Goal: Task Accomplishment & Management: Manage account settings

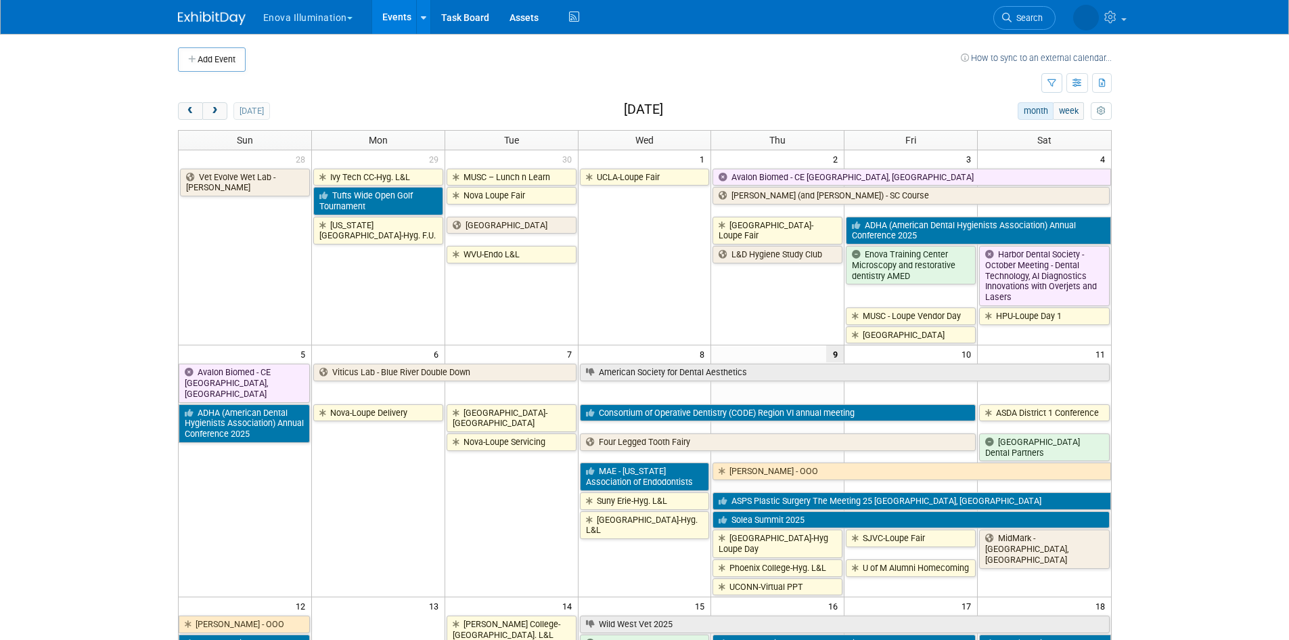
click at [1031, 22] on span "Search" at bounding box center [1027, 18] width 31 height 10
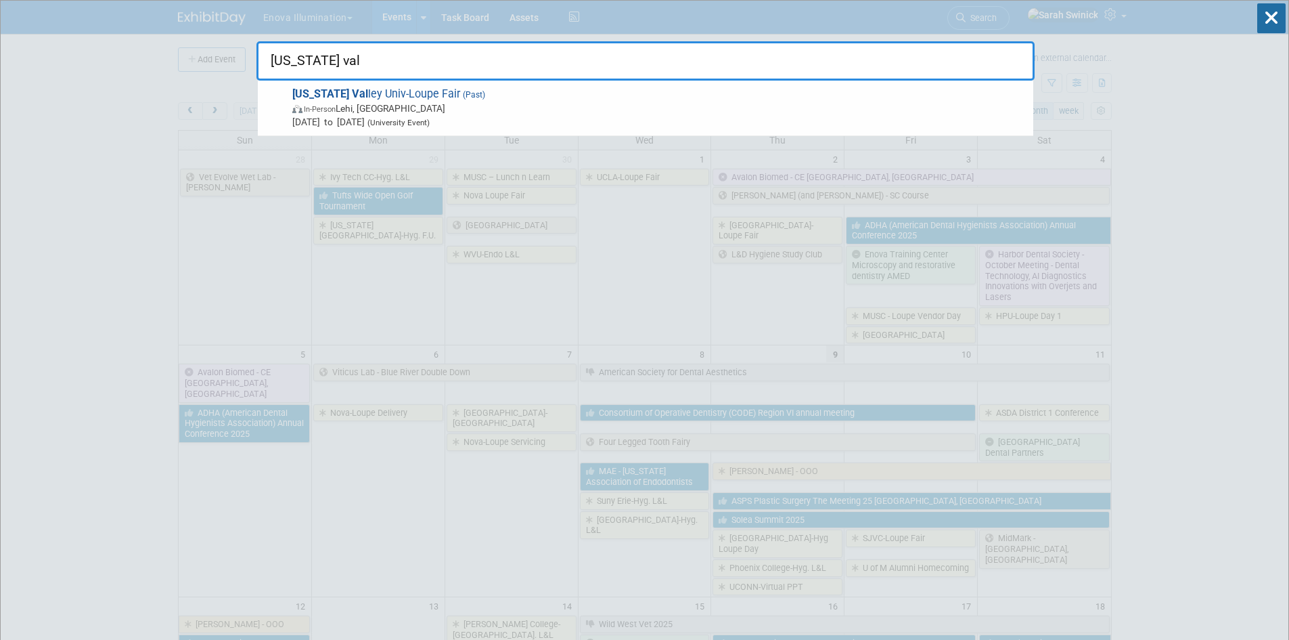
drag, startPoint x: 430, startPoint y: 76, endPoint x: 165, endPoint y: 14, distance: 271.7
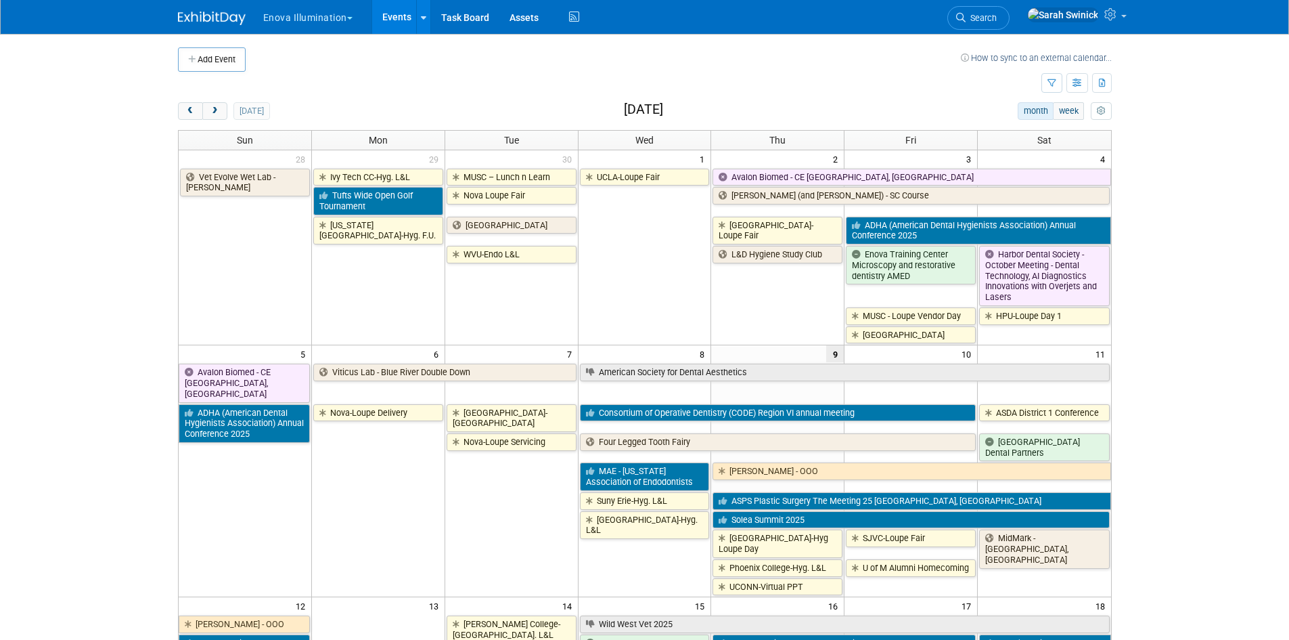
click at [1010, 11] on link "Search" at bounding box center [978, 18] width 62 height 24
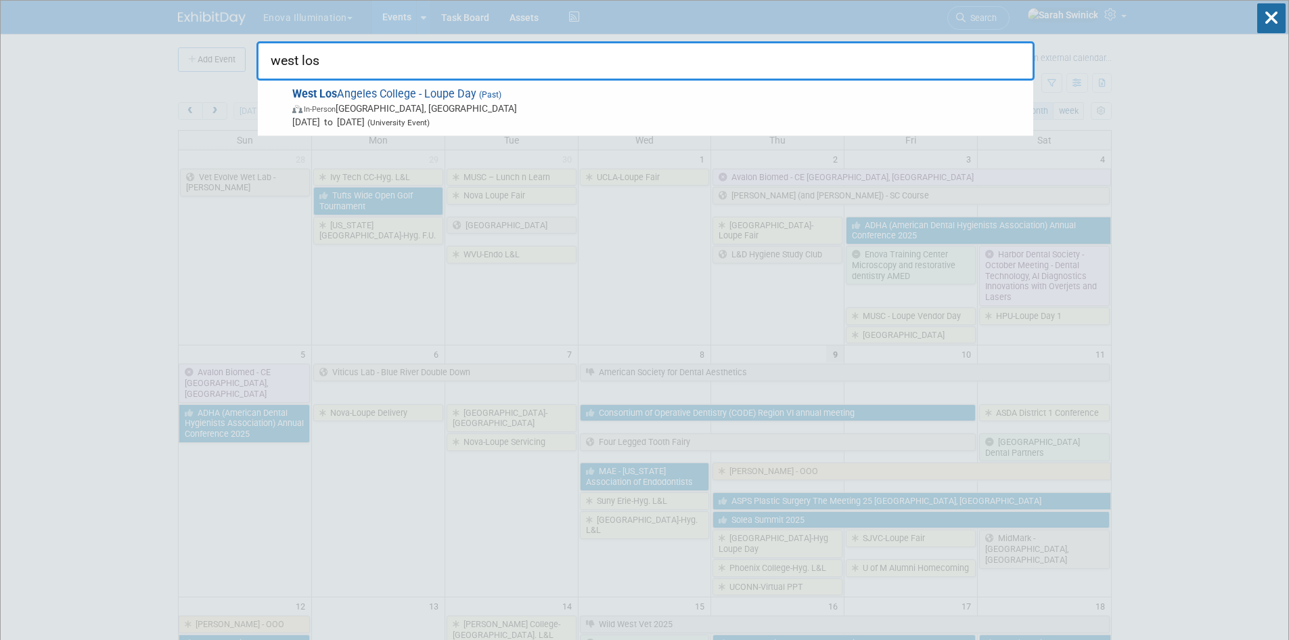
drag, startPoint x: 159, startPoint y: 294, endPoint x: 150, endPoint y: 301, distance: 11.1
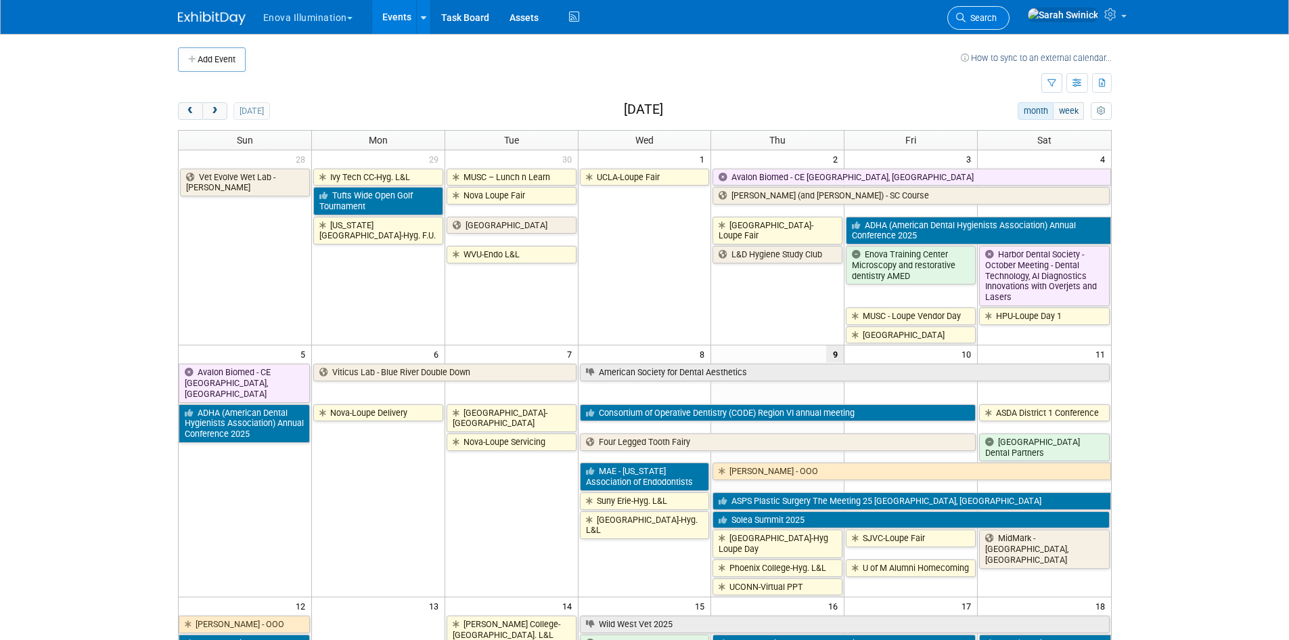
click at [997, 20] on span "Search" at bounding box center [981, 18] width 31 height 10
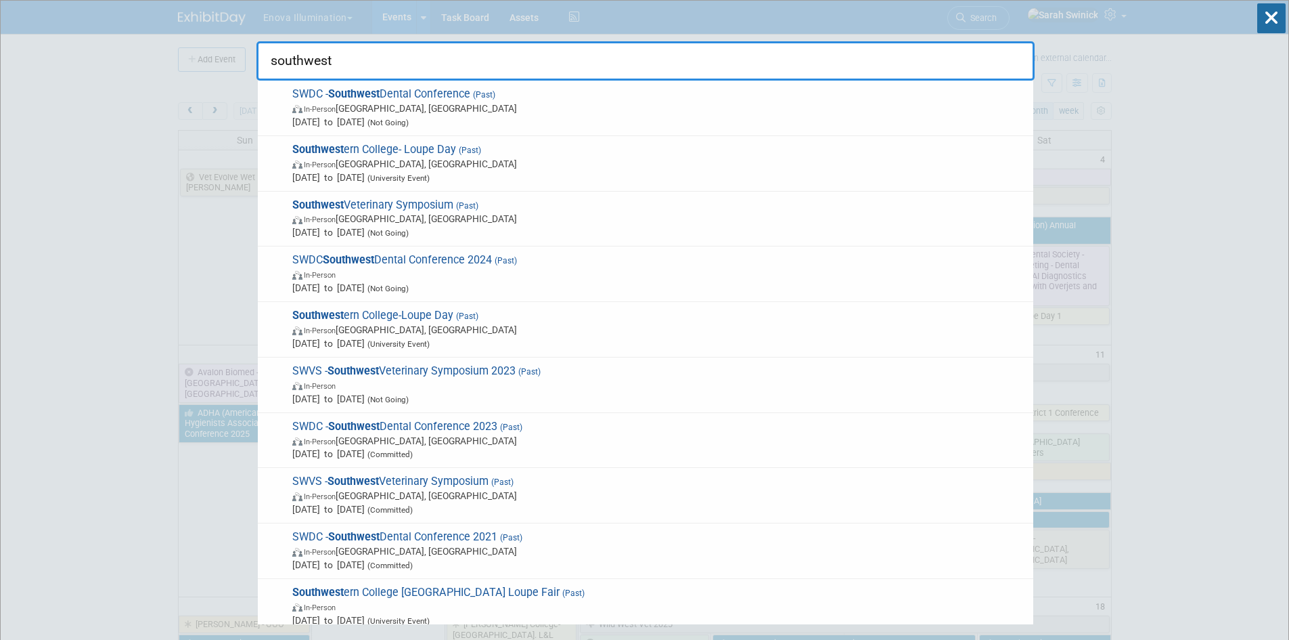
type input "southwest"
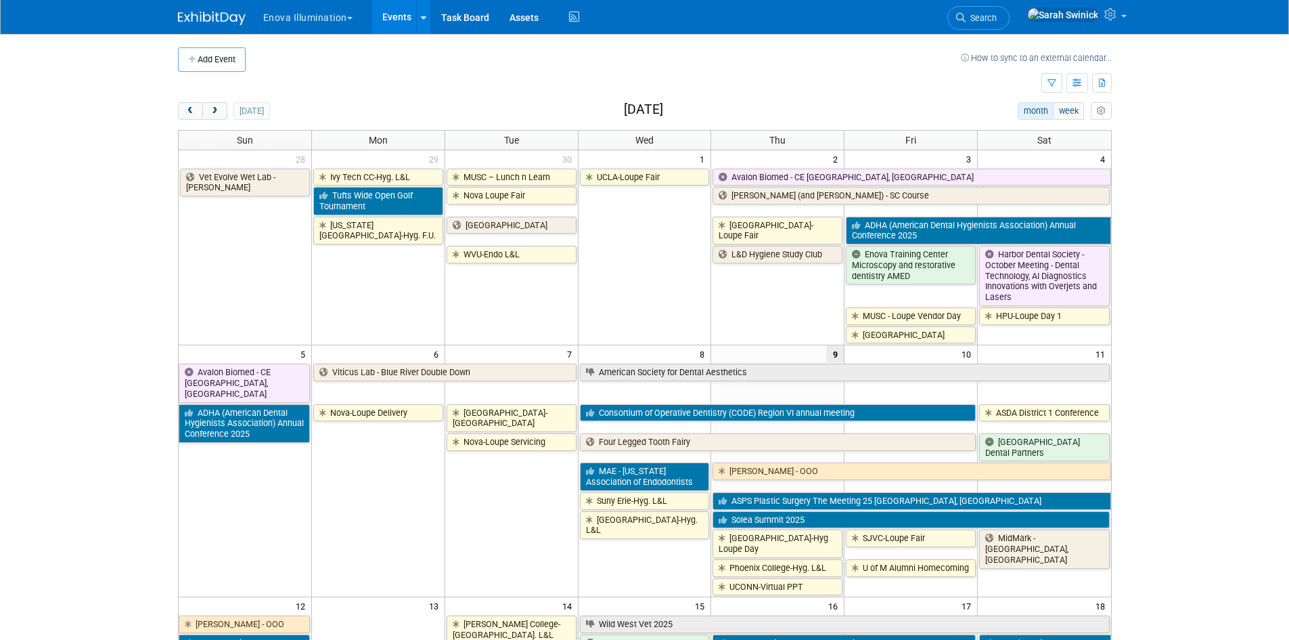
click at [997, 20] on span "Search" at bounding box center [981, 18] width 31 height 10
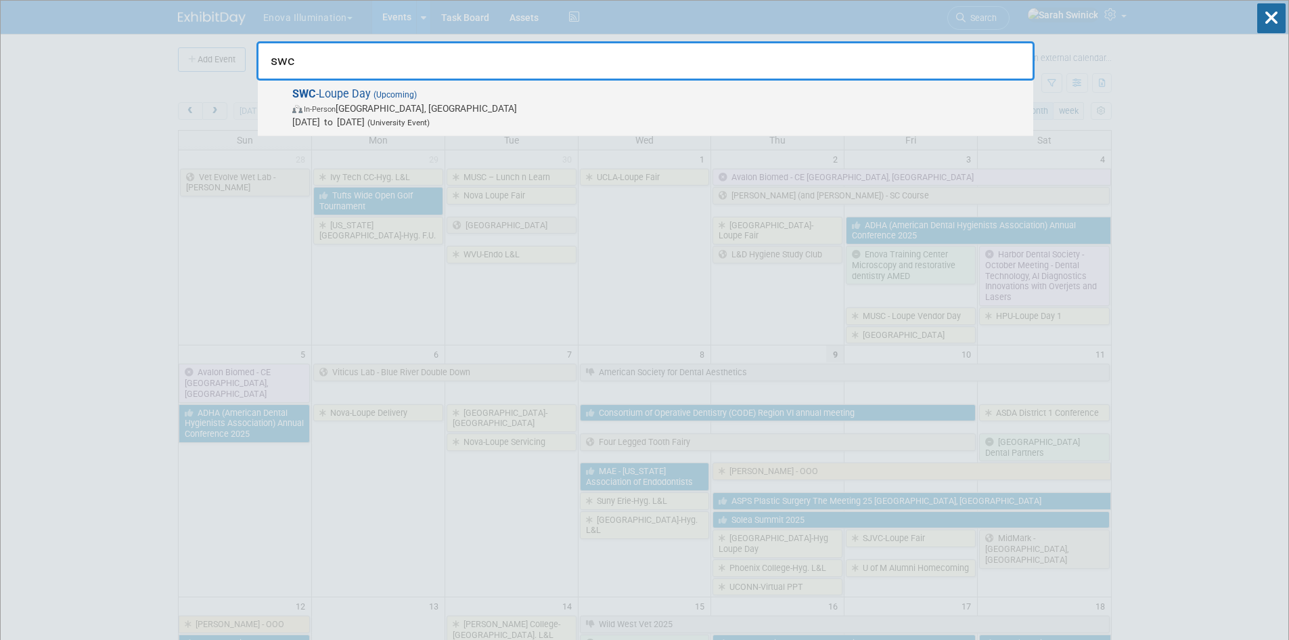
type input "swc"
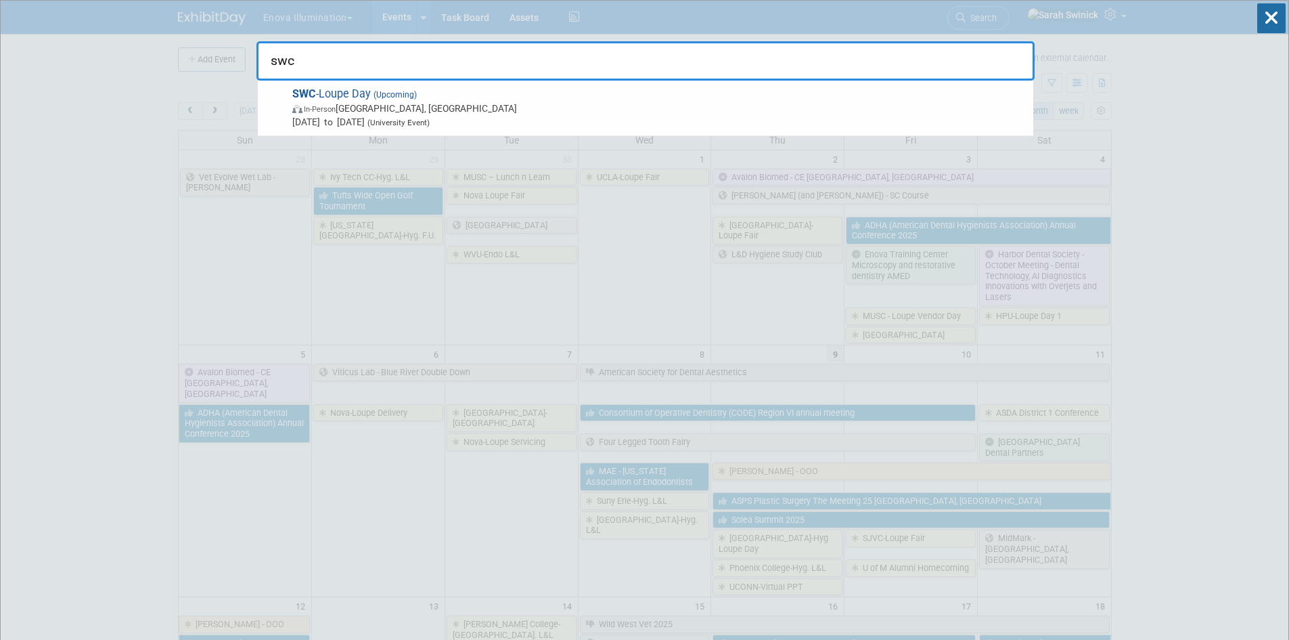
click at [557, 102] on span "In-Person National City, CA" at bounding box center [659, 109] width 734 height 14
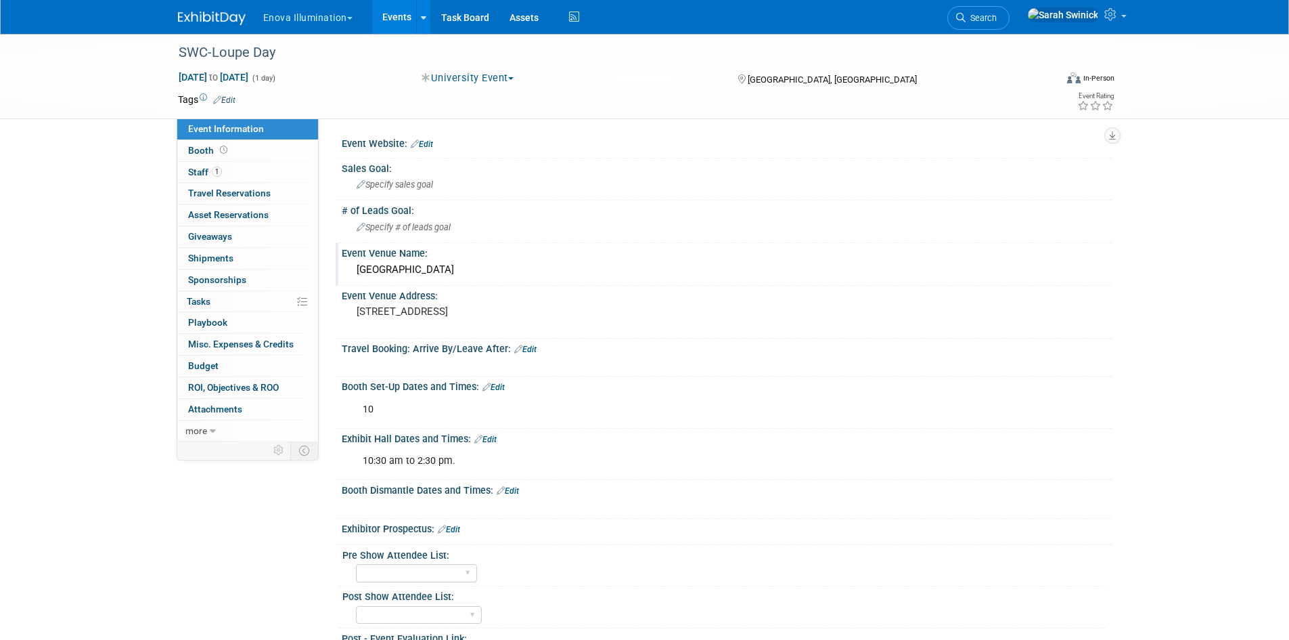
click at [446, 267] on div "Southwestern Community College" at bounding box center [727, 269] width 750 height 21
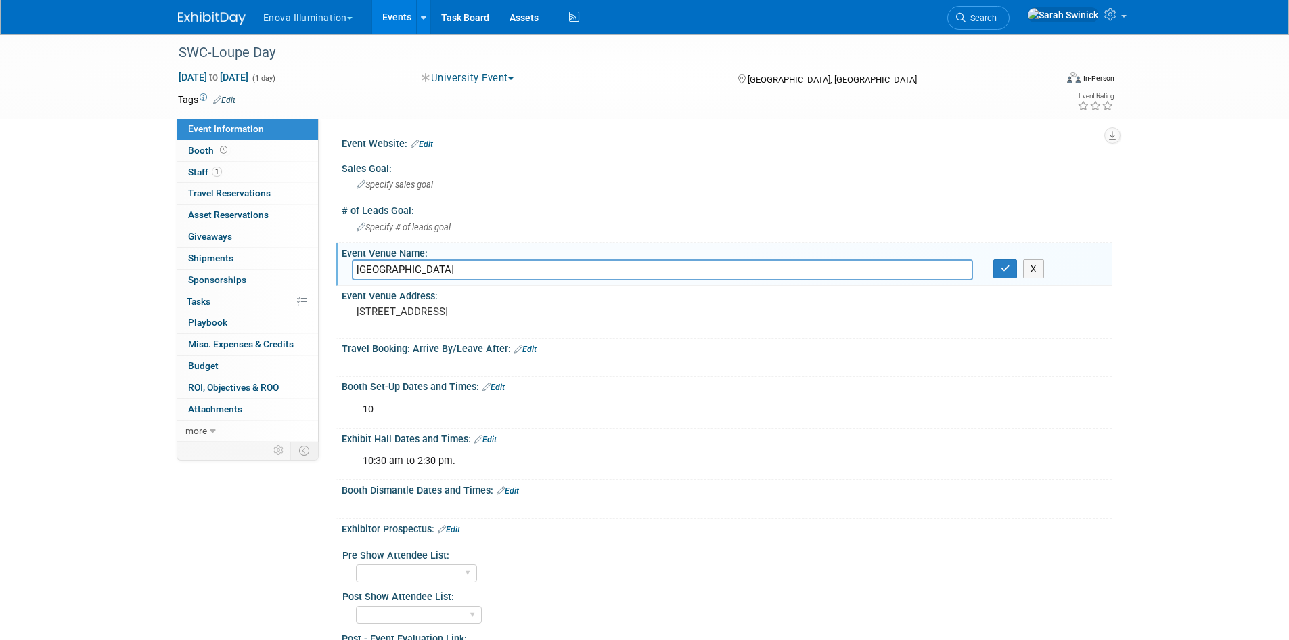
drag, startPoint x: 421, startPoint y: 270, endPoint x: 474, endPoint y: 270, distance: 53.5
click at [474, 270] on input "Southwestern Community College" at bounding box center [662, 269] width 621 height 21
type input "Southwestern College"
click at [1008, 263] on button "button" at bounding box center [1005, 268] width 24 height 19
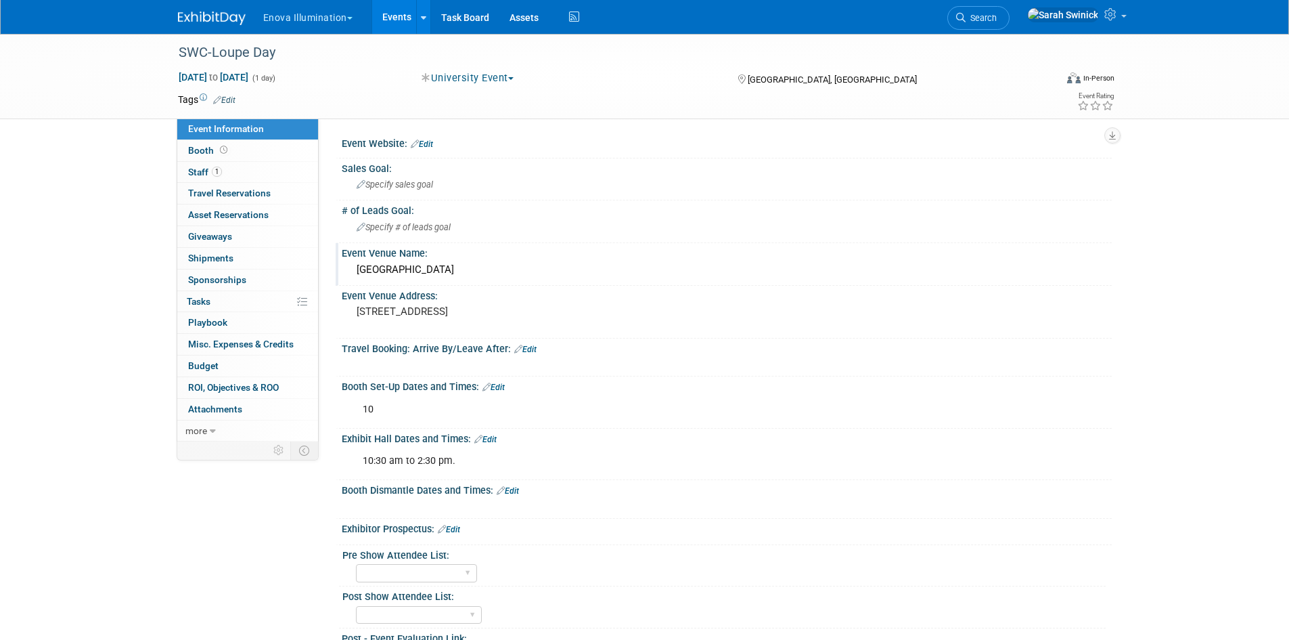
click at [200, 16] on img at bounding box center [212, 19] width 68 height 14
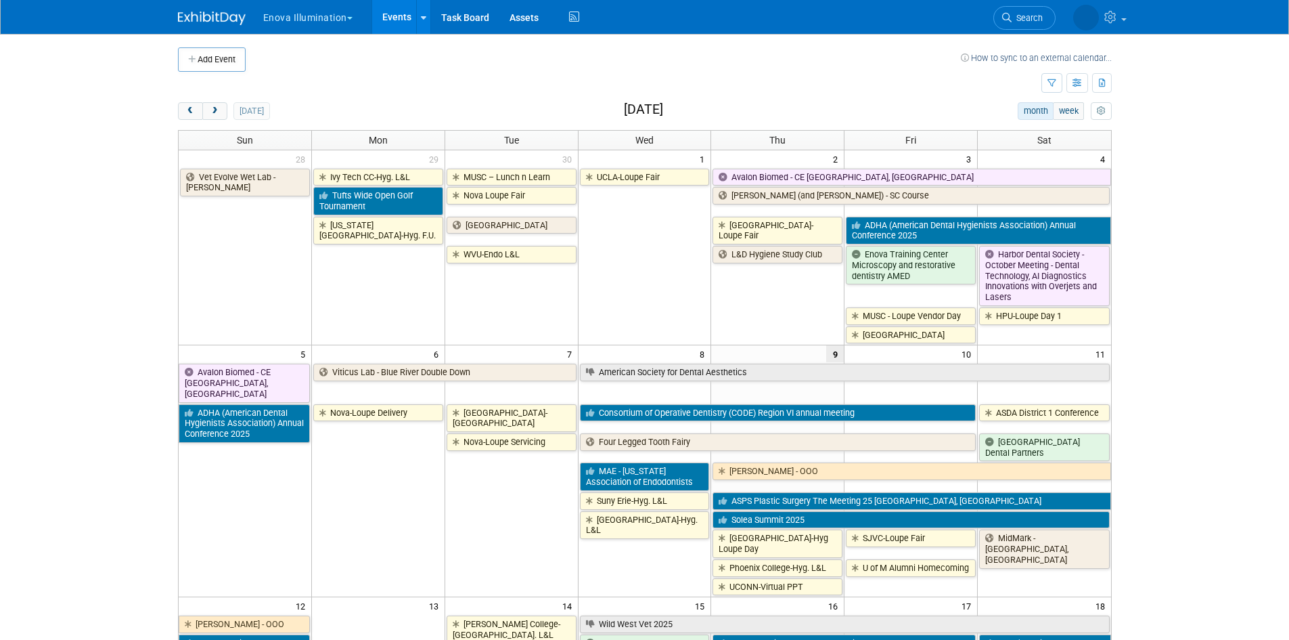
drag, startPoint x: 231, startPoint y: 62, endPoint x: 225, endPoint y: 67, distance: 8.1
click at [228, 65] on button "Add Event" at bounding box center [212, 59] width 68 height 24
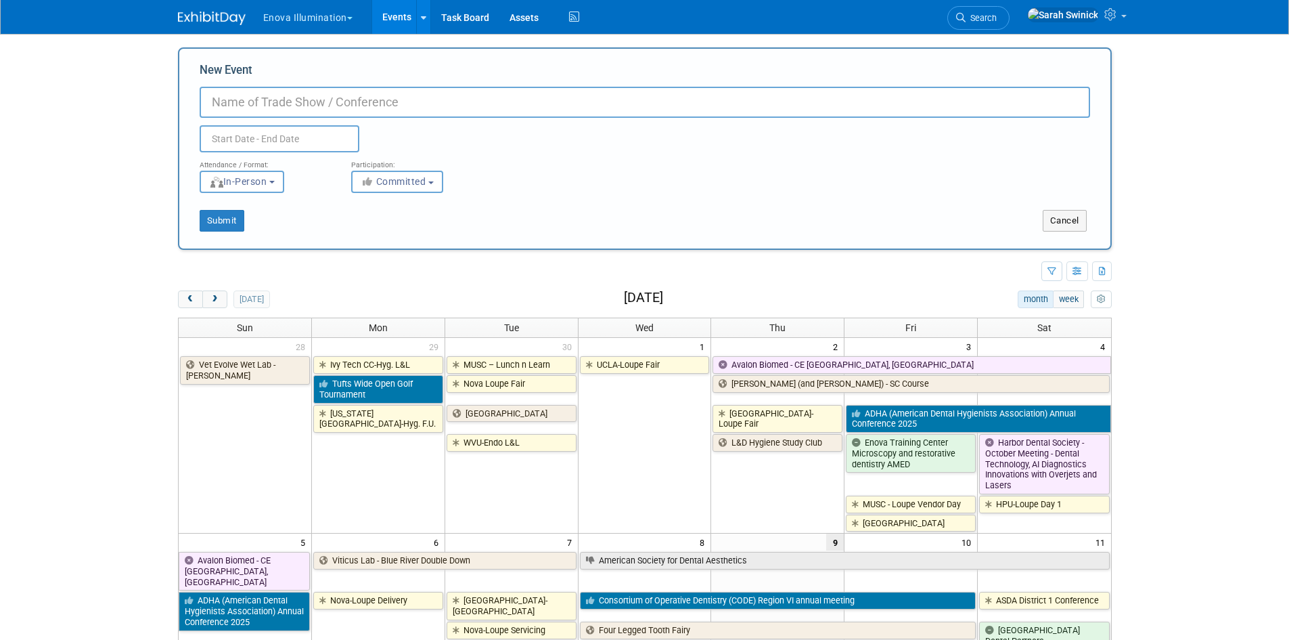
click at [267, 91] on input "New Event" at bounding box center [645, 102] width 891 height 31
click at [221, 93] on input "New Event" at bounding box center [645, 102] width 891 height 31
type input "UD Mercy-Loupe Fair"
click at [220, 141] on input "text" at bounding box center [280, 138] width 160 height 27
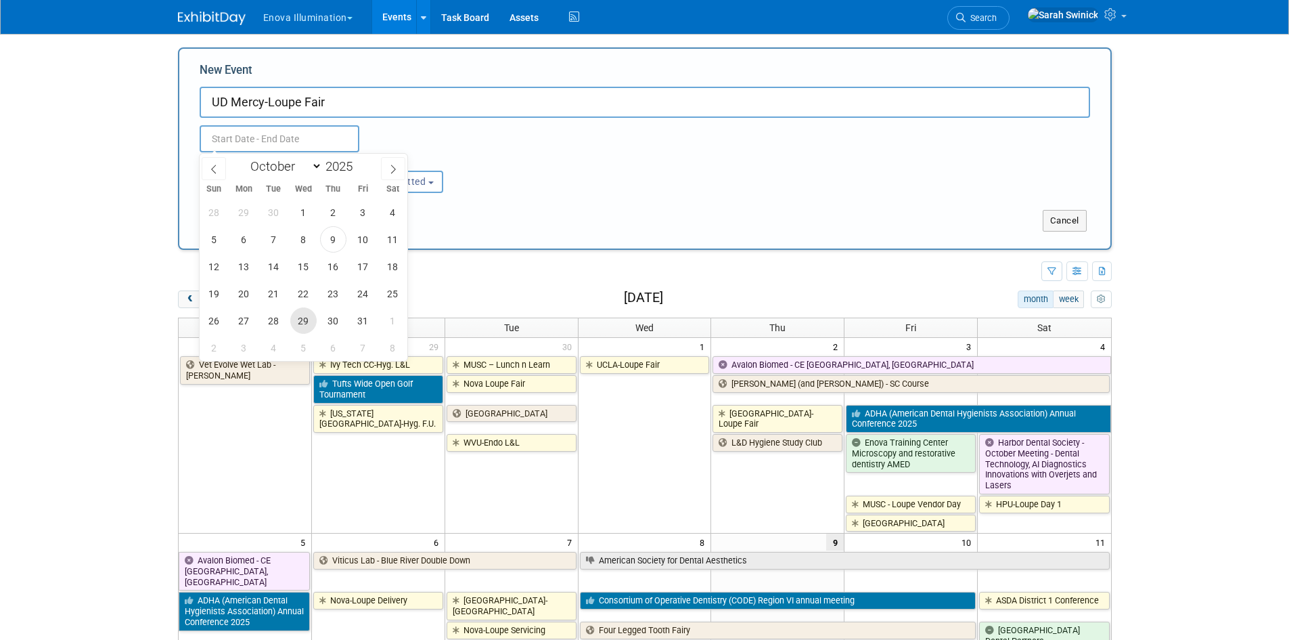
click at [305, 316] on span "29" at bounding box center [303, 320] width 26 height 26
type input "[DATE] to [DATE]"
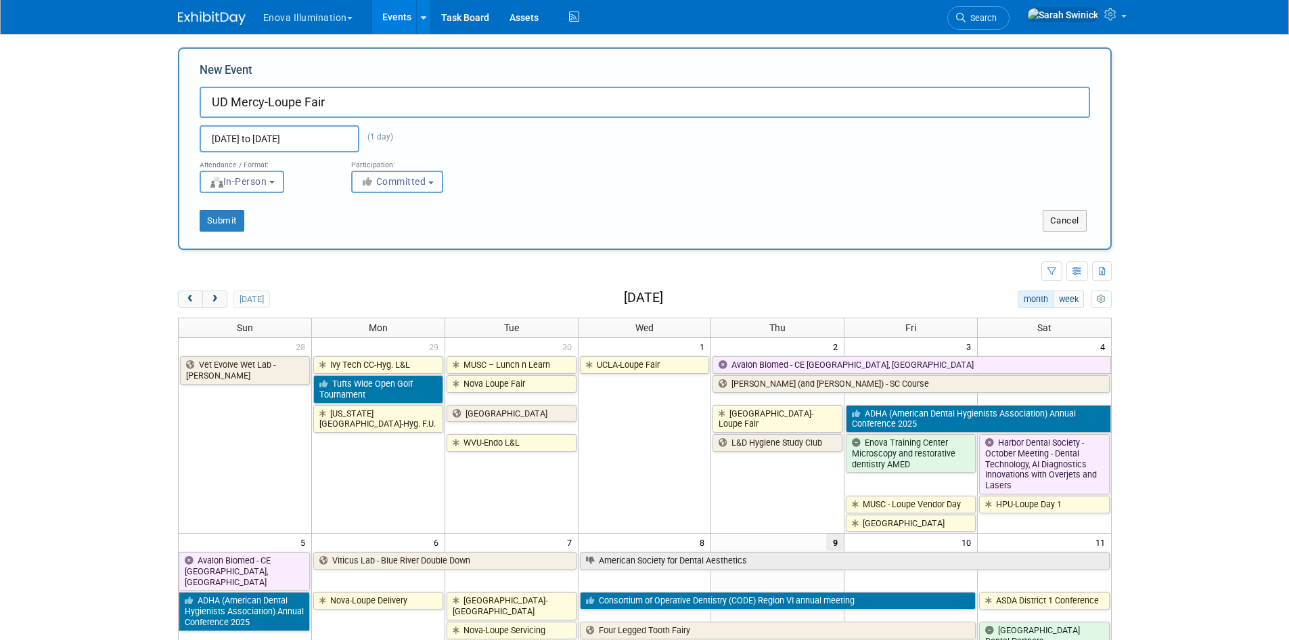
click at [375, 191] on button "Committed" at bounding box center [397, 182] width 92 height 22
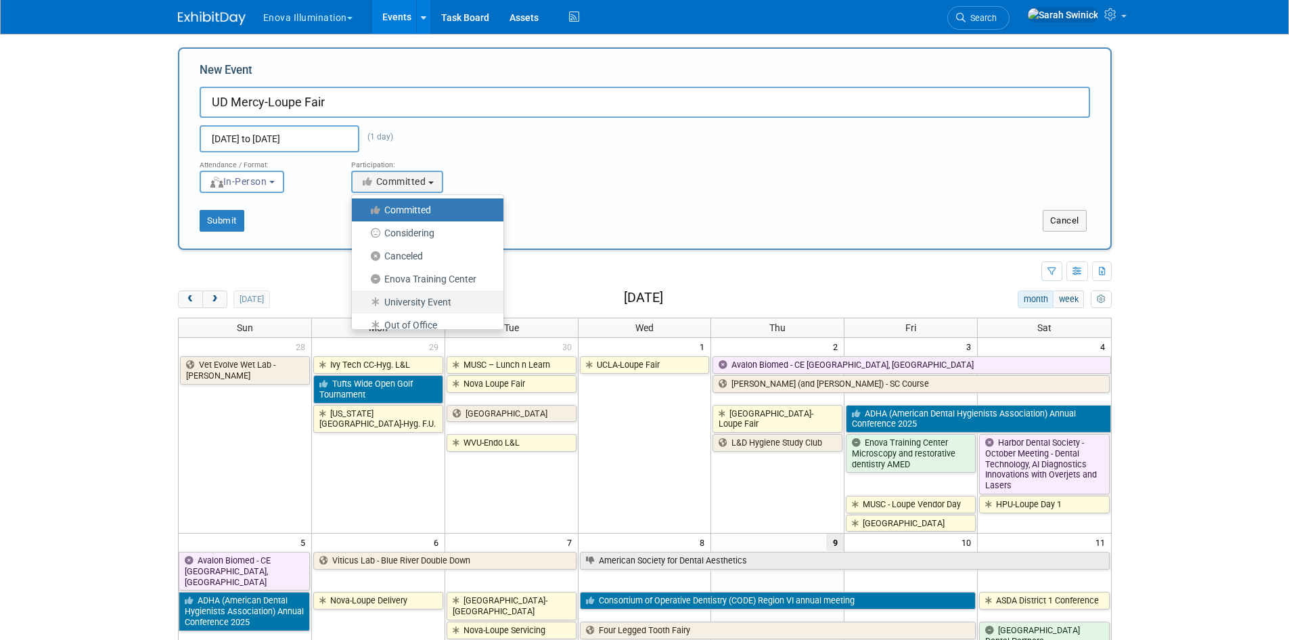
click at [408, 307] on label "University Event" at bounding box center [424, 302] width 131 height 18
click at [364, 307] on input "University Event" at bounding box center [359, 302] width 9 height 9
select select "103"
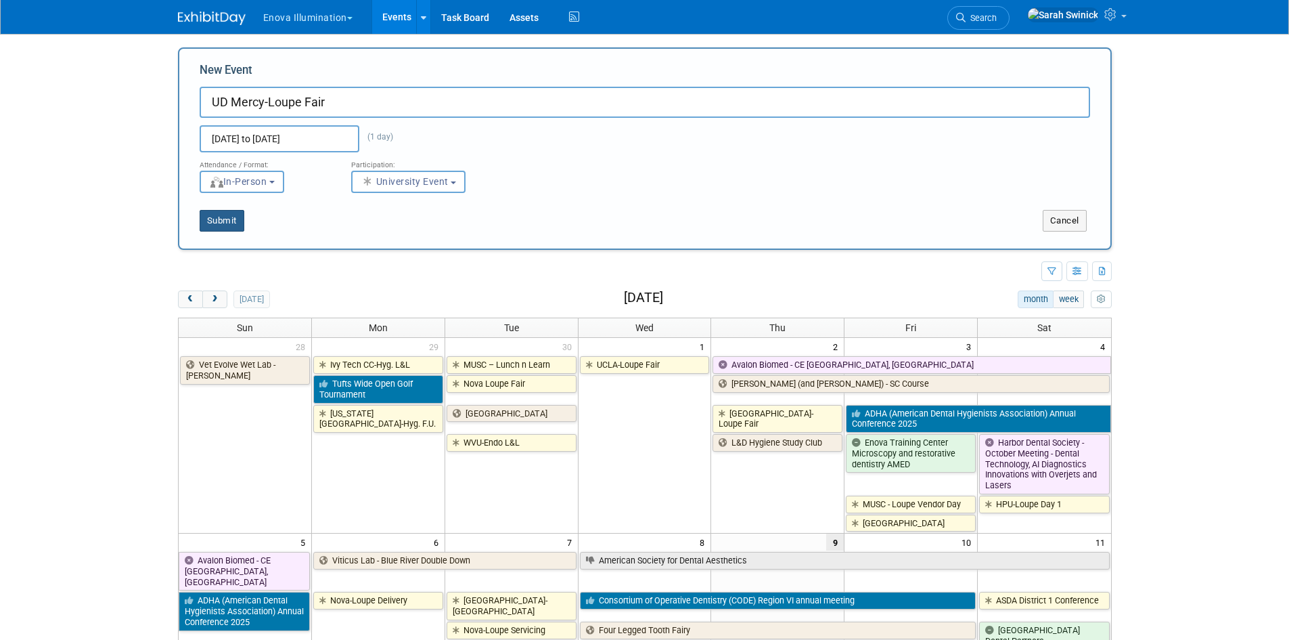
click at [221, 219] on button "Submit" at bounding box center [222, 221] width 45 height 22
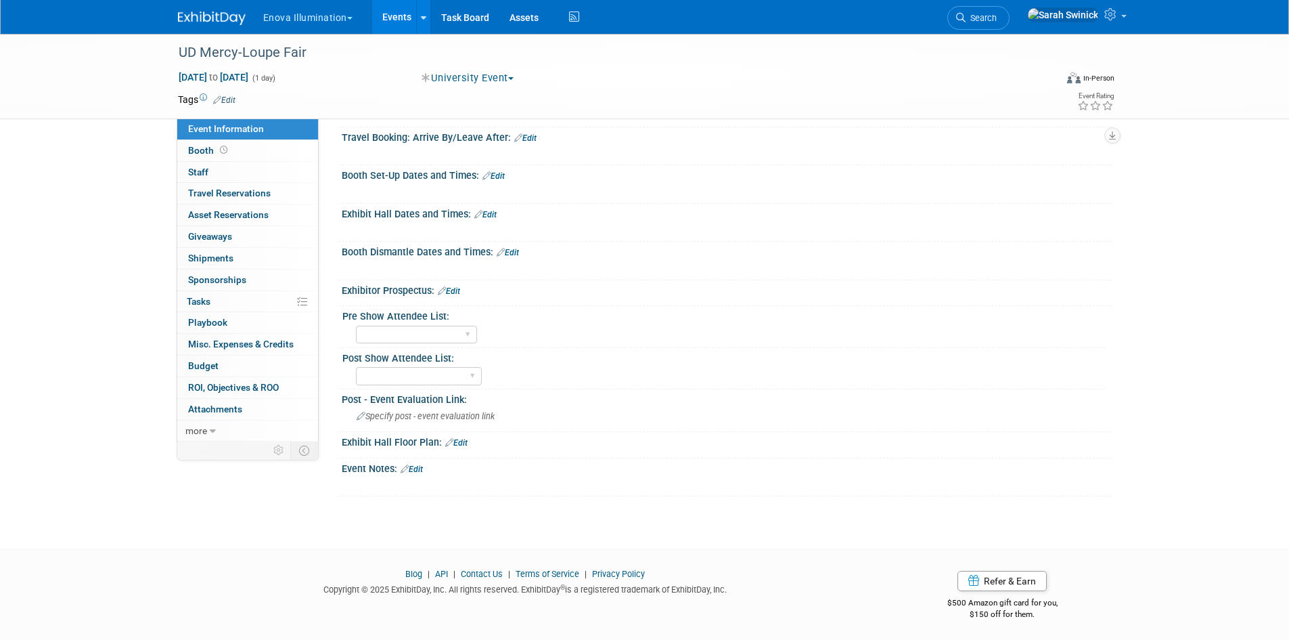
scroll to position [214, 0]
click at [409, 466] on icon at bounding box center [405, 466] width 8 height 9
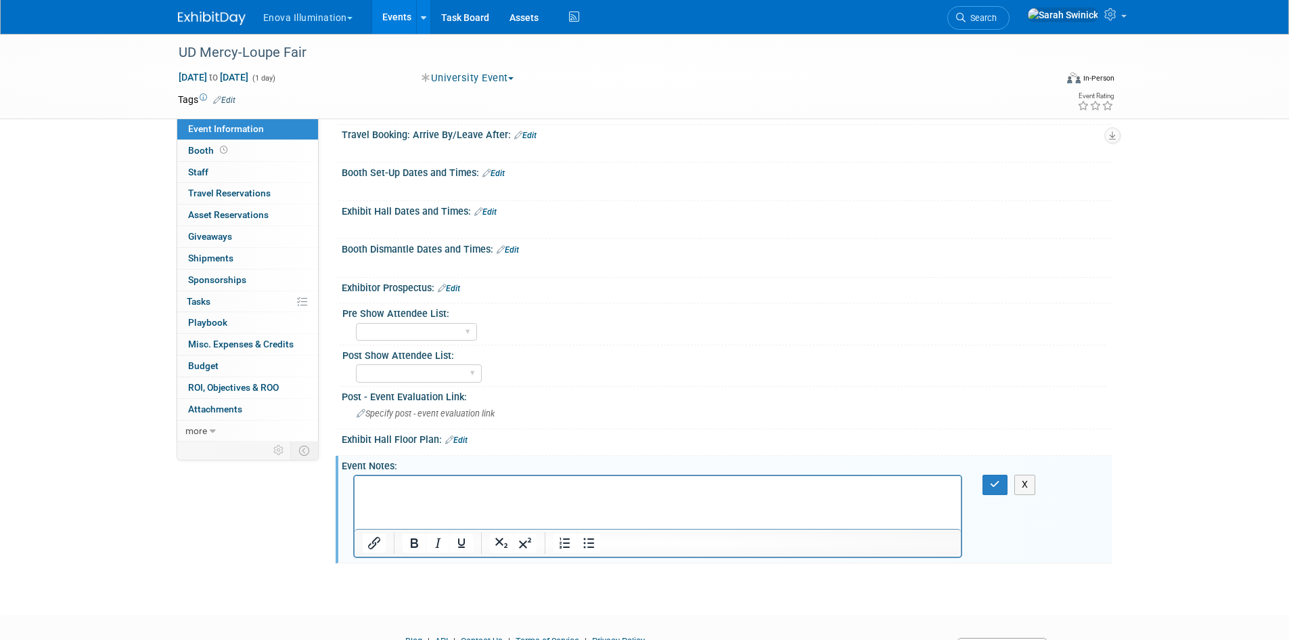
scroll to position [0, 0]
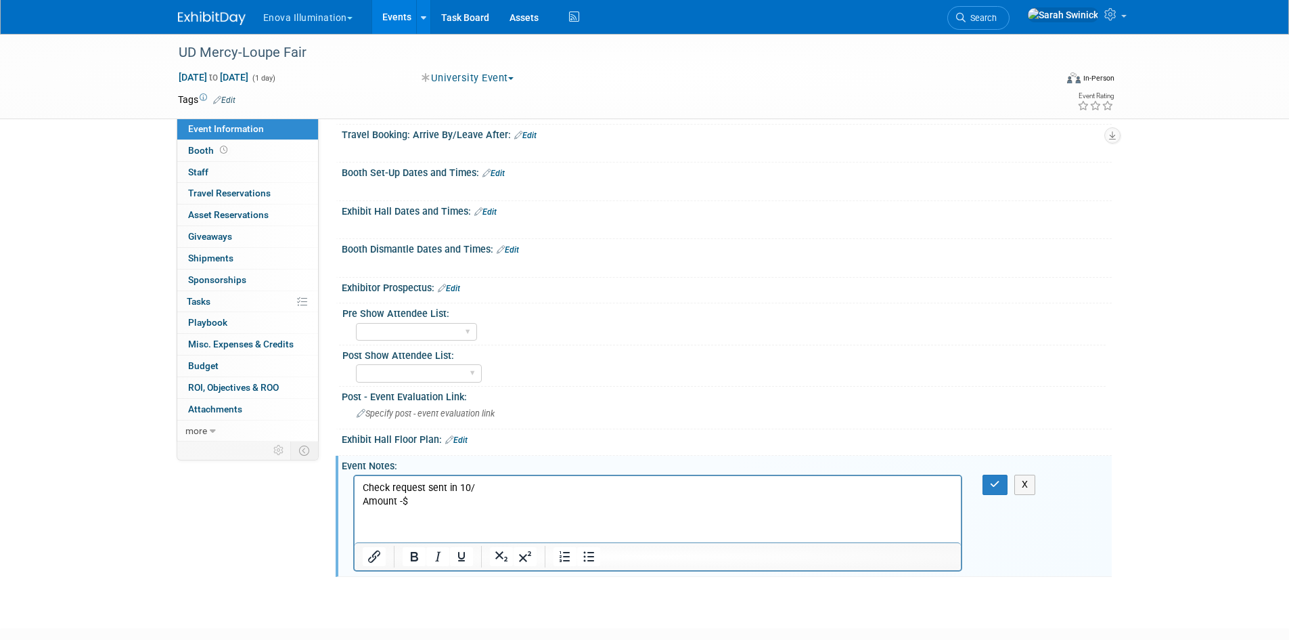
click at [400, 500] on p "Amount -$" at bounding box center [657, 502] width 591 height 14
click at [485, 505] on p "Amount - $" at bounding box center [657, 502] width 591 height 14
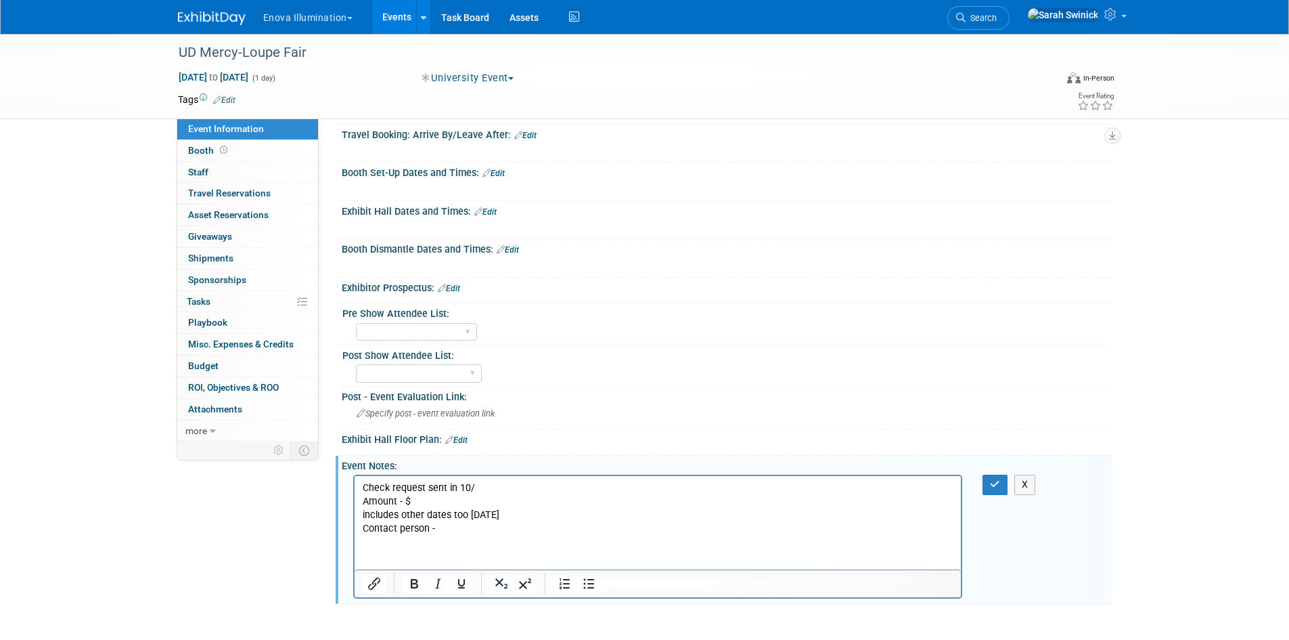
click at [464, 522] on p "Contact person -" at bounding box center [657, 529] width 591 height 14
click at [438, 526] on p "Contact person - carmeaan@udmercy.edu" at bounding box center [657, 529] width 591 height 14
click at [533, 514] on p "includes other dates too Nov 8th" at bounding box center [657, 515] width 591 height 14
drag, startPoint x: 987, startPoint y: 482, endPoint x: 514, endPoint y: 4, distance: 672.8
click at [987, 482] on button "button" at bounding box center [995, 484] width 25 height 20
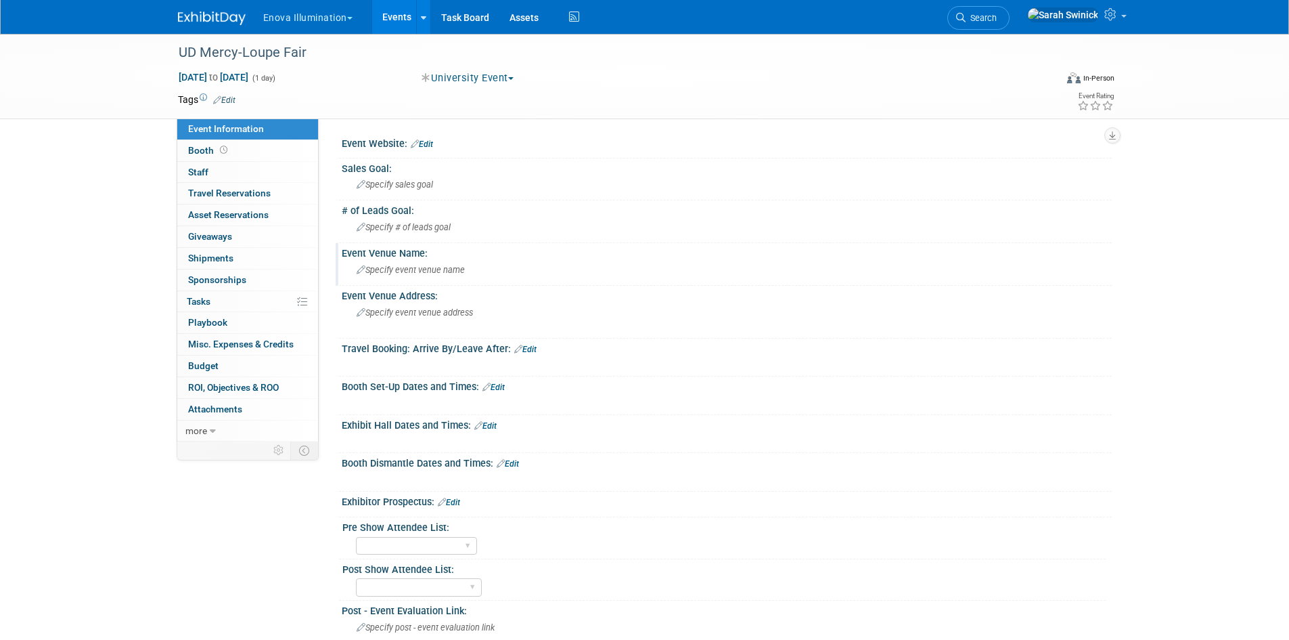
click at [419, 261] on div "Specify event venue name" at bounding box center [727, 269] width 750 height 21
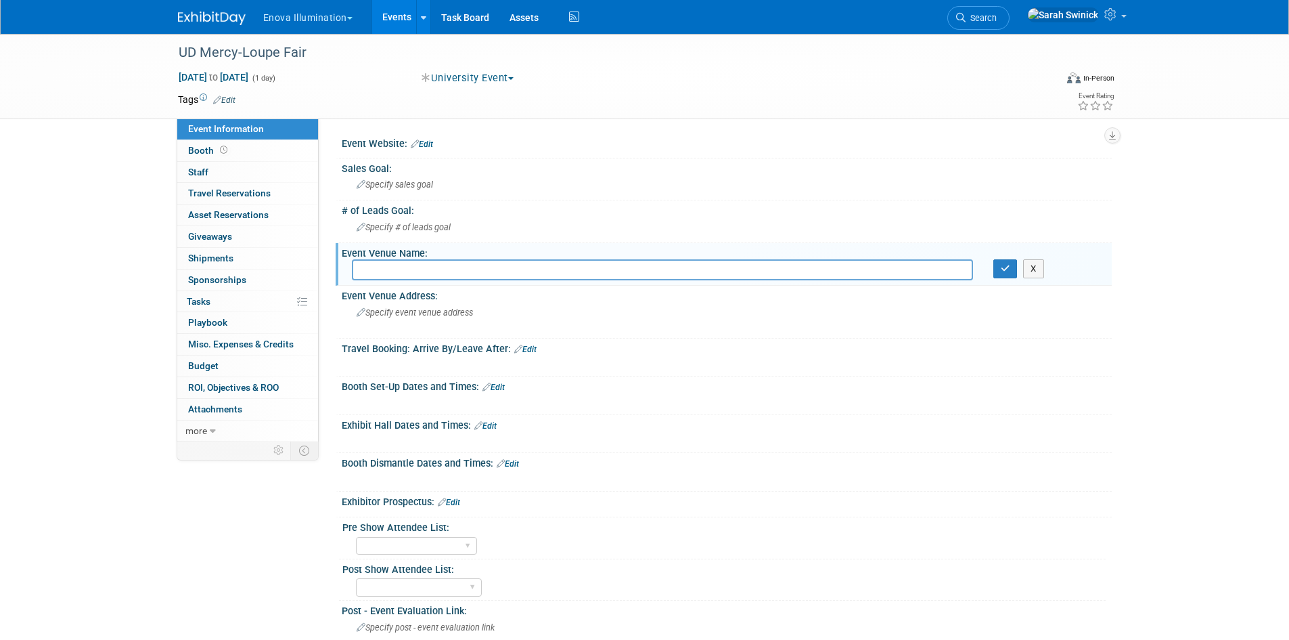
paste input "University of Detroit Mercy School of Dentistry"
type input "University of Detroit Mercy School of Dentistry"
click at [1011, 275] on button "button" at bounding box center [1005, 268] width 24 height 19
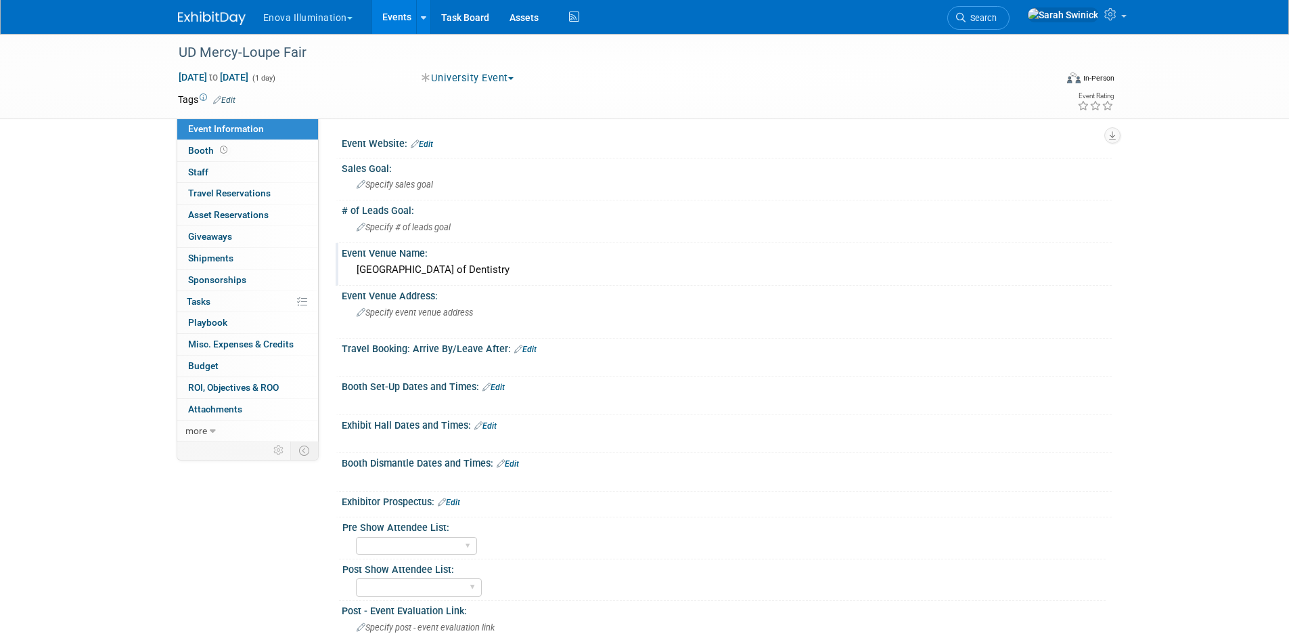
click at [492, 424] on link "Edit" at bounding box center [485, 425] width 22 height 9
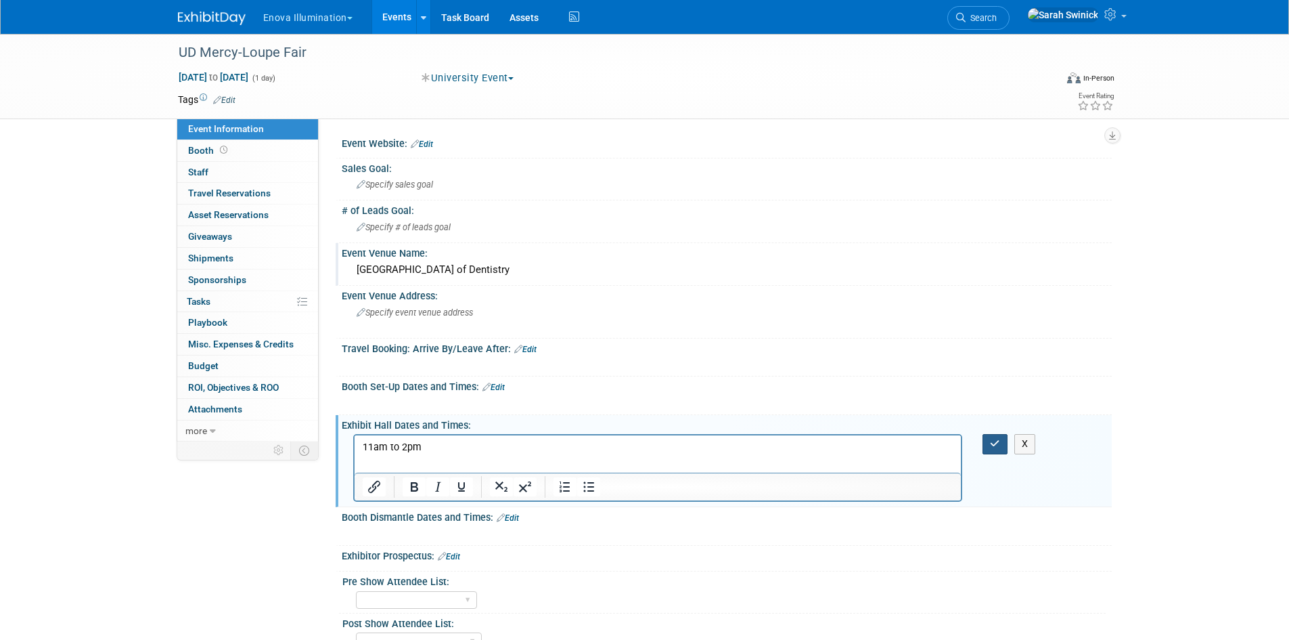
drag, startPoint x: 1002, startPoint y: 445, endPoint x: 982, endPoint y: 441, distance: 20.8
click at [1000, 445] on button "button" at bounding box center [995, 444] width 25 height 20
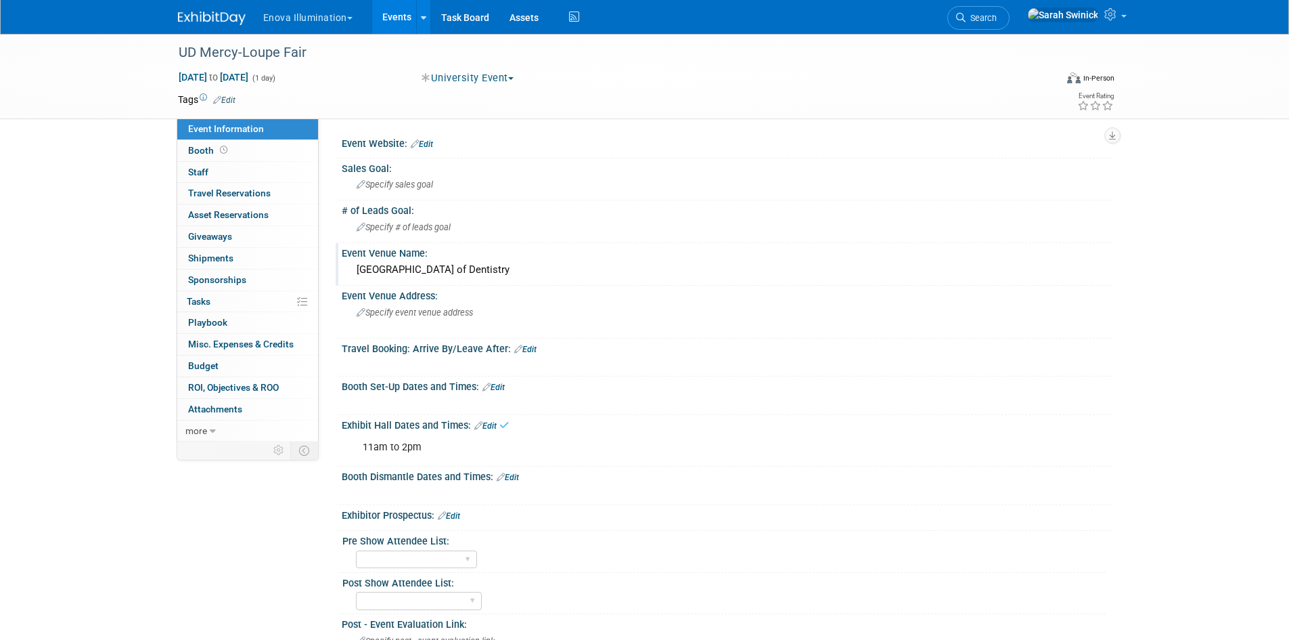
click at [498, 395] on div "X" at bounding box center [725, 396] width 753 height 7
click at [500, 388] on link "Edit" at bounding box center [494, 386] width 22 height 9
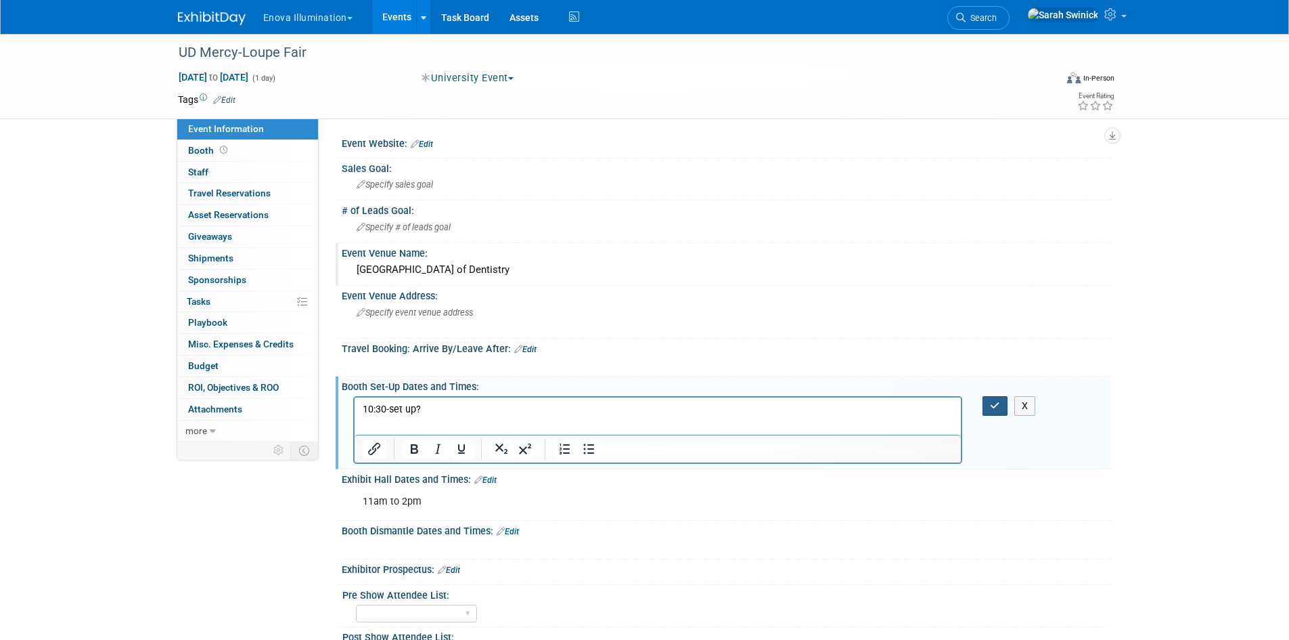
click at [990, 406] on icon "button" at bounding box center [995, 405] width 10 height 9
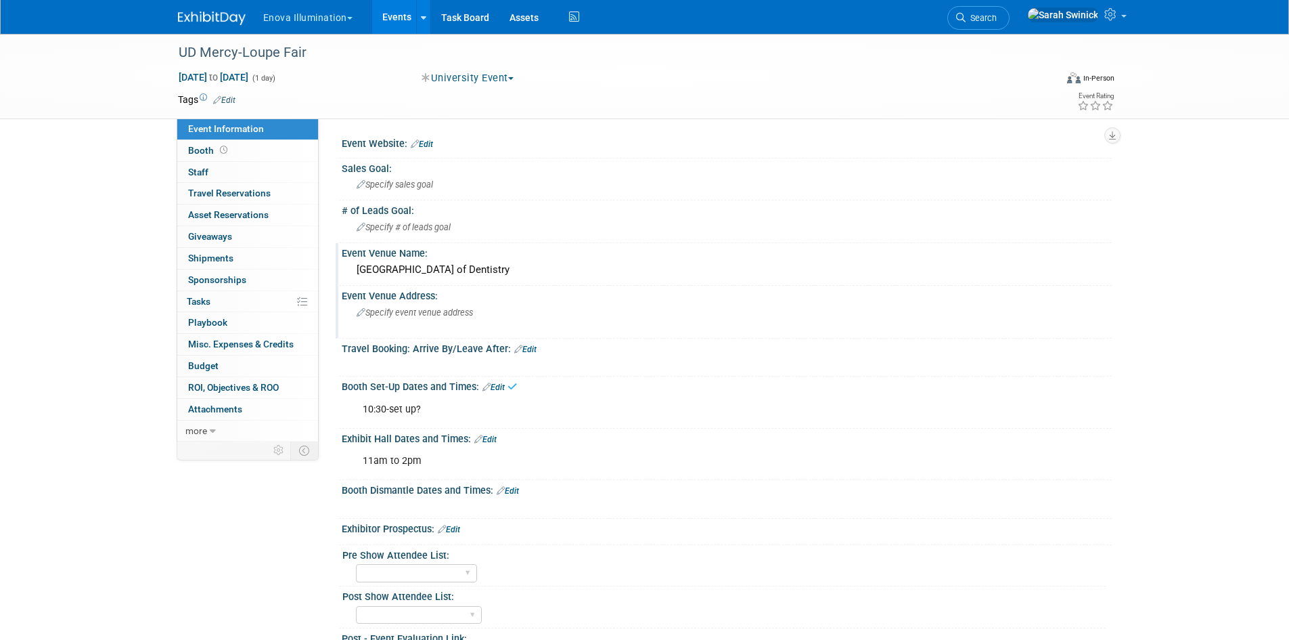
click at [430, 312] on span "Specify event venue address" at bounding box center [415, 312] width 116 height 10
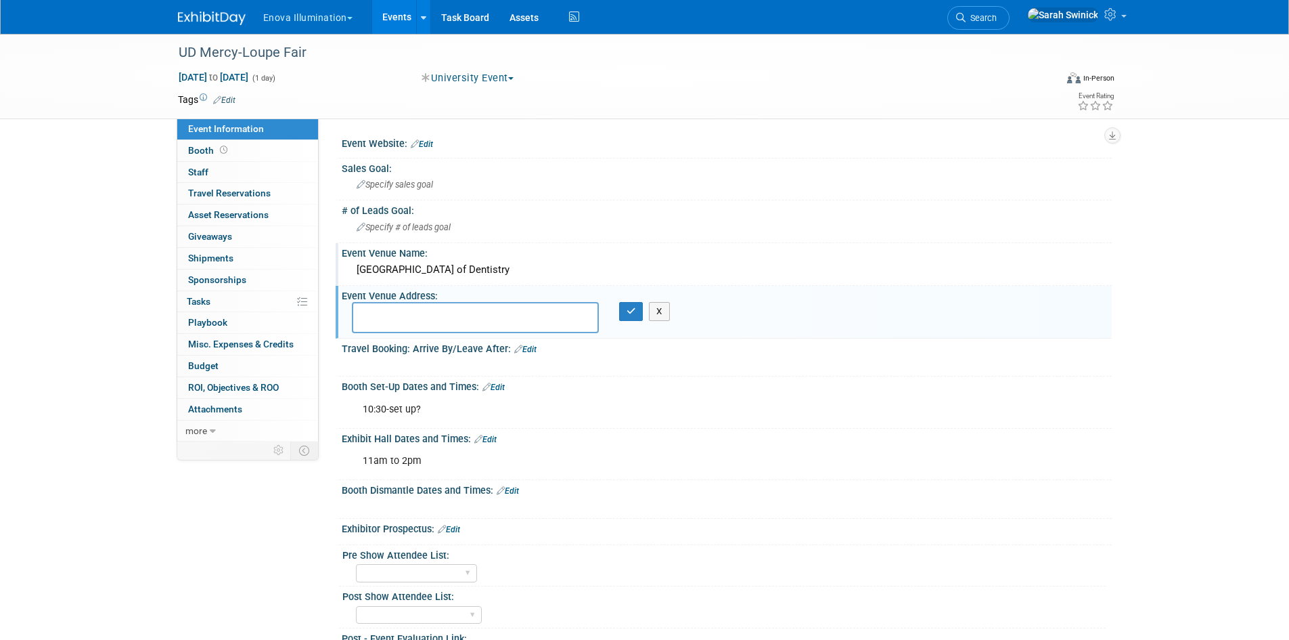
click at [465, 326] on textarea at bounding box center [475, 317] width 247 height 31
paste textarea "2700 Martin Luther King Jr Blvd, Detroit, MI 48208"
click at [506, 311] on textarea "2700 Martin Luther King Jr Blvd, Detroit, MI 48208" at bounding box center [475, 317] width 247 height 31
type textarea "2700 Martin Luther King Jr Blvd, Detroit, MI 48208"
click at [627, 309] on icon "button" at bounding box center [631, 311] width 9 height 9
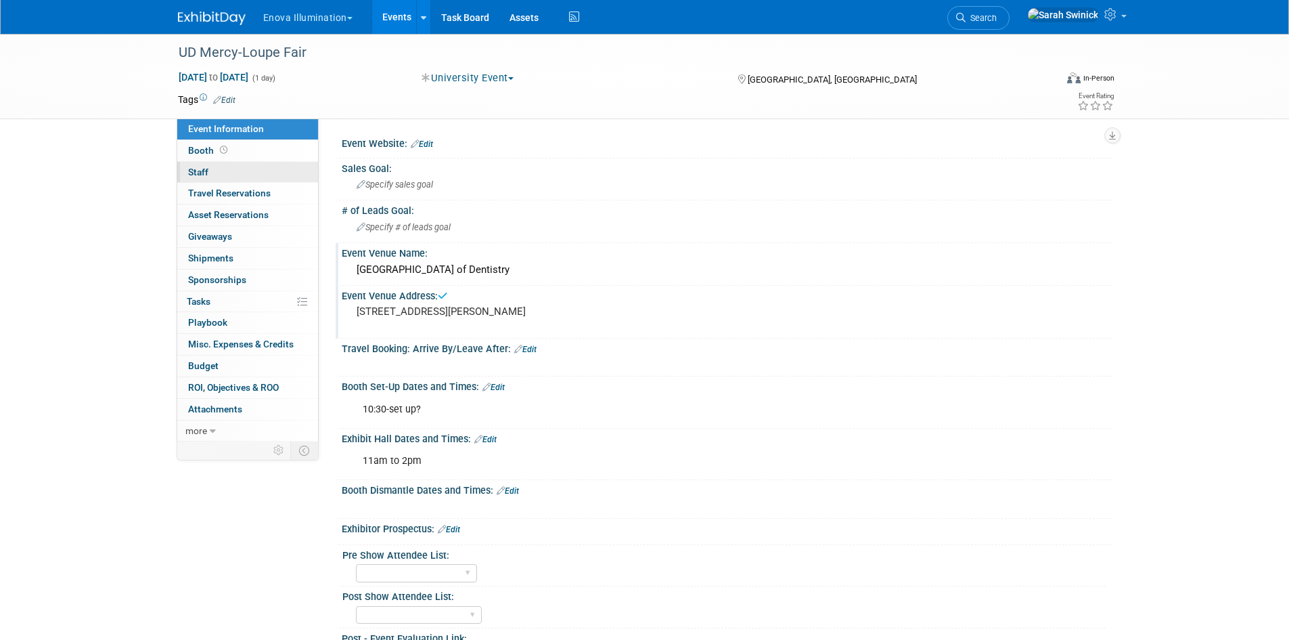
click at [223, 175] on link "0 Staff 0" at bounding box center [247, 172] width 141 height 21
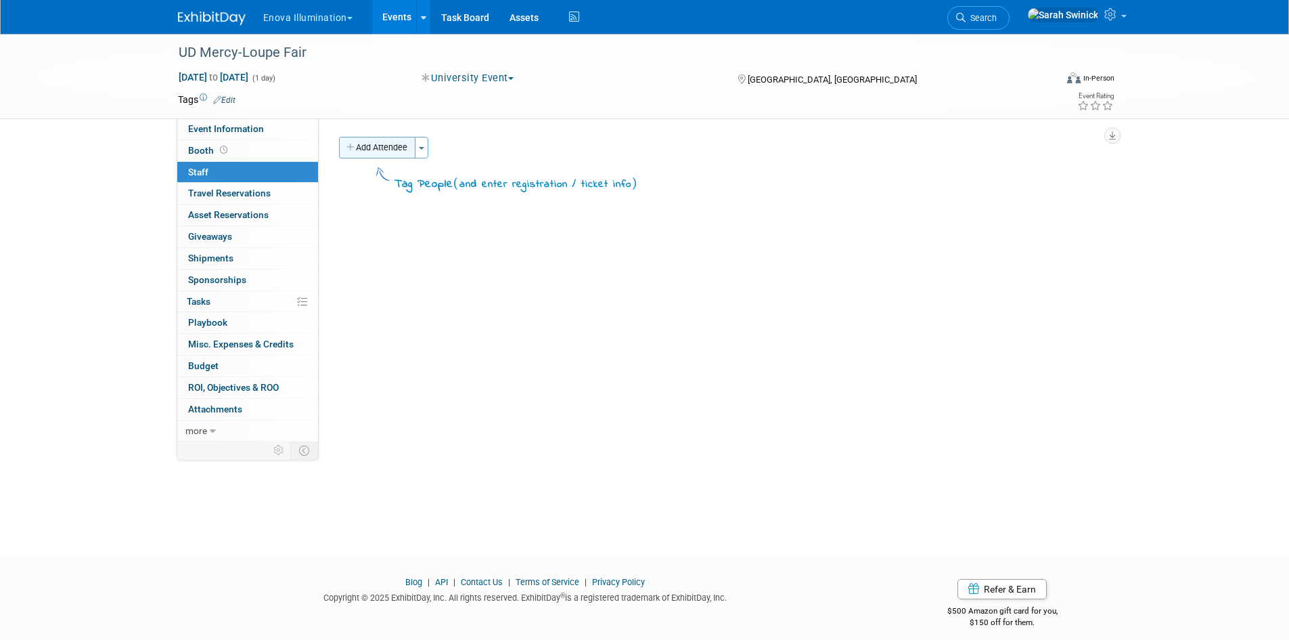
click at [389, 156] on button "Add Attendee" at bounding box center [377, 148] width 76 height 22
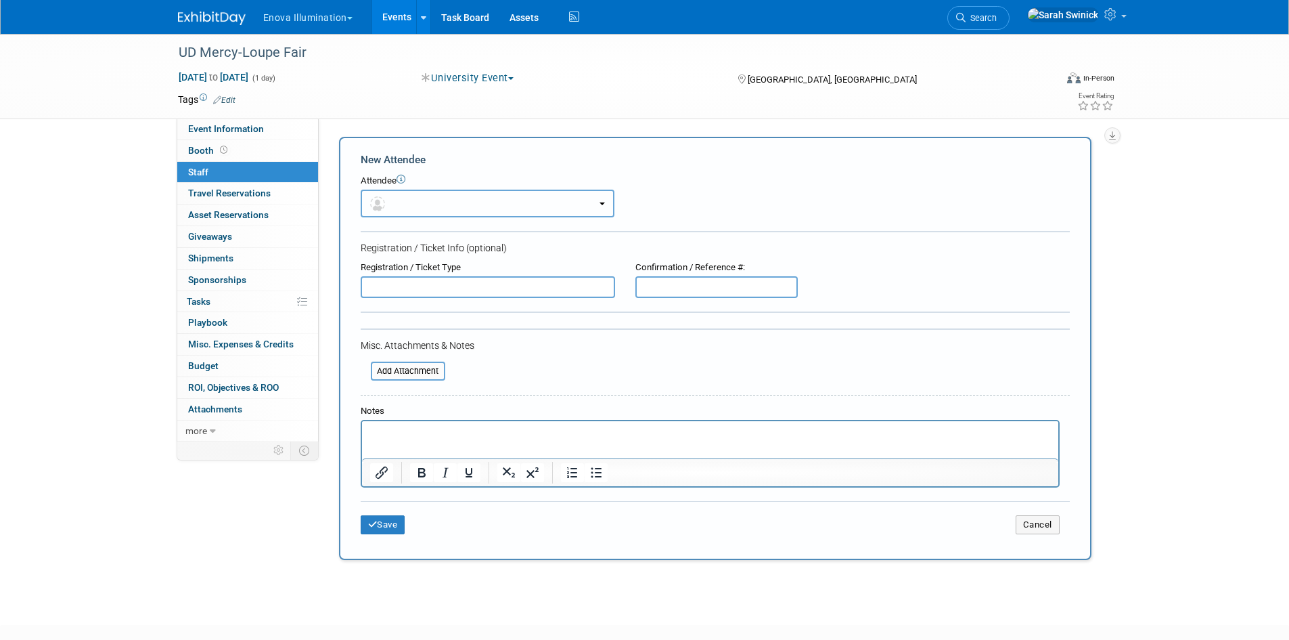
click at [382, 193] on button "button" at bounding box center [488, 203] width 254 height 28
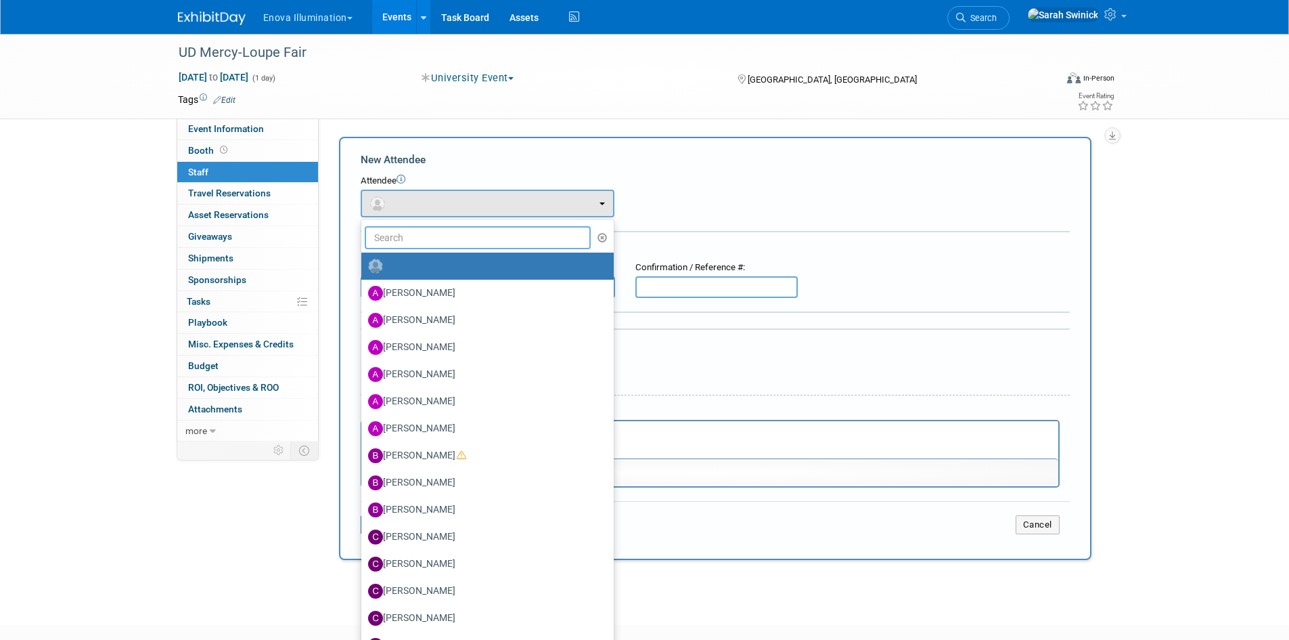
click at [386, 229] on input "text" at bounding box center [478, 237] width 227 height 23
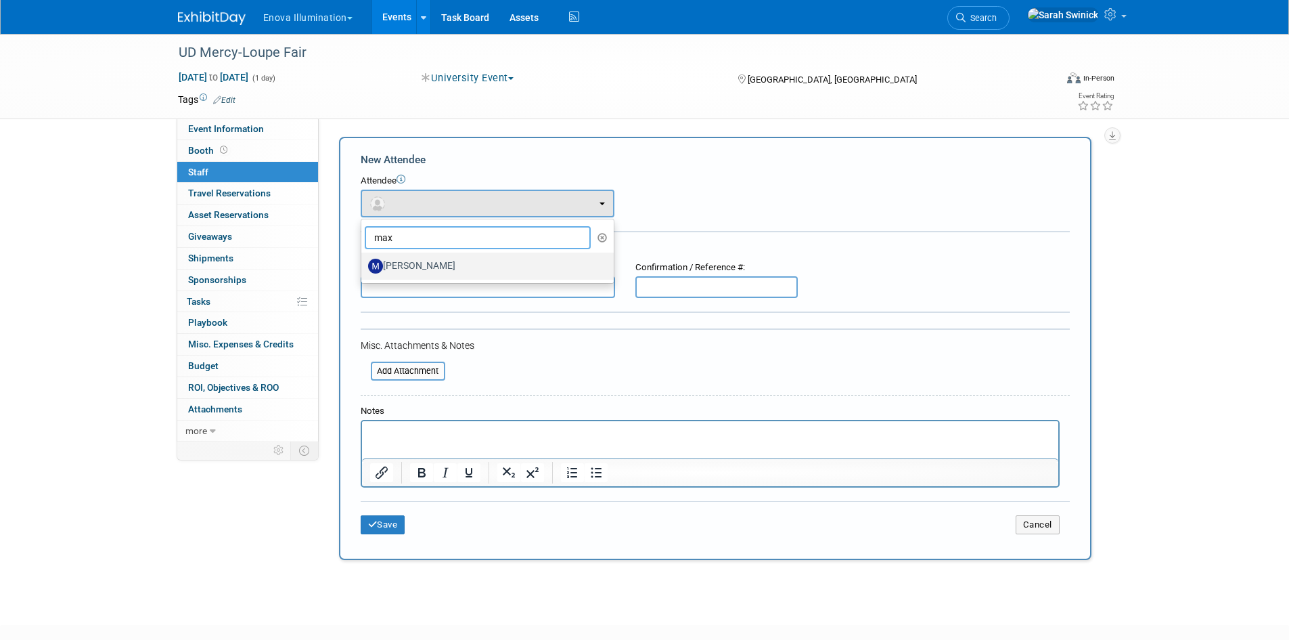
type input "max"
click at [401, 260] on label "[PERSON_NAME]" at bounding box center [484, 266] width 232 height 22
click at [363, 260] on input "[PERSON_NAME]" at bounding box center [359, 264] width 9 height 9
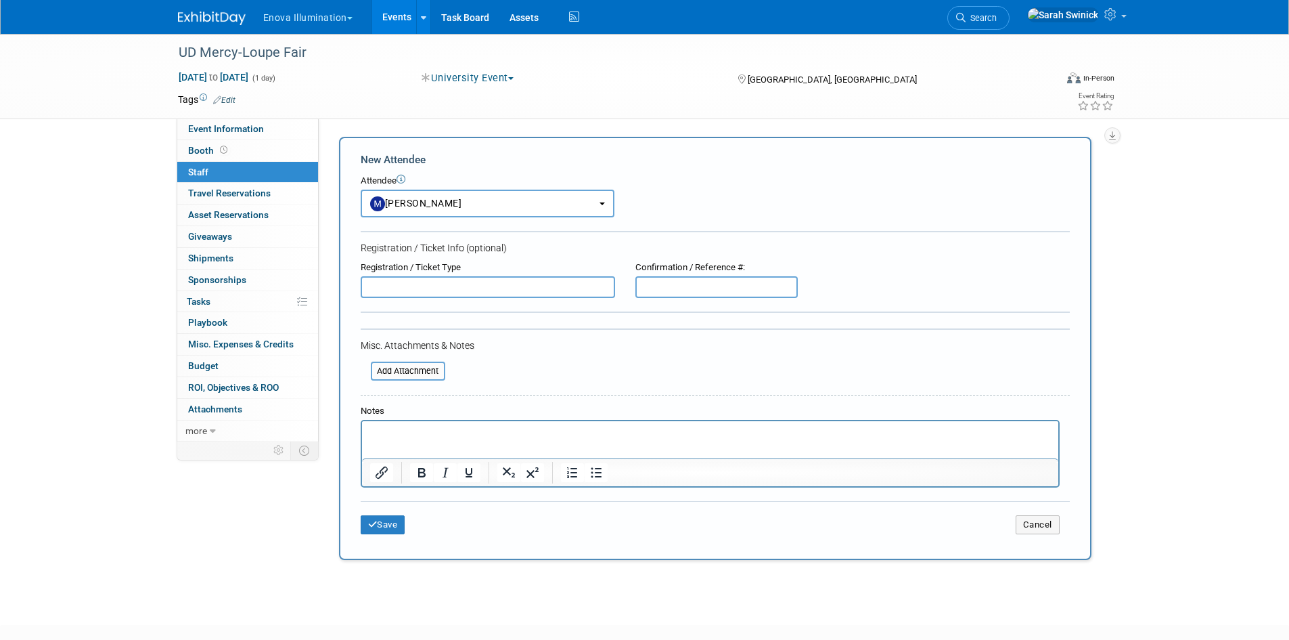
select select "134eb3bc-a127-48cf-ab72-a2cd38a6439a"
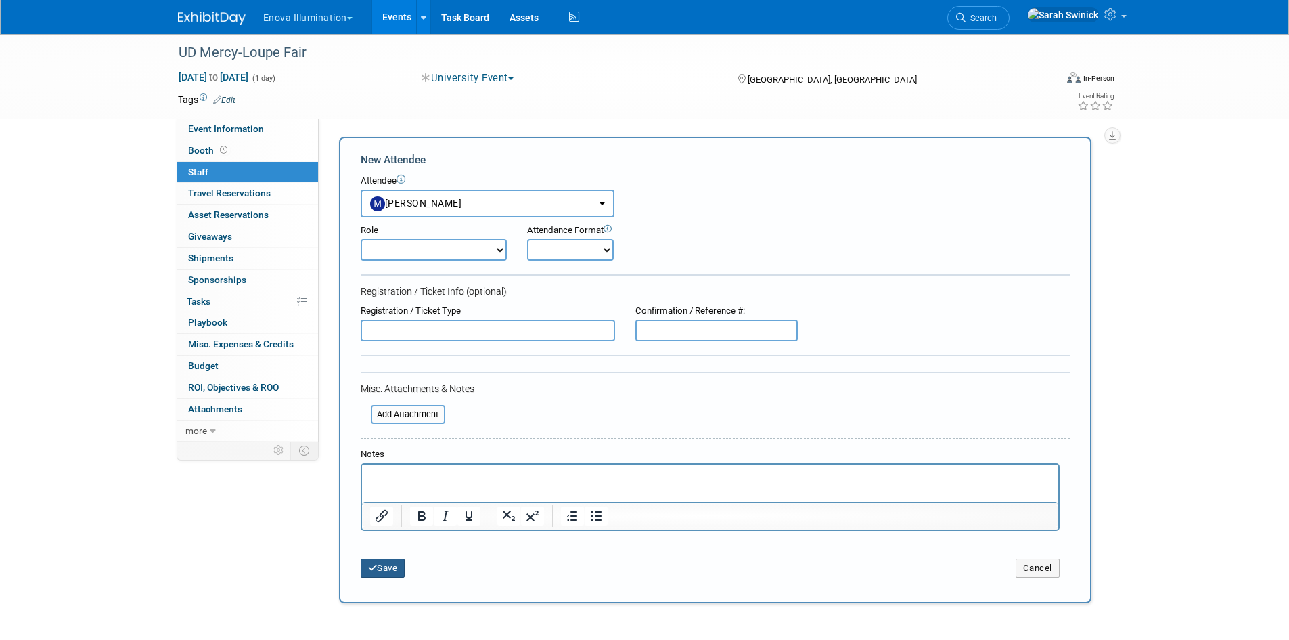
click at [367, 577] on button "Save" at bounding box center [383, 567] width 45 height 19
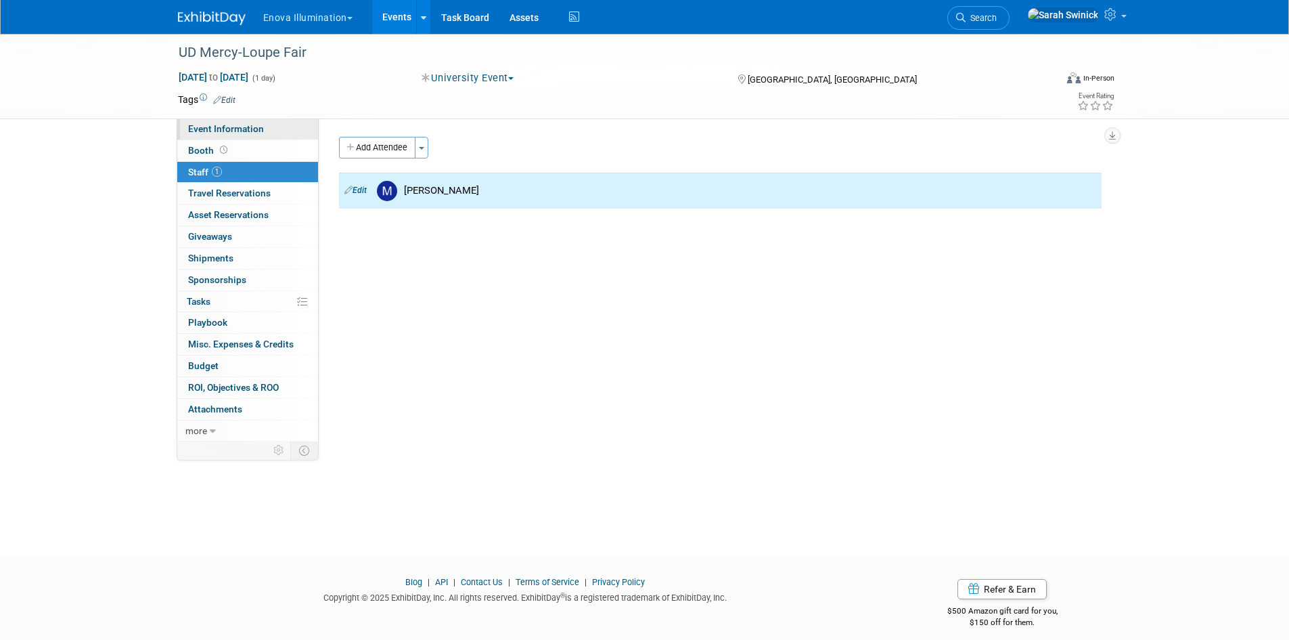
click at [225, 125] on span "Event Information" at bounding box center [226, 128] width 76 height 11
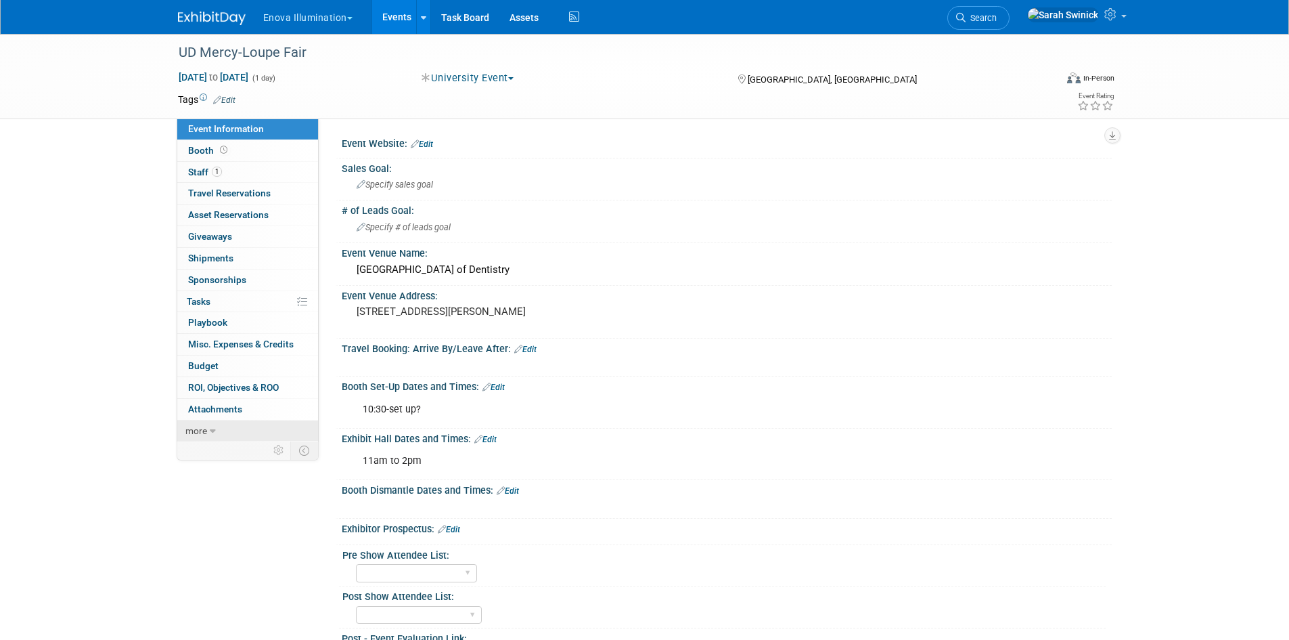
click at [247, 428] on link "more" at bounding box center [247, 430] width 141 height 21
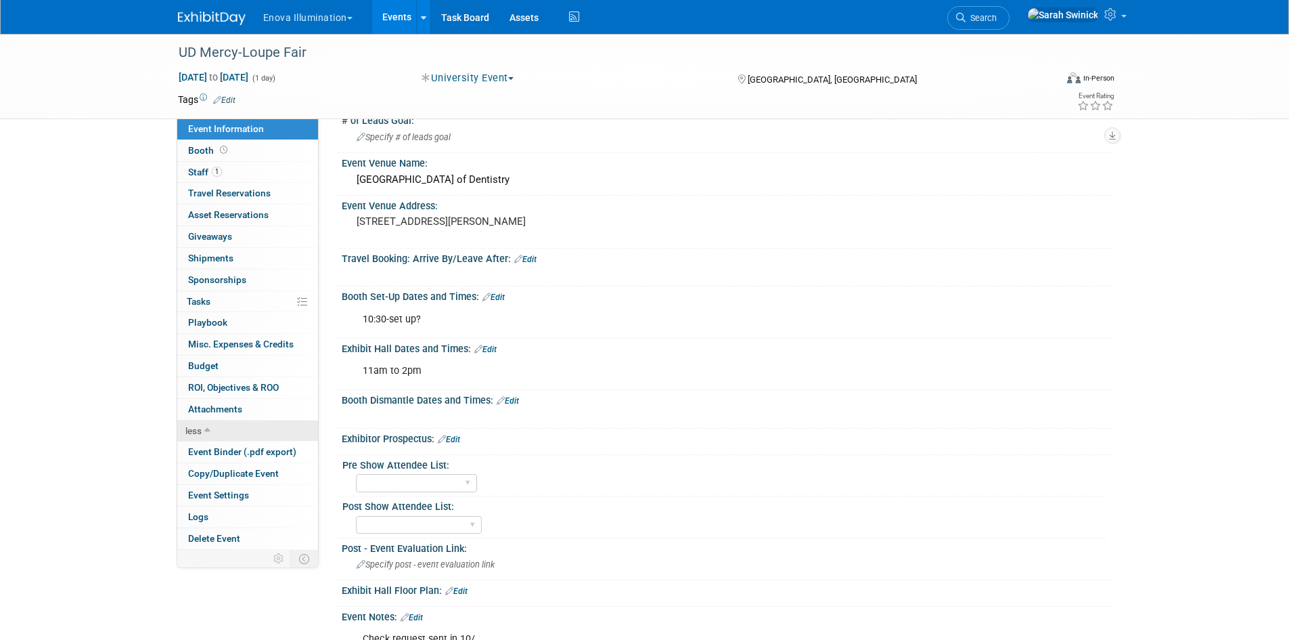
scroll to position [271, 0]
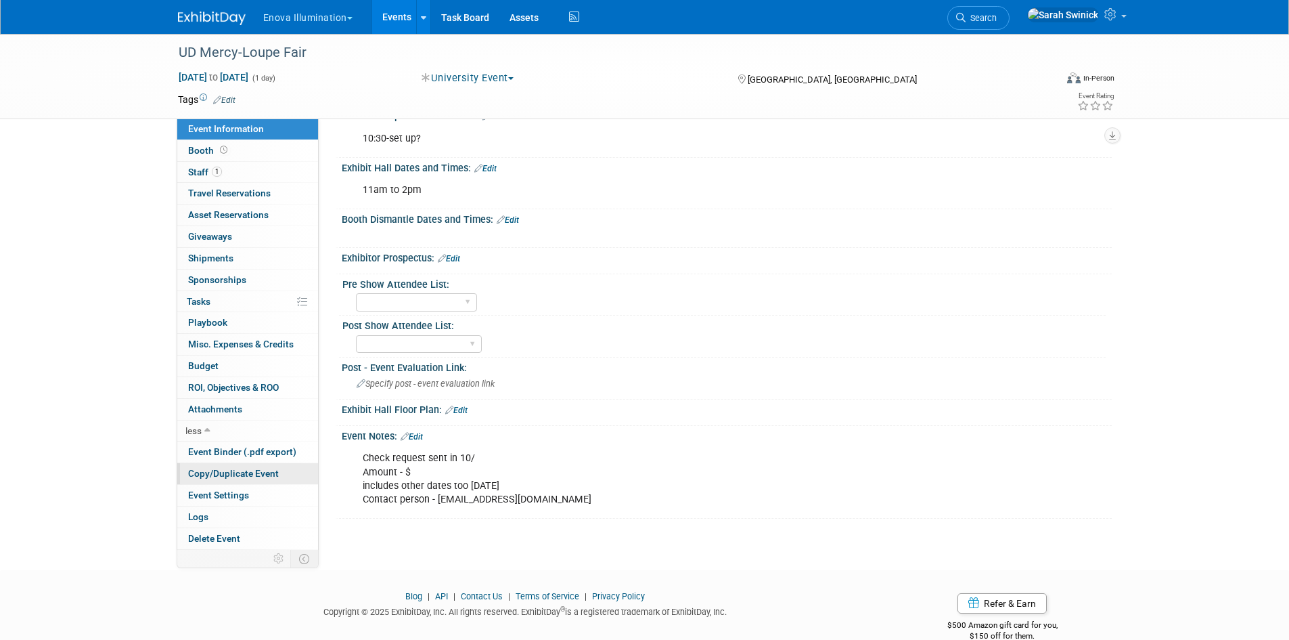
click at [247, 476] on span "Copy/Duplicate Event" at bounding box center [233, 473] width 91 height 11
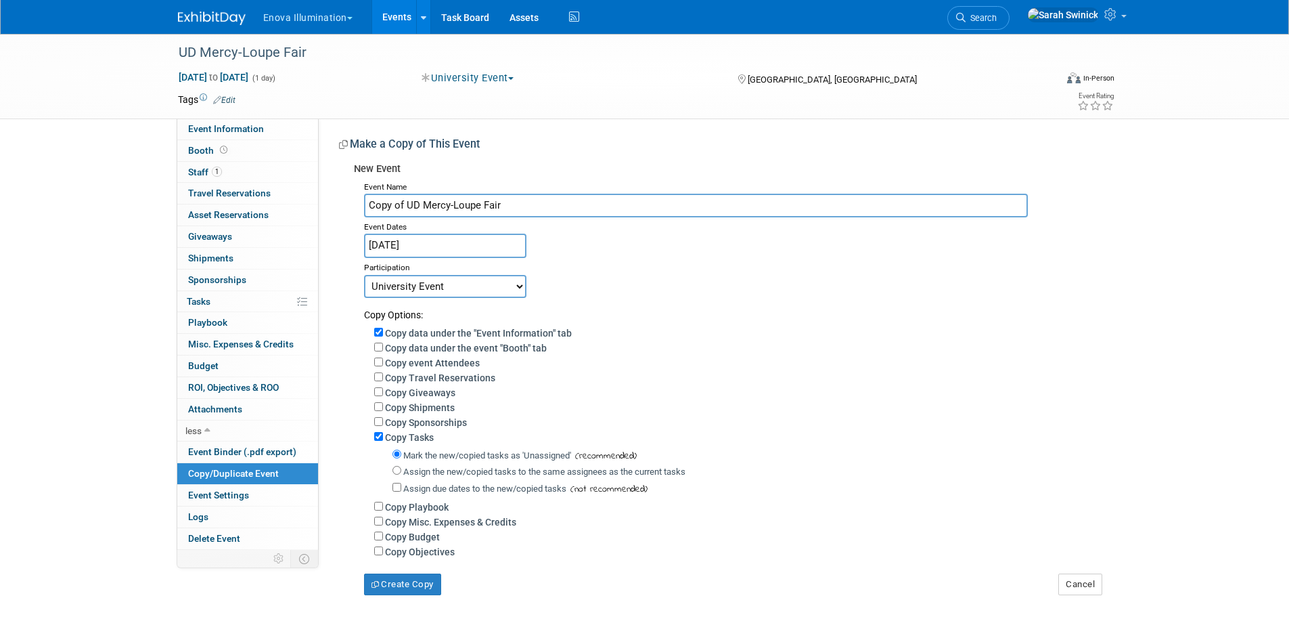
click at [409, 206] on input "Copy of UD Mercy-Loupe Fair" at bounding box center [696, 206] width 664 height 24
drag, startPoint x: 405, startPoint y: 204, endPoint x: 215, endPoint y: 217, distance: 189.9
click at [215, 217] on div "Event Information Event Info Booth Booth 1 Staff 1 Staff 0 Travel Reservations …" at bounding box center [645, 314] width 954 height 561
type input "UD Mercy-Loupe Fair"
click at [421, 246] on input "Oct 29, 2025" at bounding box center [445, 245] width 162 height 24
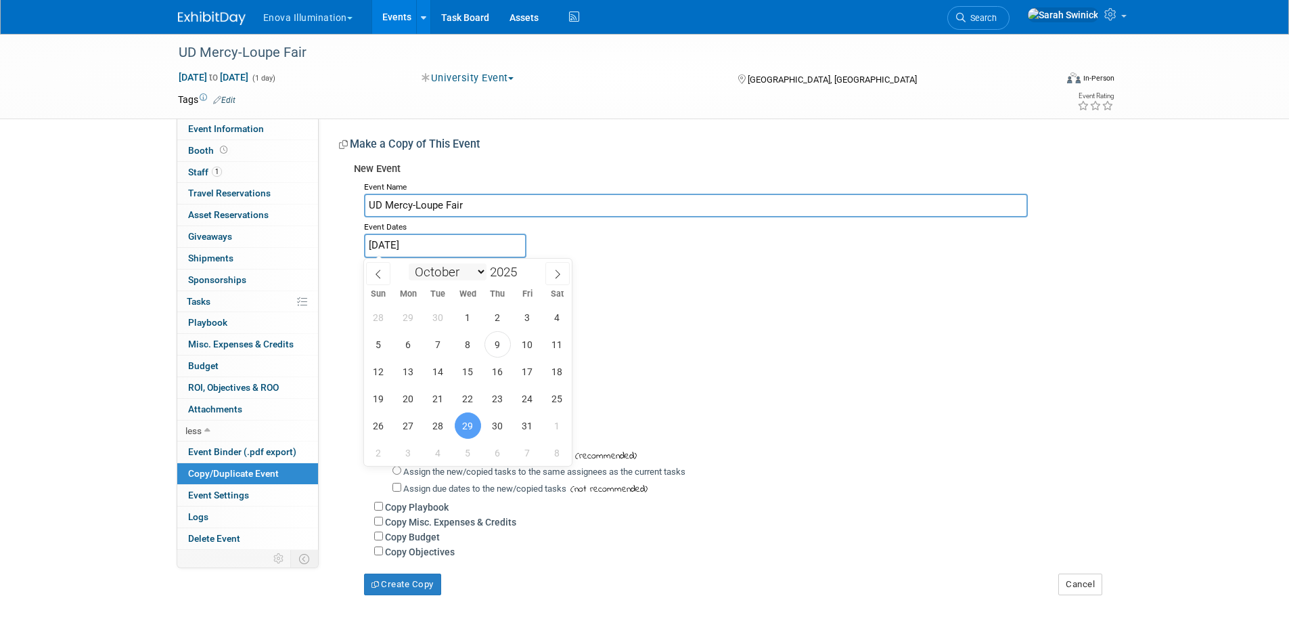
click at [473, 274] on select "January February March April May June July August September October November De…" at bounding box center [448, 271] width 78 height 17
select select "10"
click at [409, 263] on select "January February March April May June July August September October November De…" at bounding box center [448, 271] width 78 height 17
click at [551, 343] on span "8" at bounding box center [557, 344] width 26 height 26
type input "Nov 8, 2025"
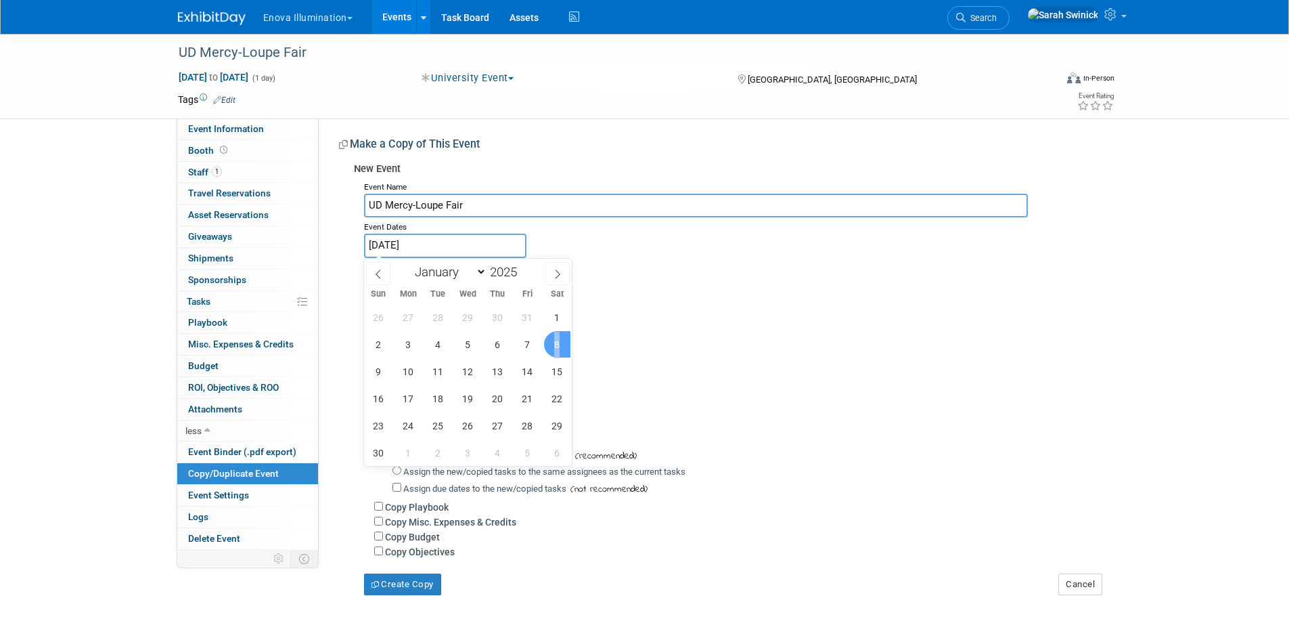
click at [551, 344] on span "8" at bounding box center [557, 344] width 26 height 26
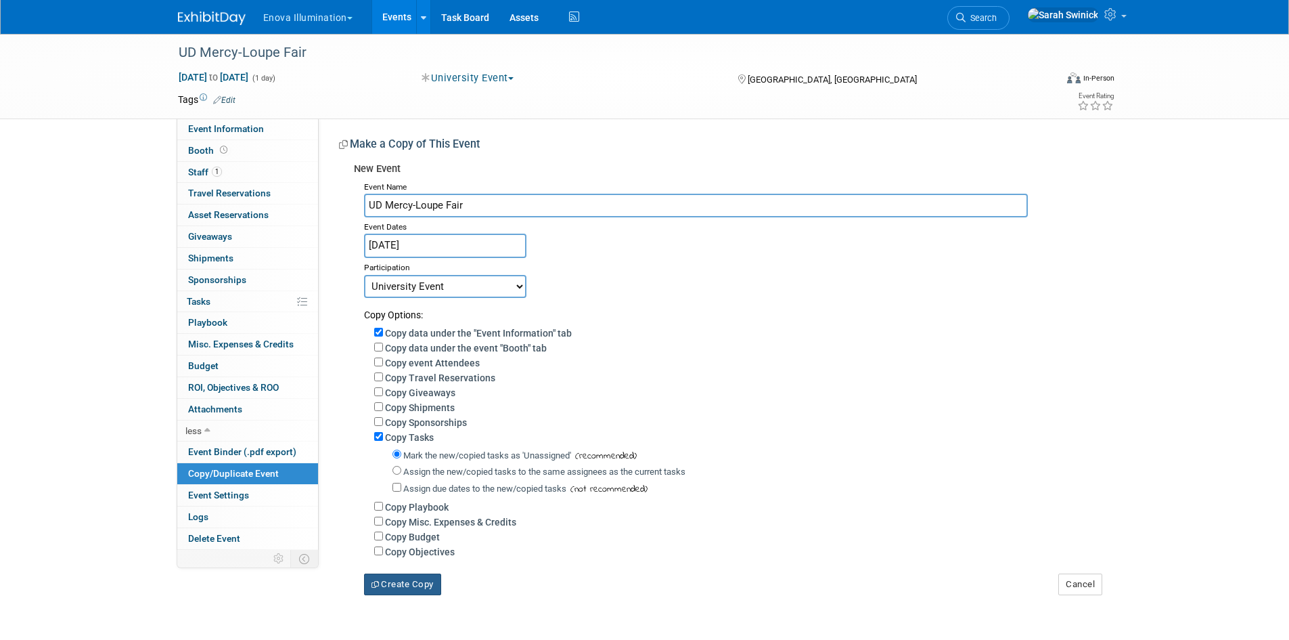
click at [377, 587] on button "Create Copy" at bounding box center [402, 584] width 77 height 22
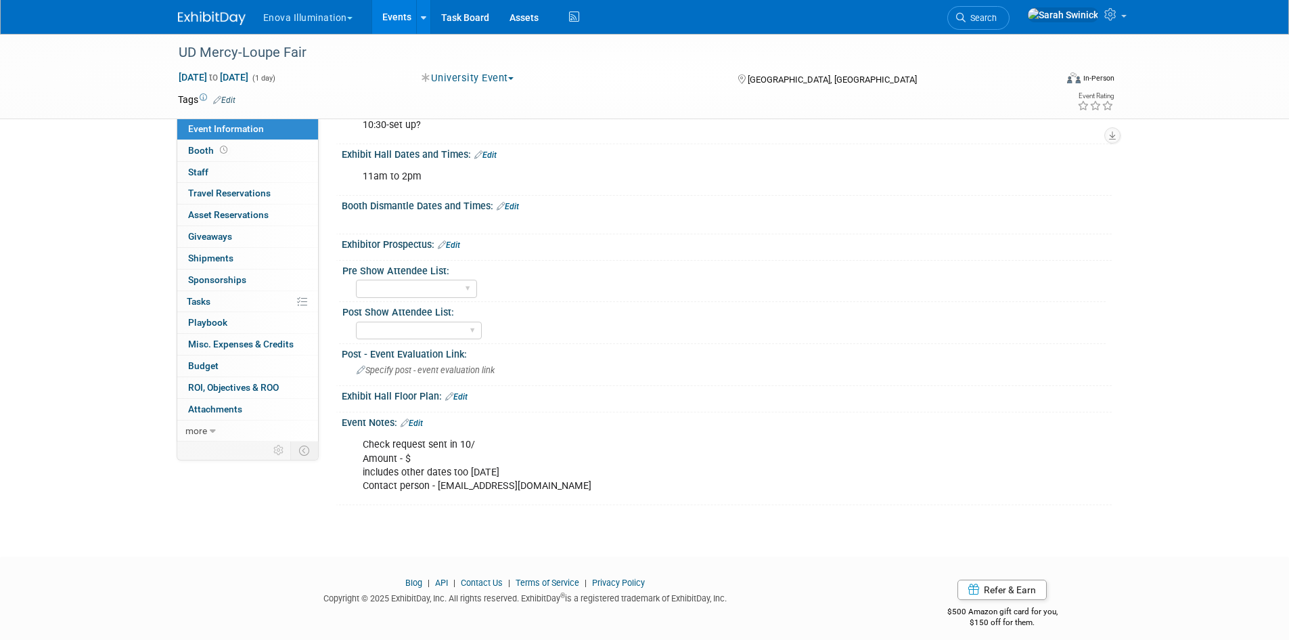
scroll to position [295, 0]
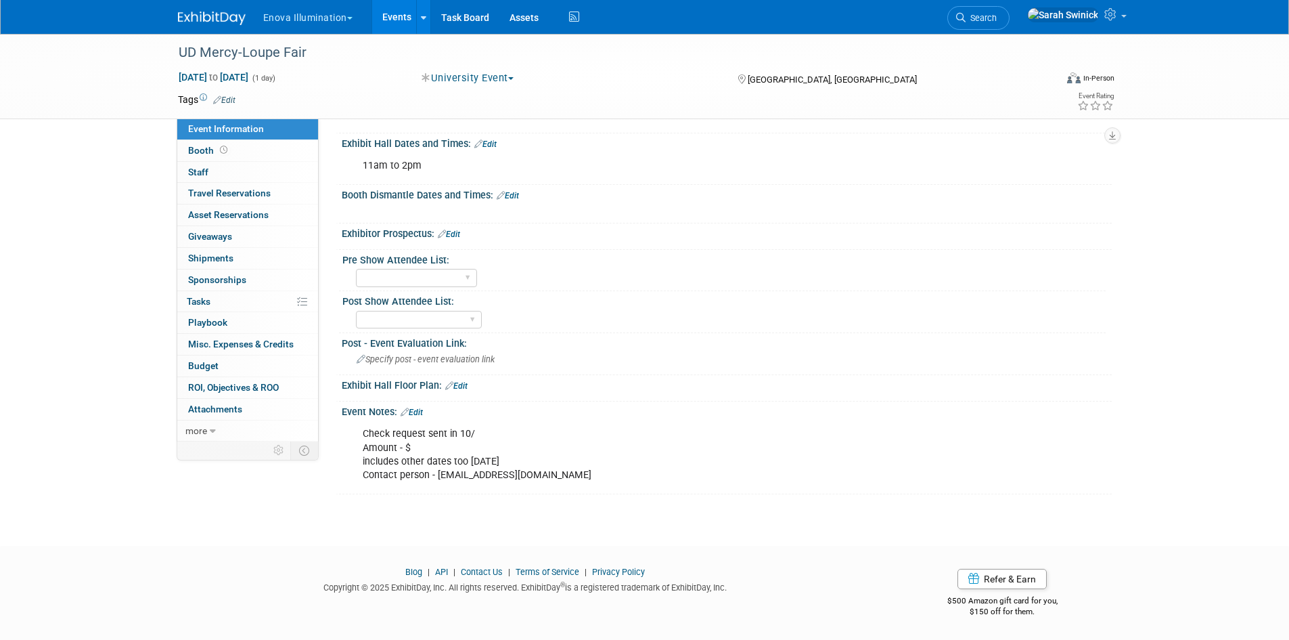
click at [451, 450] on div "Check request sent in 10/ Amount - $ includes other dates too [DATE] Contact pe…" at bounding box center [658, 454] width 610 height 68
click at [412, 414] on link "Edit" at bounding box center [412, 411] width 22 height 9
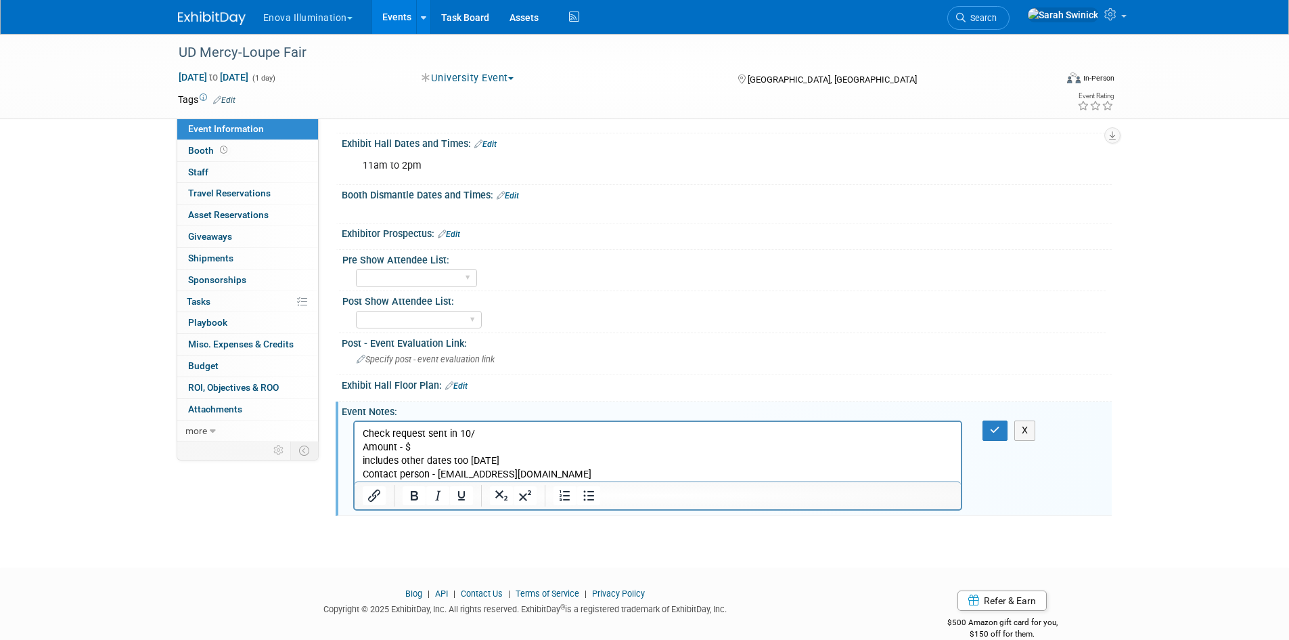
scroll to position [0, 0]
click at [449, 434] on p "Check request sent in 10/ Amount - $ includes other dates too [DATE] Contact pe…" at bounding box center [657, 454] width 591 height 54
click at [471, 445] on p "Check request sent on 10/ Amount - $ includes other dates too Nov 8th Contact p…" at bounding box center [657, 454] width 591 height 54
drag, startPoint x: 467, startPoint y: 459, endPoint x: 506, endPoint y: 458, distance: 38.6
click at [506, 458] on p "Check request sent on 10/ Amount - $ includes other dates too Nov 8th Contact p…" at bounding box center [657, 454] width 591 height 54
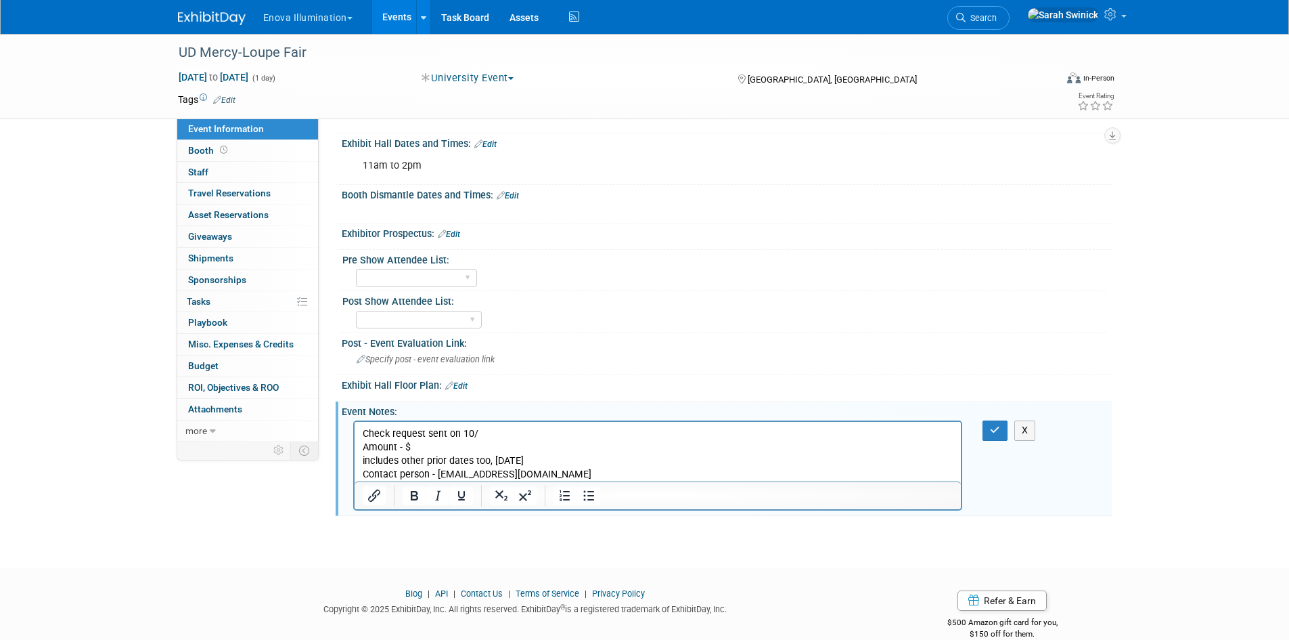
click at [700, 471] on p "Check request sent on 10/ Amount - $ includes other prior dates too, October 29…" at bounding box center [657, 454] width 591 height 54
click at [1004, 425] on button "button" at bounding box center [995, 430] width 25 height 20
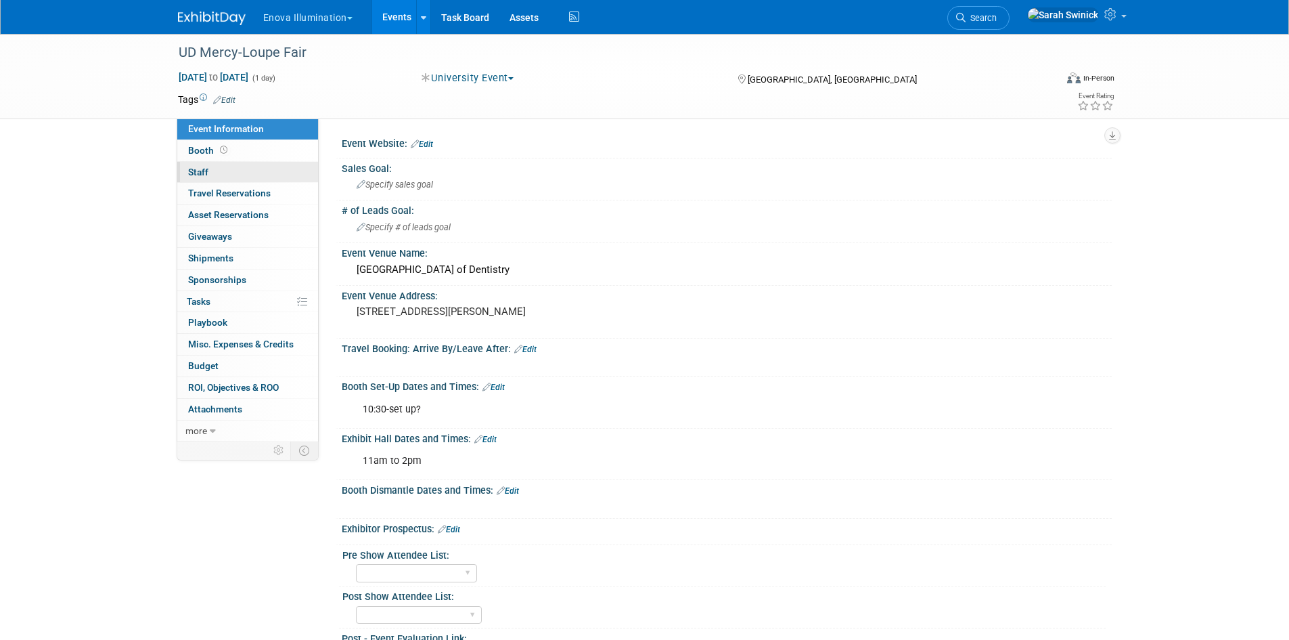
click at [298, 171] on link "0 Staff 0" at bounding box center [247, 172] width 141 height 21
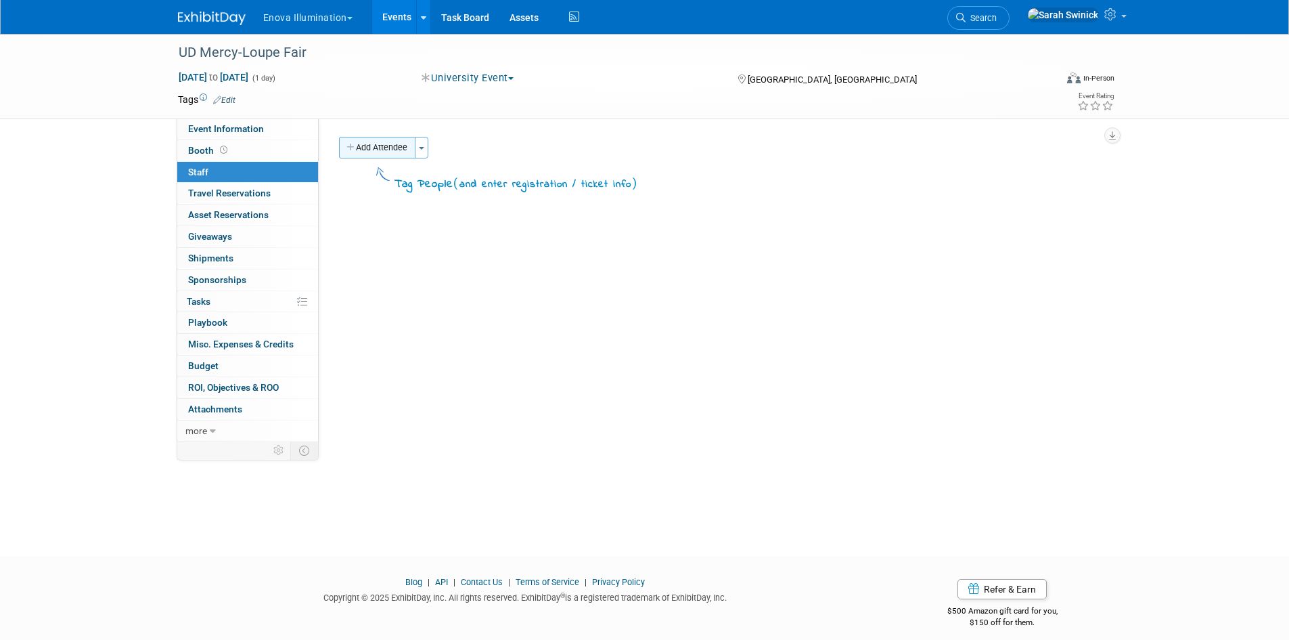
click at [389, 141] on button "Add Attendee" at bounding box center [377, 148] width 76 height 22
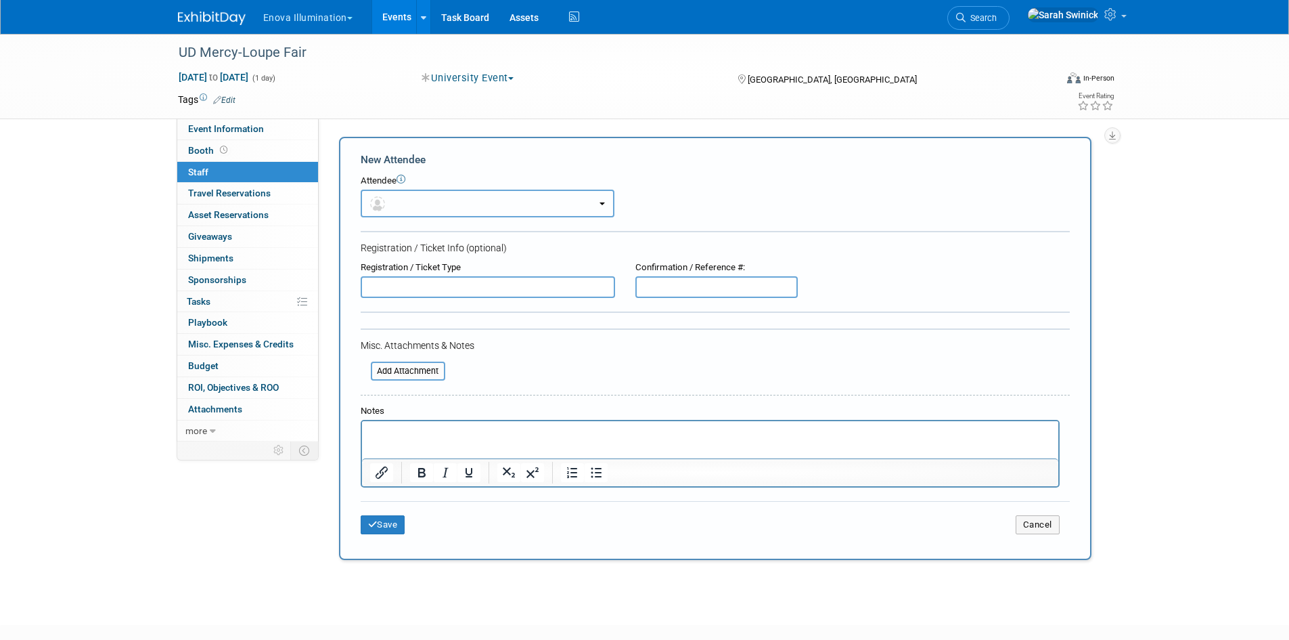
click at [396, 189] on button "button" at bounding box center [488, 203] width 254 height 28
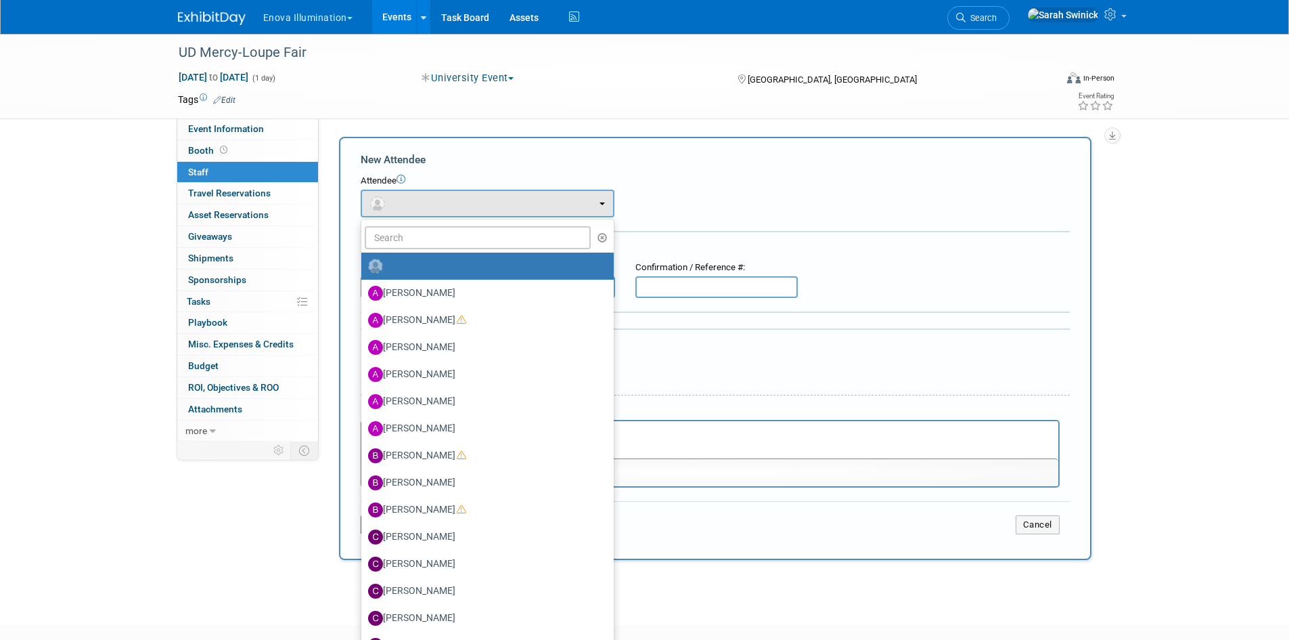
click at [407, 219] on ul "Abby Nelson Adam Shore Andrea Miller Anna McFarlane Austin Merritt (me)" at bounding box center [488, 489] width 254 height 541
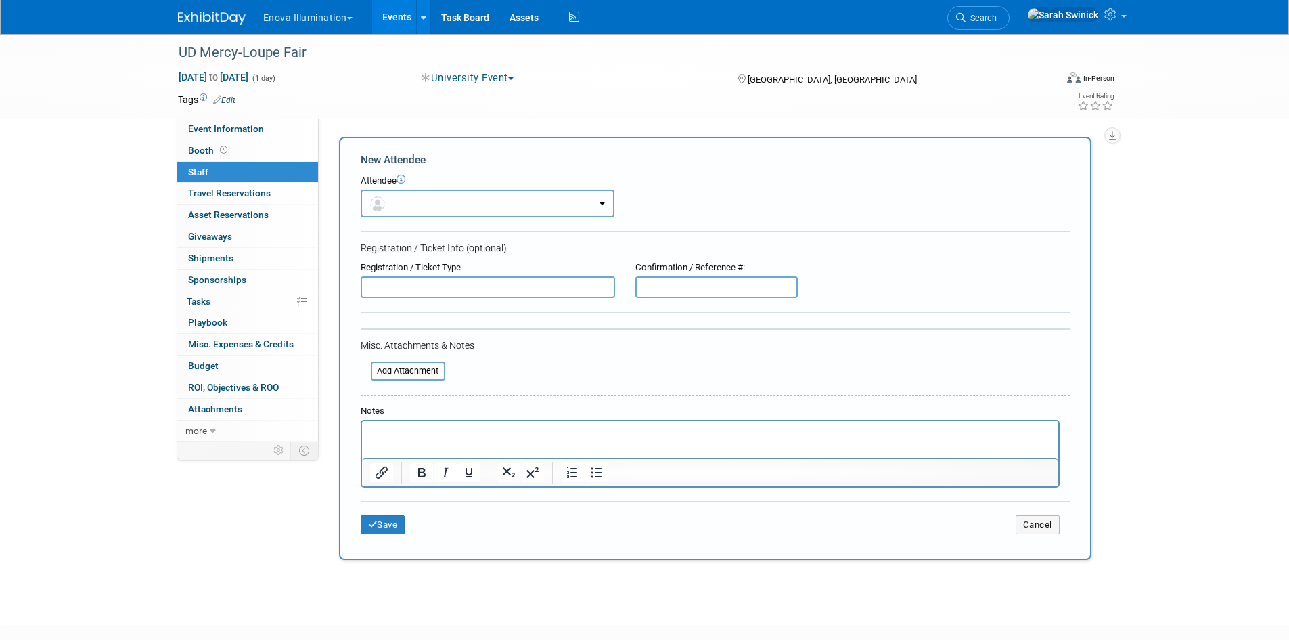
click at [414, 217] on button "button" at bounding box center [488, 203] width 254 height 28
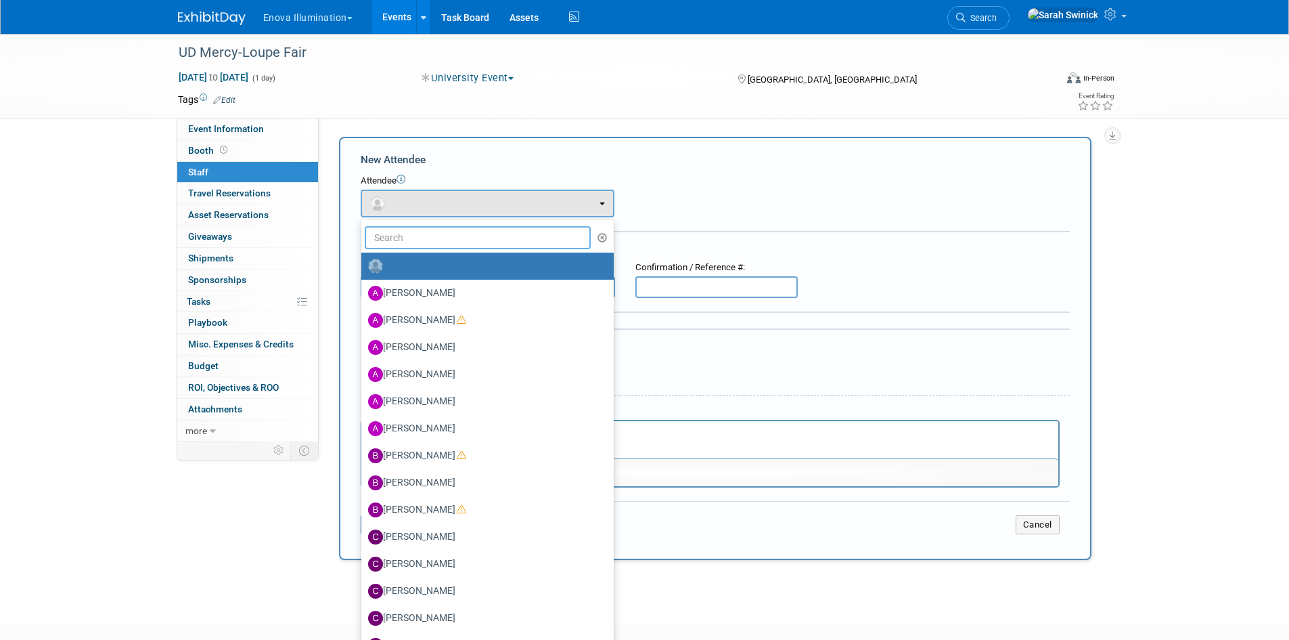
click at [410, 239] on input "text" at bounding box center [478, 237] width 227 height 23
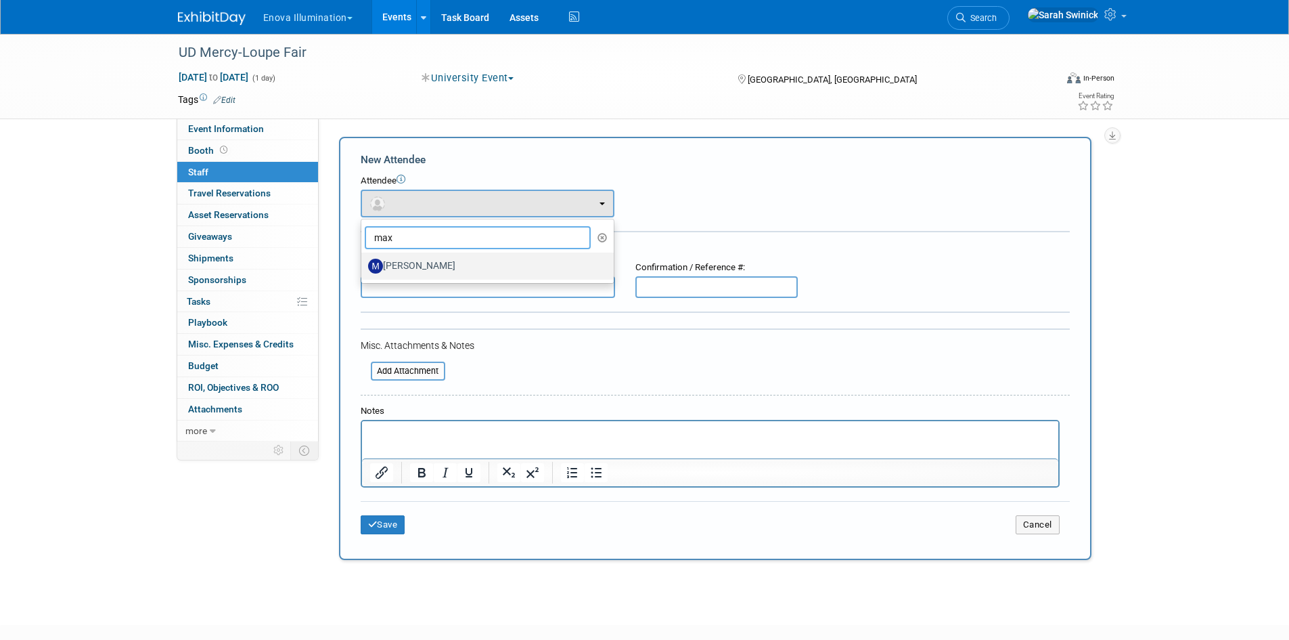
type input "max"
drag, startPoint x: 395, startPoint y: 259, endPoint x: 436, endPoint y: 554, distance: 297.9
click at [397, 259] on label "[PERSON_NAME]" at bounding box center [484, 266] width 232 height 22
click at [363, 260] on input "[PERSON_NAME]" at bounding box center [359, 264] width 9 height 9
select select "134eb3bc-a127-48cf-ab72-a2cd38a6439a"
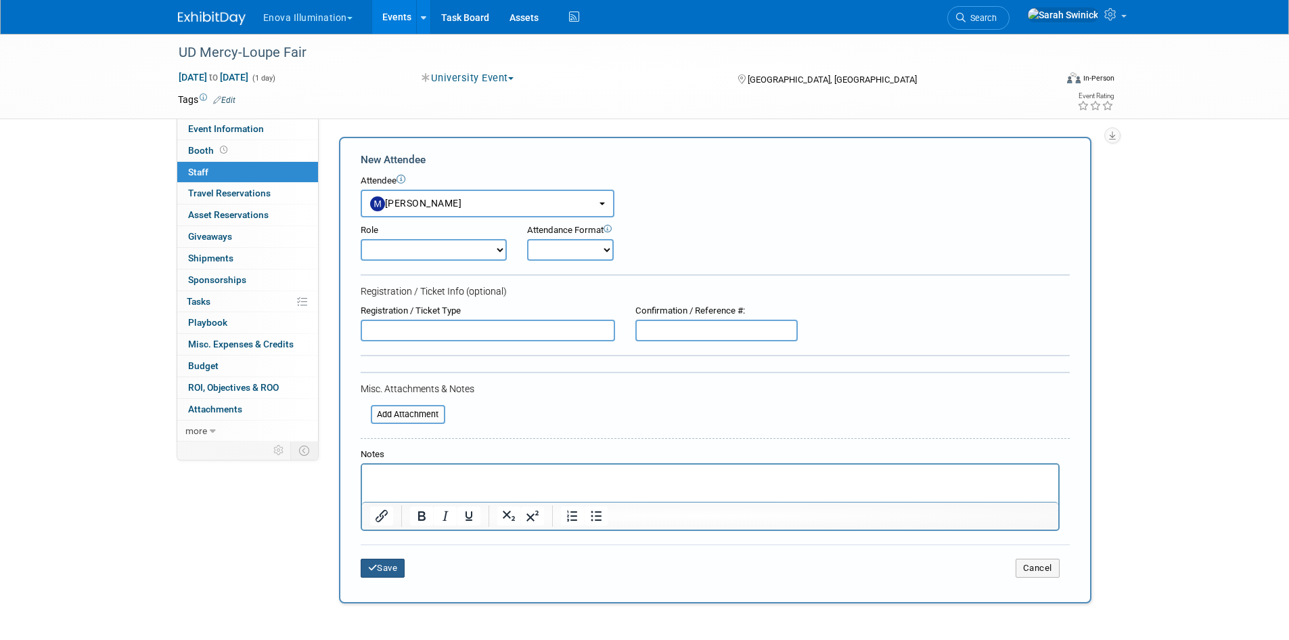
click at [397, 564] on button "Save" at bounding box center [383, 567] width 45 height 19
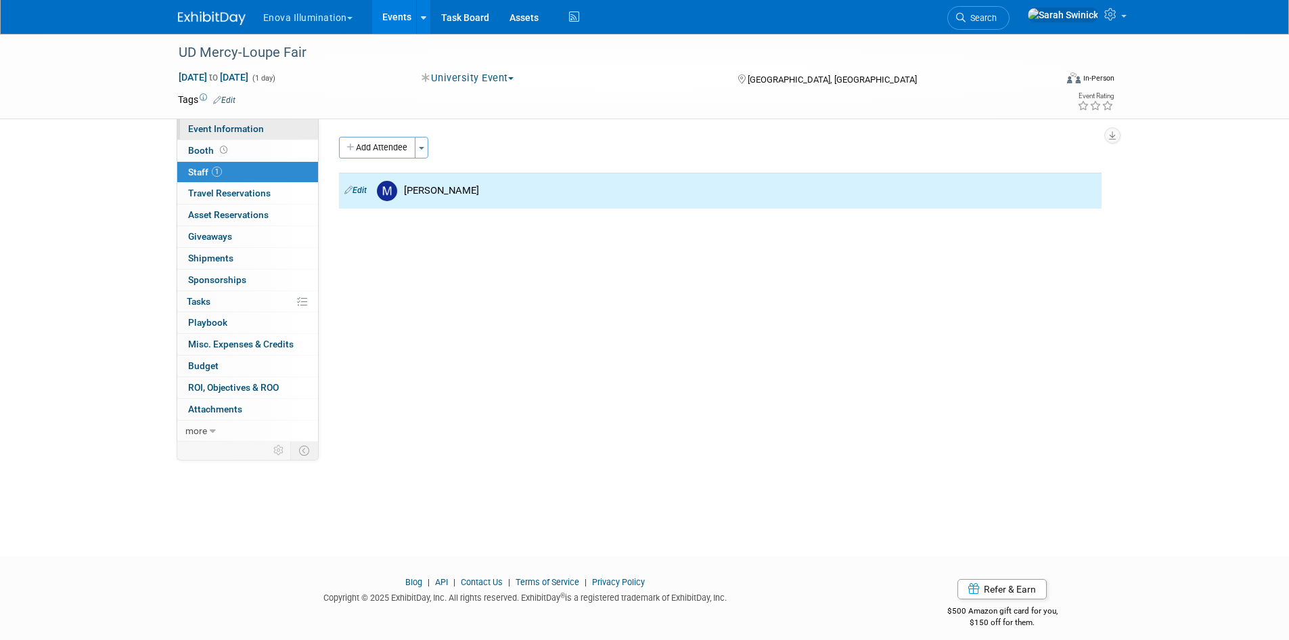
click at [236, 135] on link "Event Information" at bounding box center [247, 128] width 141 height 21
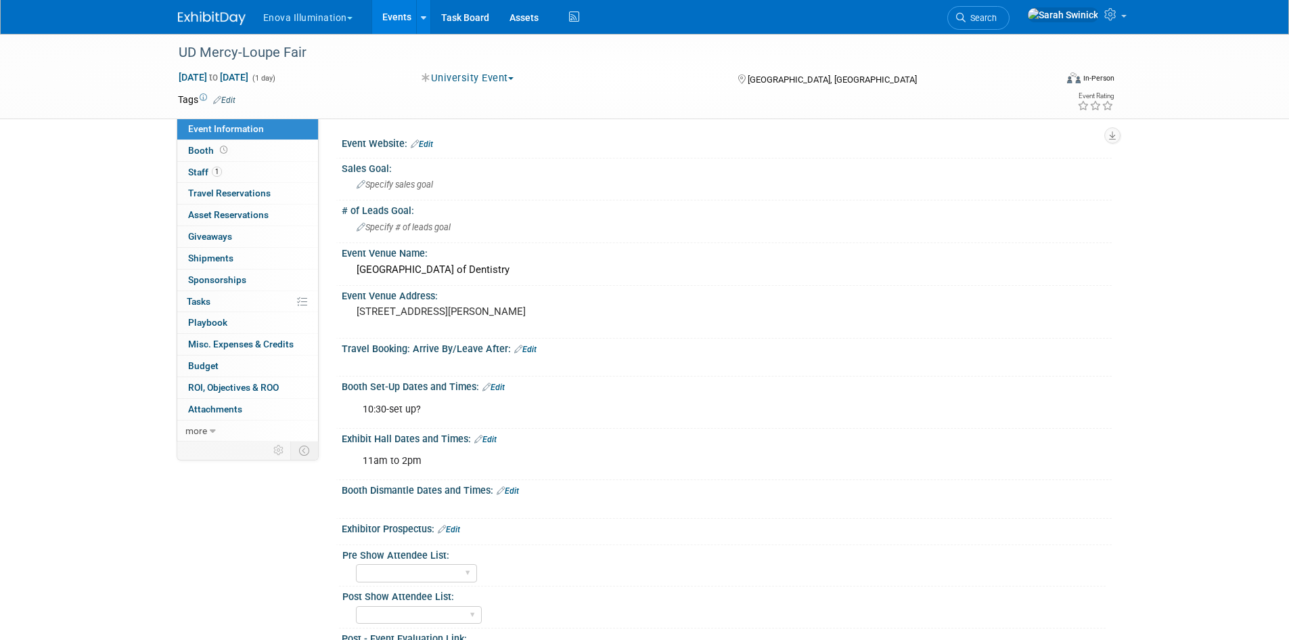
click at [227, 14] on img at bounding box center [212, 19] width 68 height 14
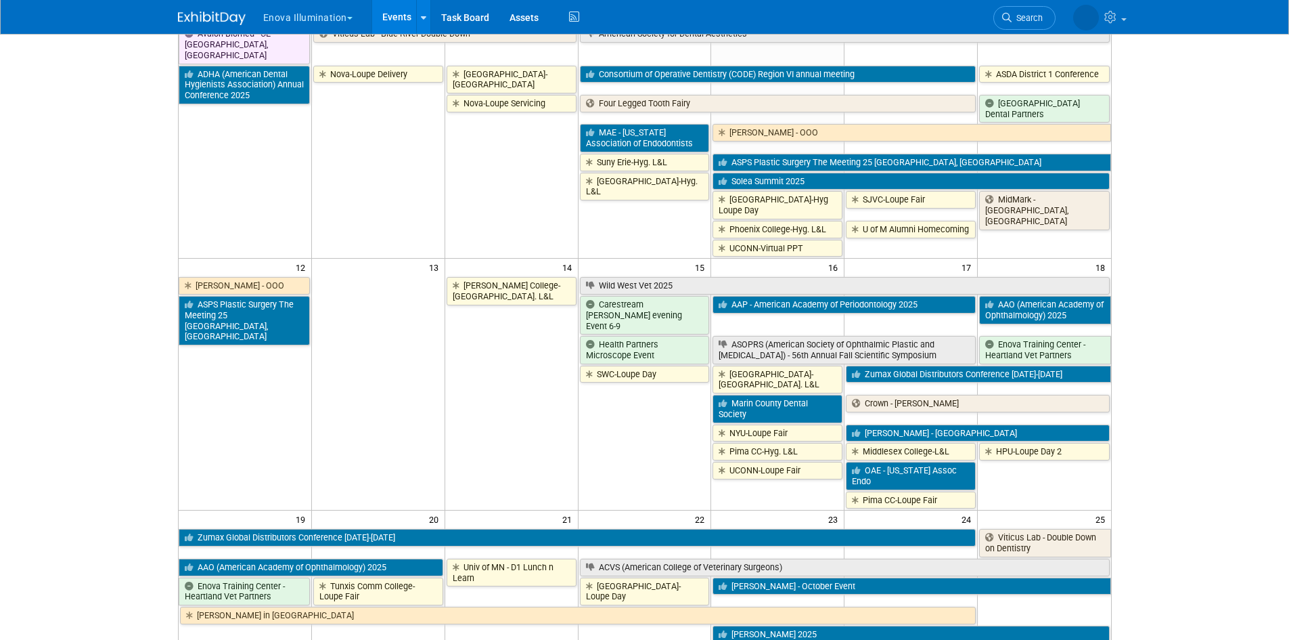
scroll to position [677, 0]
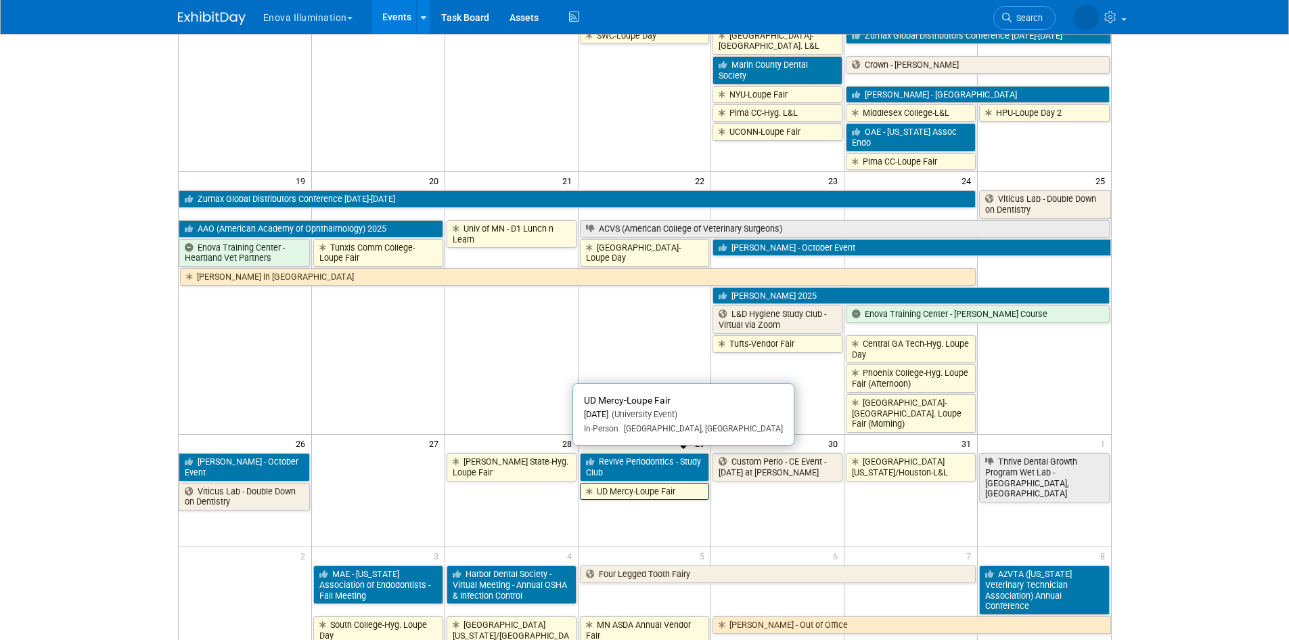
click at [626, 483] on link "UD Mercy-Loupe Fair" at bounding box center [645, 492] width 130 height 18
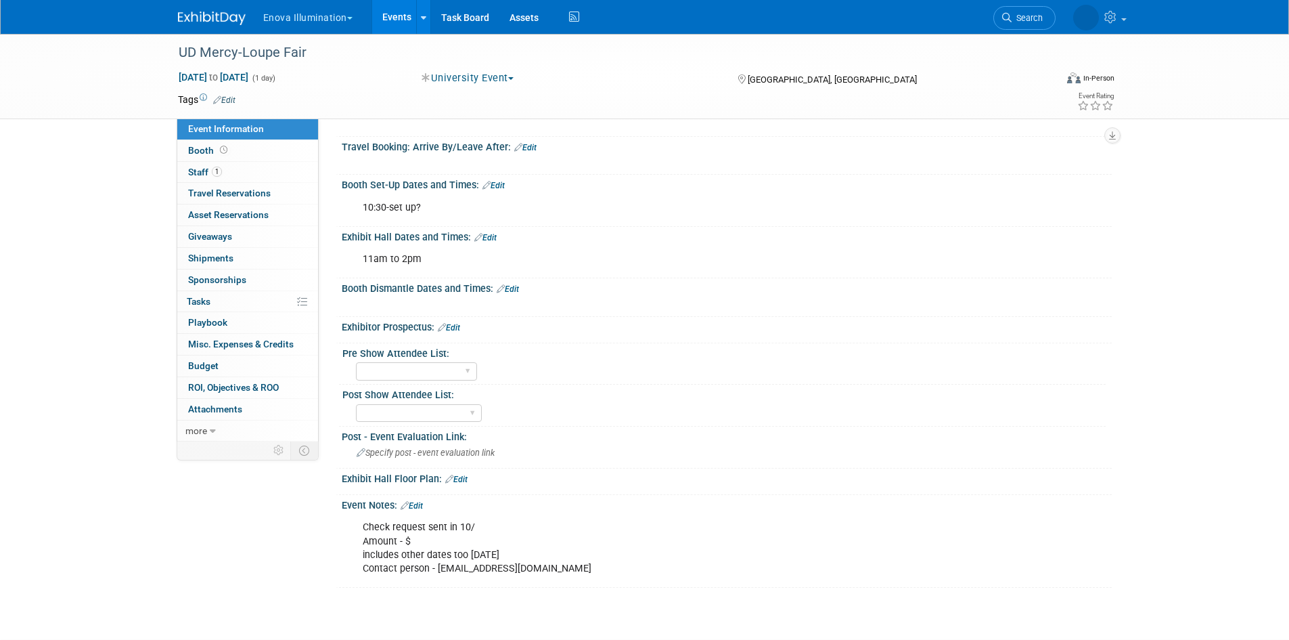
scroll to position [295, 0]
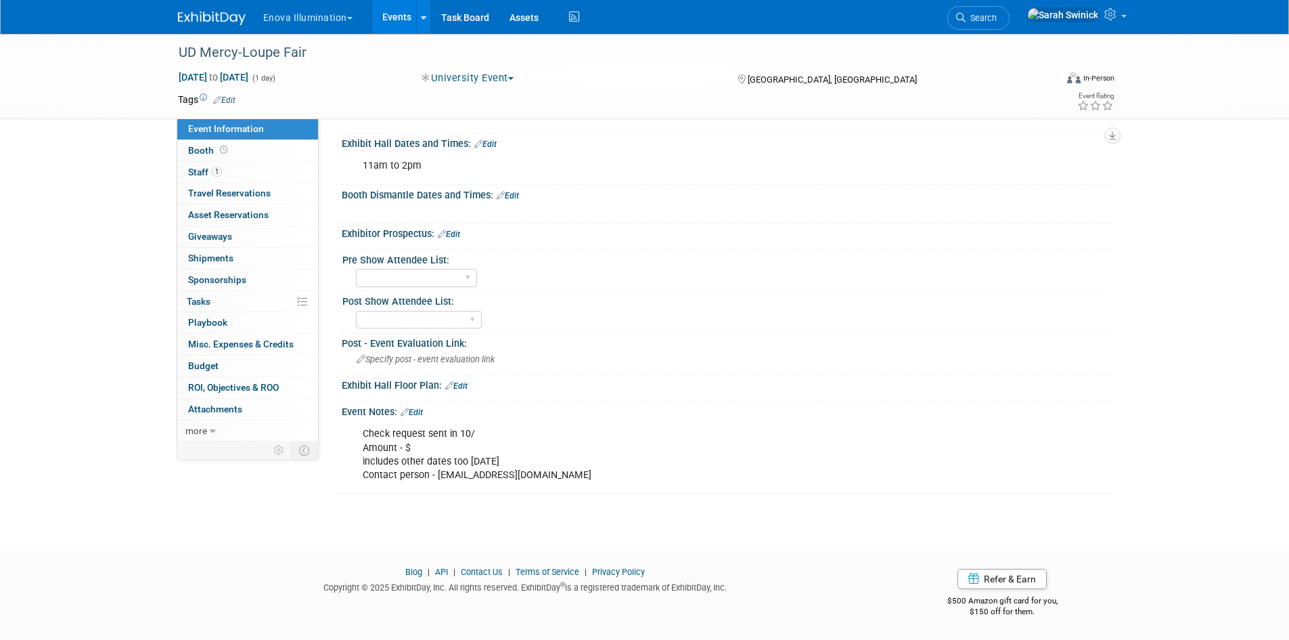
click at [467, 384] on link "Edit" at bounding box center [456, 385] width 22 height 9
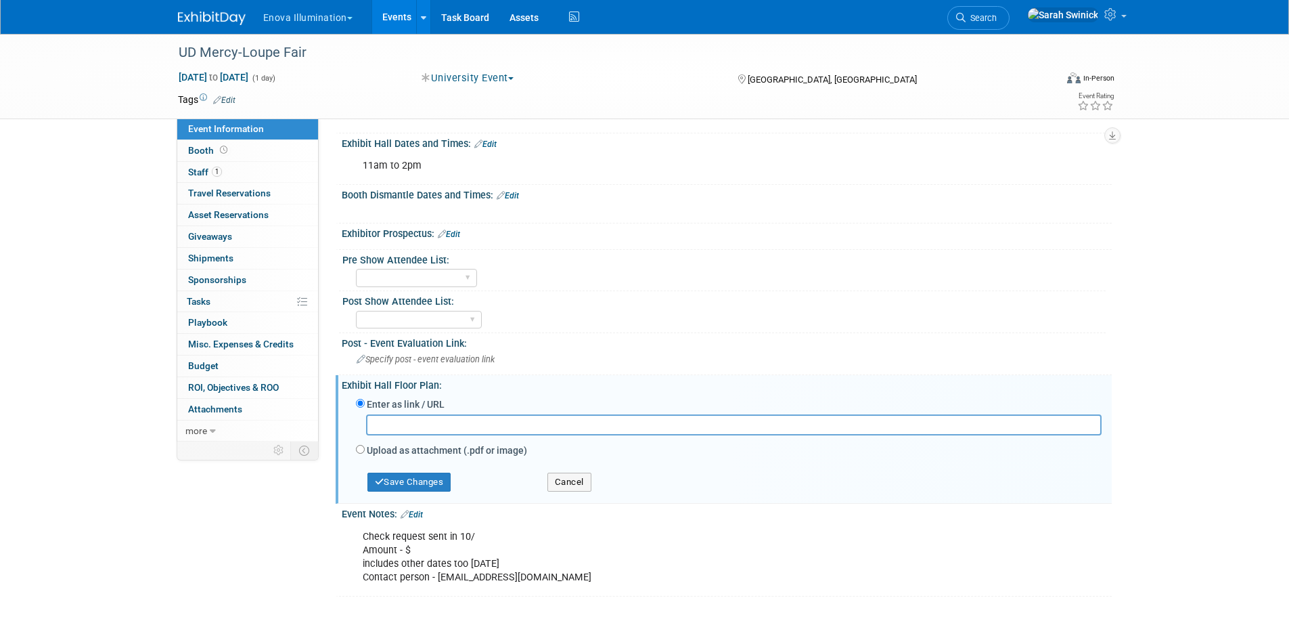
click at [453, 554] on div "Check request sent in 10/ Amount - $ includes other dates too [DATE] Contact pe…" at bounding box center [658, 557] width 610 height 68
click at [453, 537] on div "Check request sent in 10/ Amount - $ includes other dates too [DATE] Contact pe…" at bounding box center [658, 557] width 610 height 68
drag, startPoint x: 427, startPoint y: 539, endPoint x: 424, endPoint y: 531, distance: 8.6
click at [427, 539] on div "Check request sent in 10/ Amount - $ includes other dates too [DATE] Contact pe…" at bounding box center [658, 557] width 610 height 68
click at [423, 516] on link "Edit" at bounding box center [412, 514] width 22 height 9
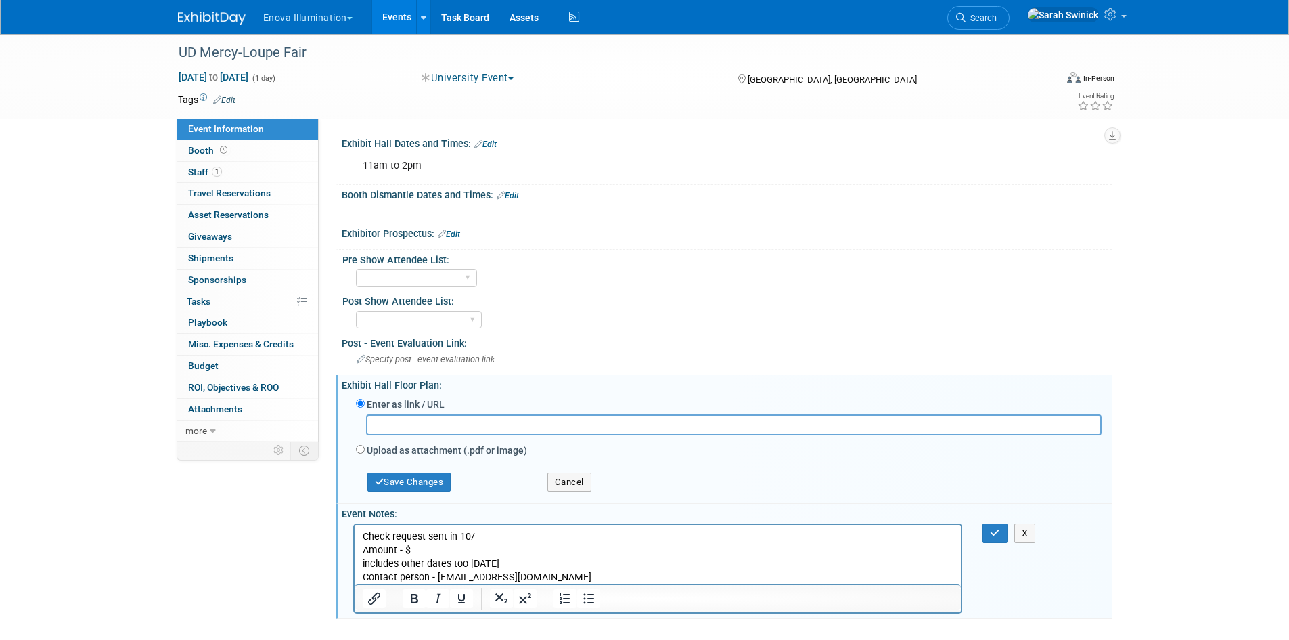
scroll to position [0, 0]
click at [451, 533] on p "Check request sent in 10/ Amount - $ includes other dates too [DATE] Contact pe…" at bounding box center [657, 556] width 591 height 54
click at [987, 532] on button "button" at bounding box center [995, 533] width 25 height 20
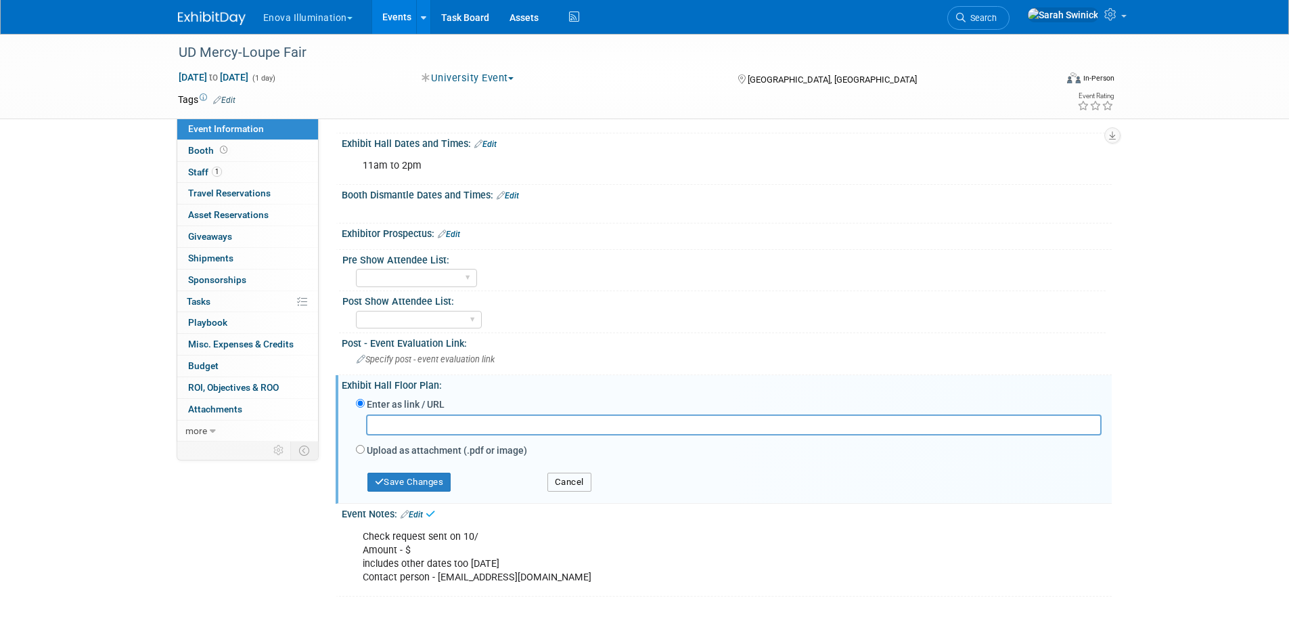
click at [580, 481] on button "Cancel" at bounding box center [569, 481] width 44 height 19
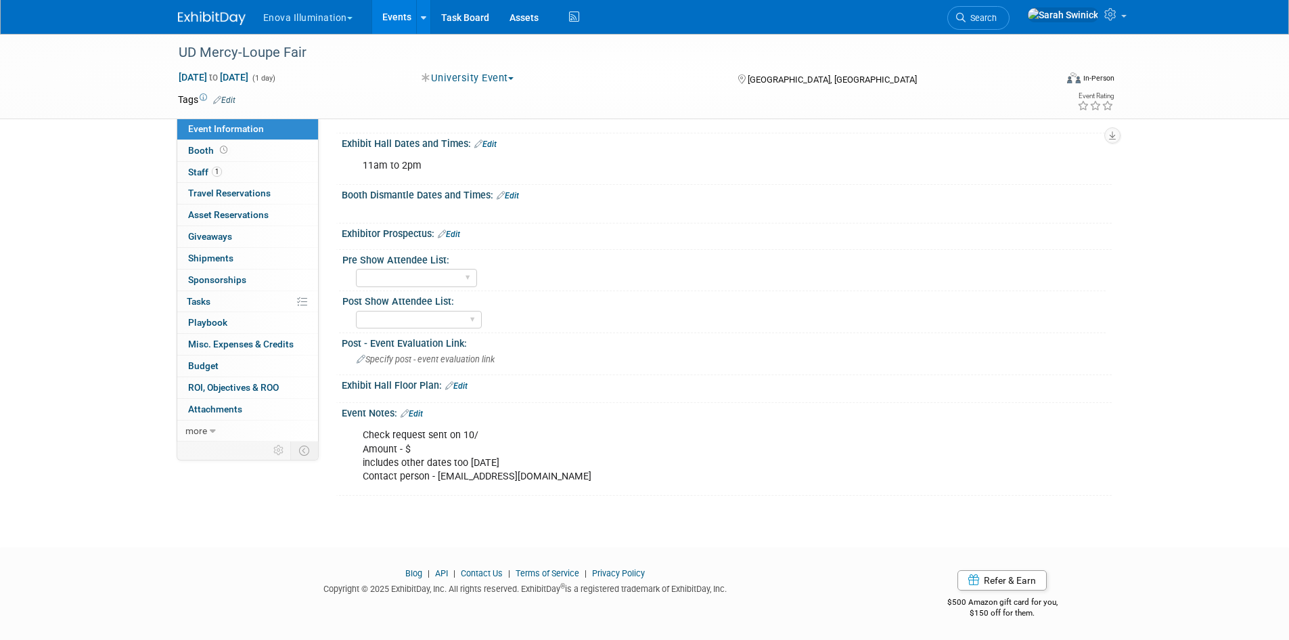
click at [205, 20] on img at bounding box center [212, 19] width 68 height 14
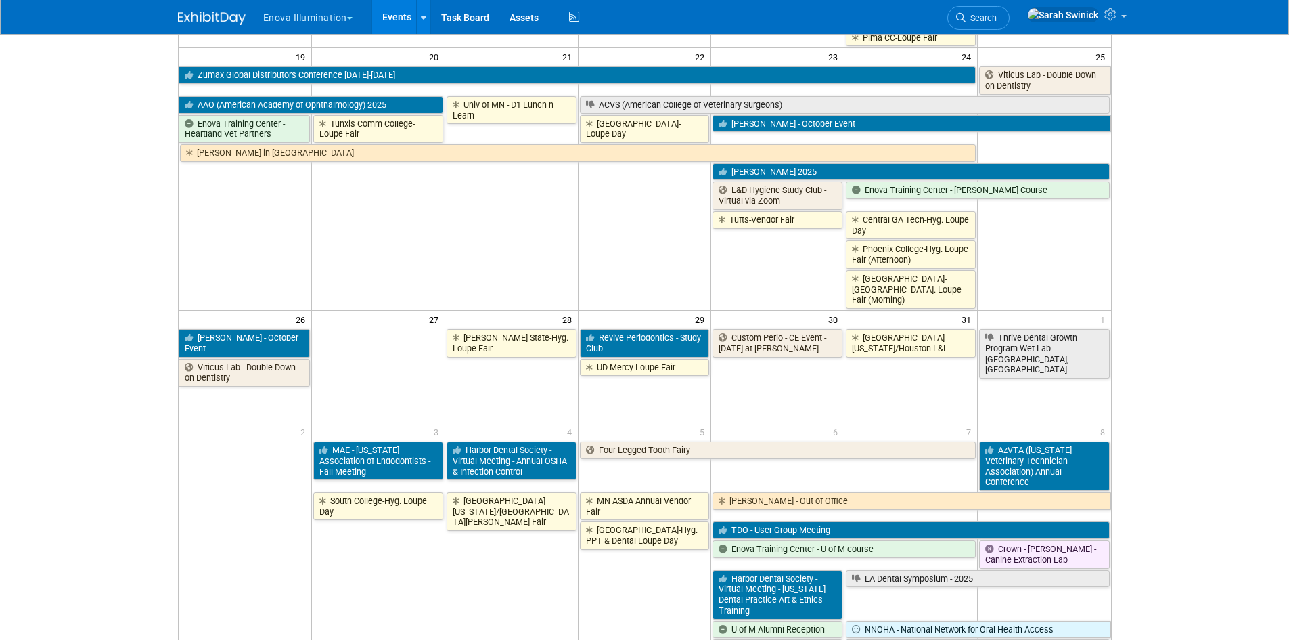
scroll to position [1031, 0]
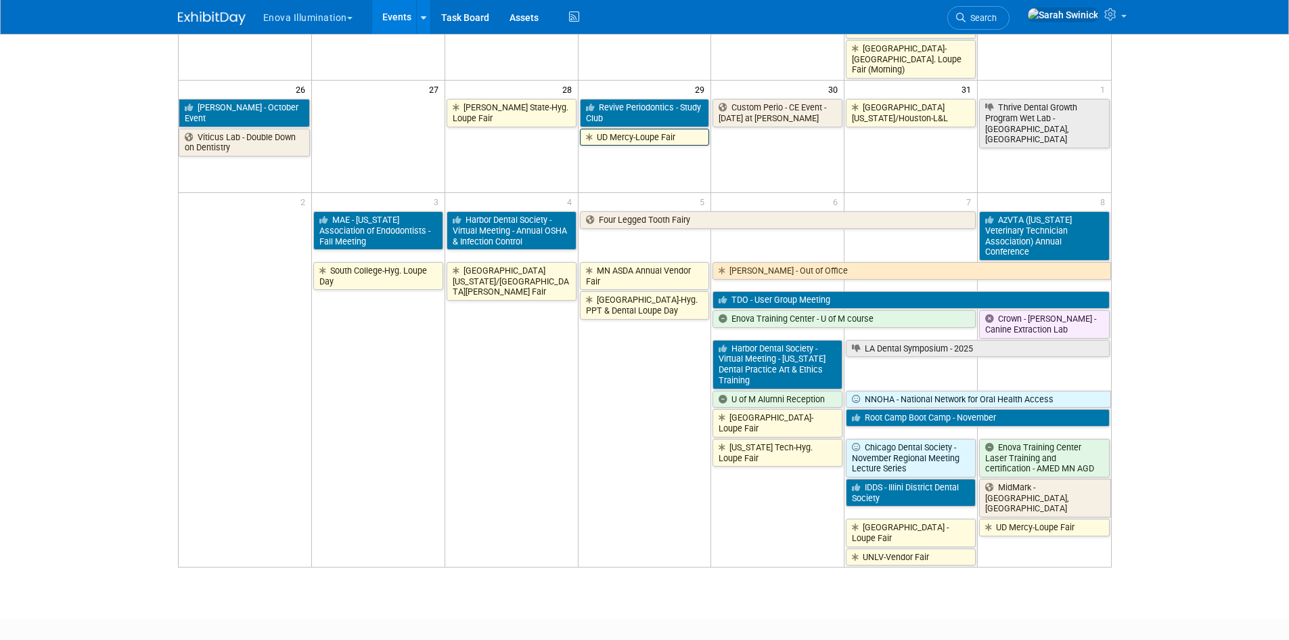
click at [650, 129] on link "UD Mercy-Loupe Fair" at bounding box center [645, 138] width 130 height 18
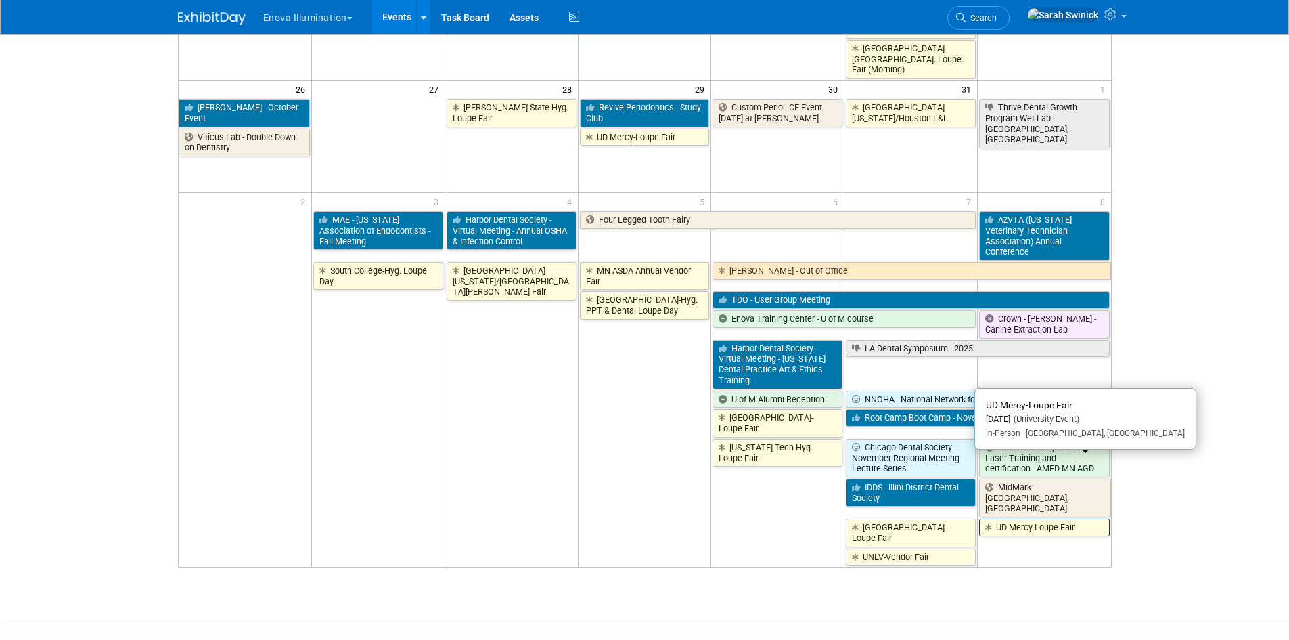
click at [1031, 518] on link "UD Mercy-Loupe Fair" at bounding box center [1044, 527] width 130 height 18
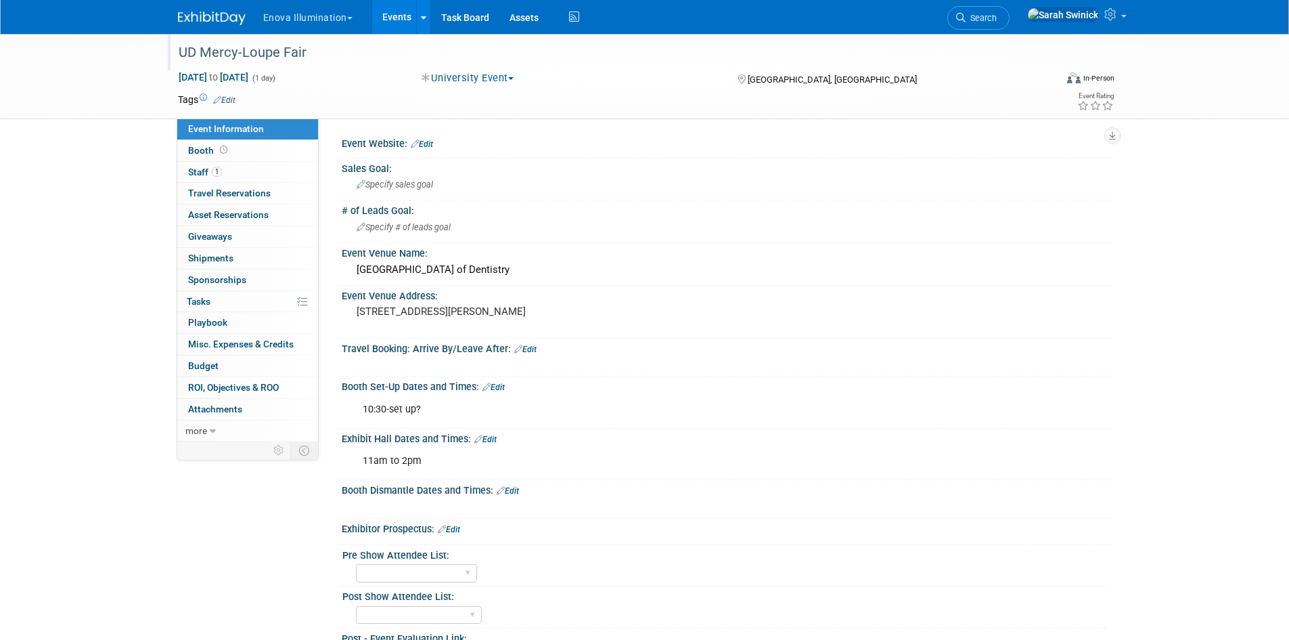
click at [351, 57] on div "UD Mercy-Loupe Fair" at bounding box center [604, 53] width 861 height 24
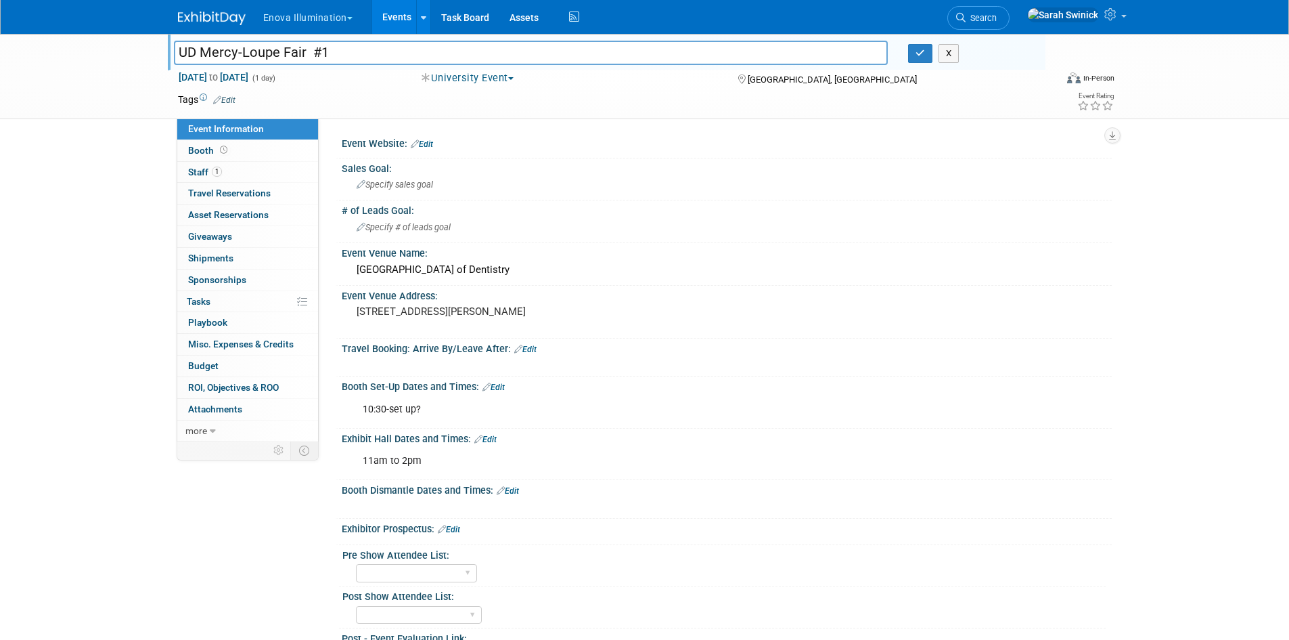
click at [310, 55] on input "UD Mercy-Loupe Fair #1" at bounding box center [531, 53] width 715 height 24
type input "UD Mercy-Loupe Fair #1"
click at [925, 55] on icon "button" at bounding box center [920, 53] width 9 height 9
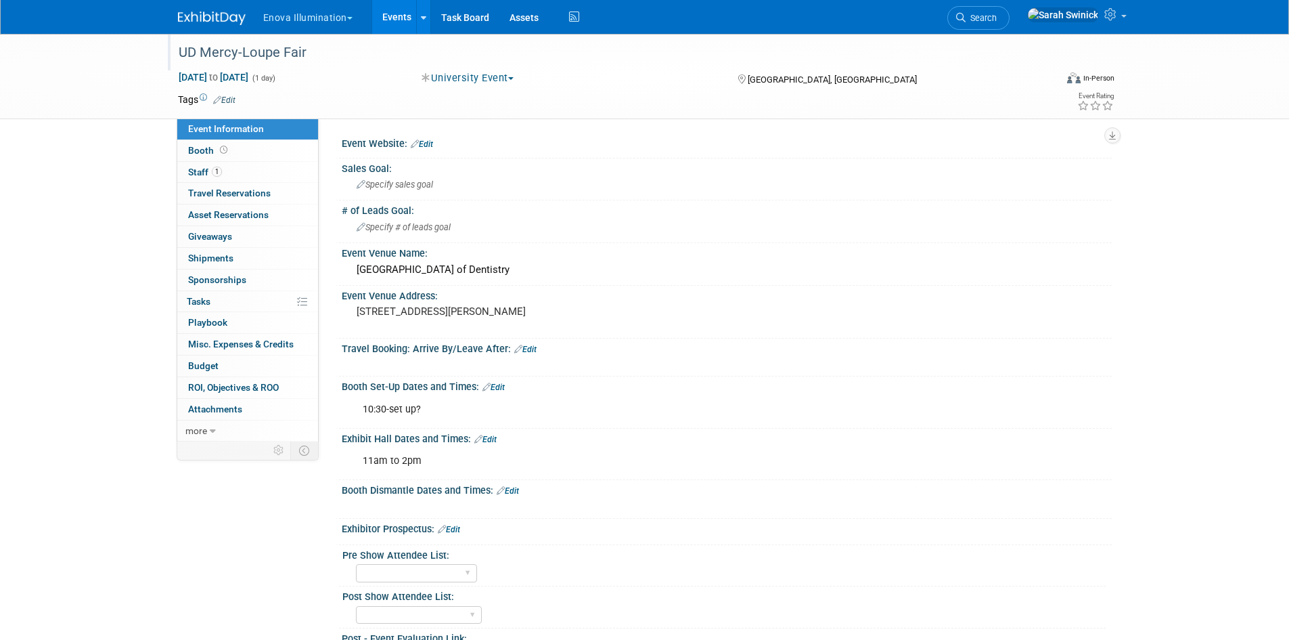
click at [323, 44] on div "UD Mercy-Loupe Fair" at bounding box center [604, 53] width 861 height 24
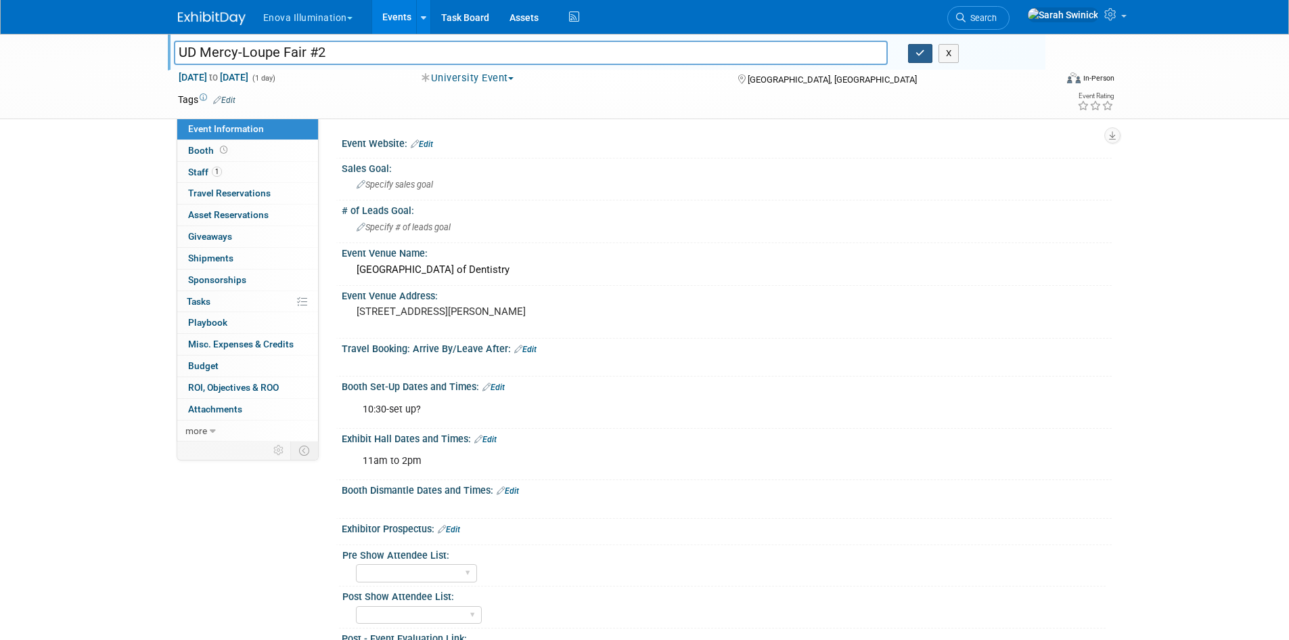
type input "UD Mercy-Loupe Fair #2"
click at [925, 55] on icon "button" at bounding box center [920, 53] width 9 height 9
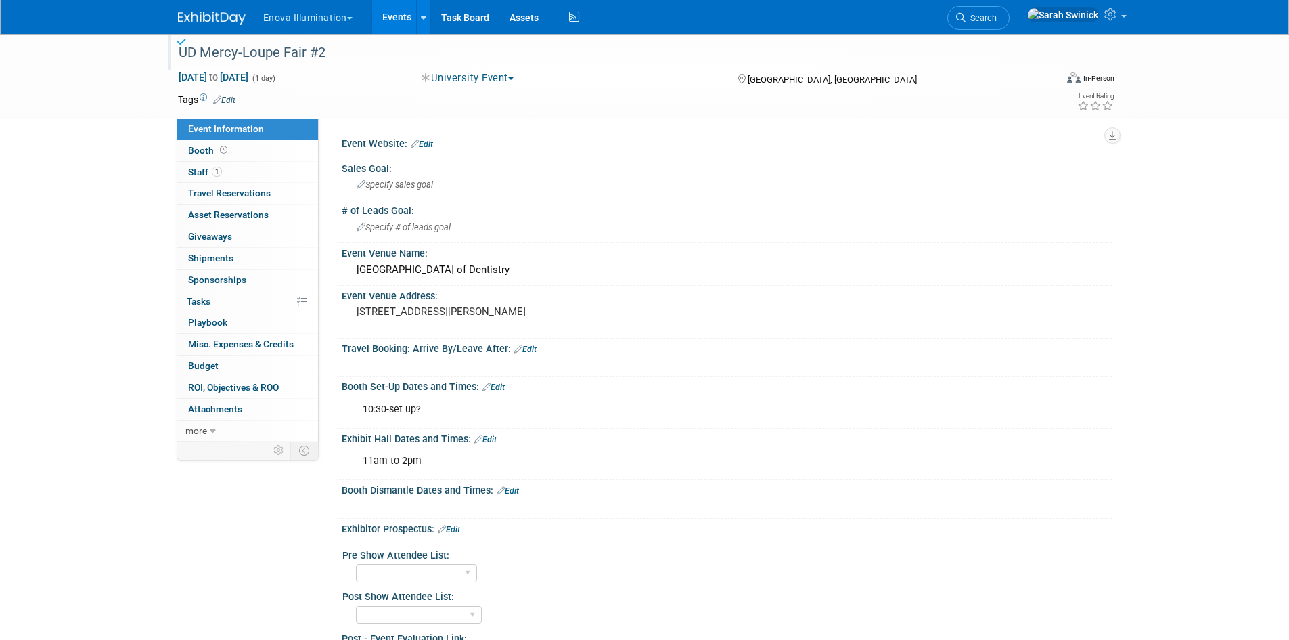
click at [223, 23] on img at bounding box center [212, 19] width 68 height 14
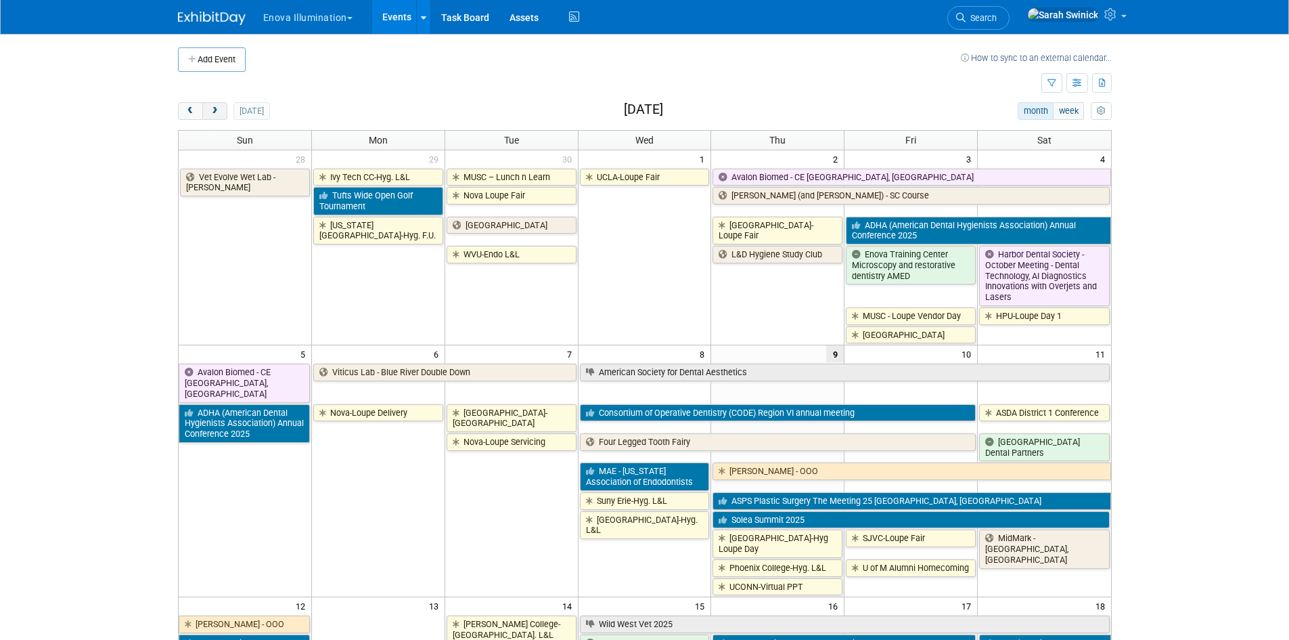
click at [217, 104] on button "next" at bounding box center [214, 111] width 25 height 18
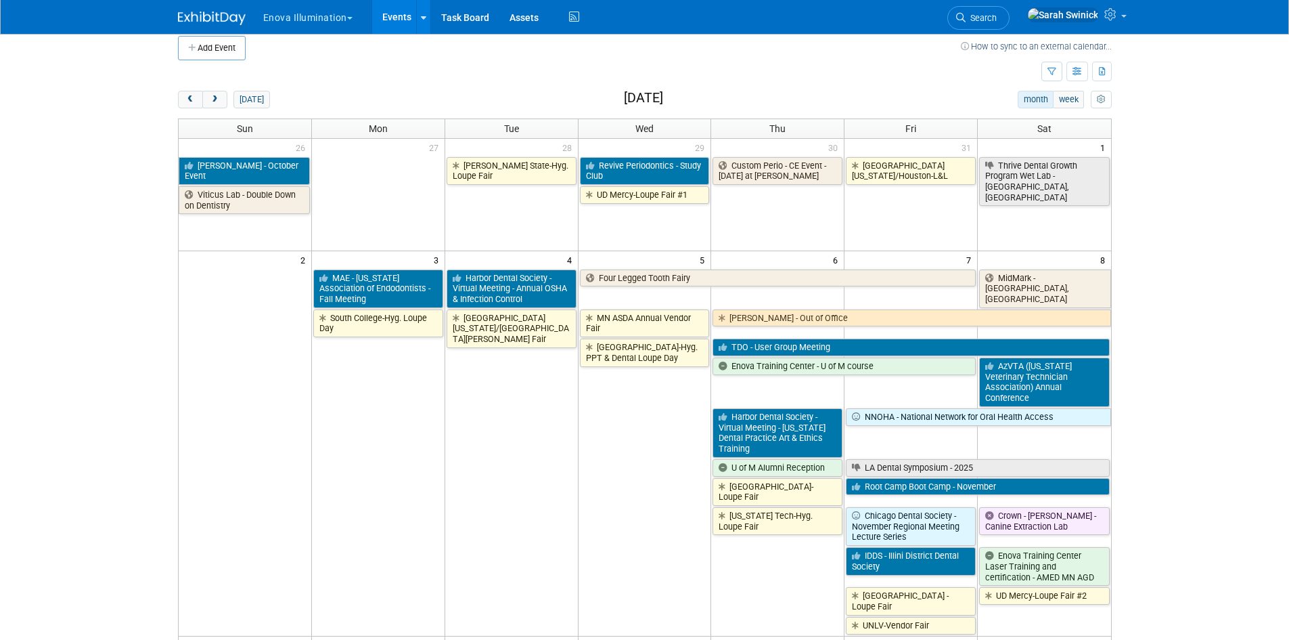
scroll to position [203, 0]
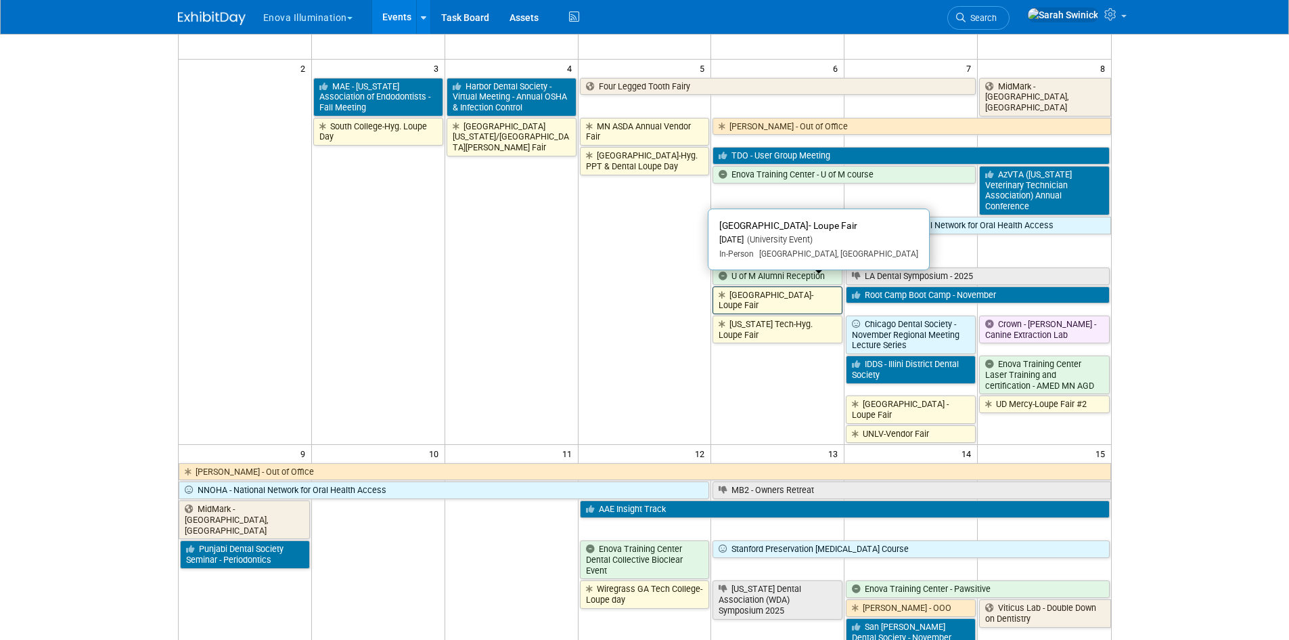
click at [746, 286] on link "[GEOGRAPHIC_DATA]- Loupe Fair" at bounding box center [778, 300] width 130 height 28
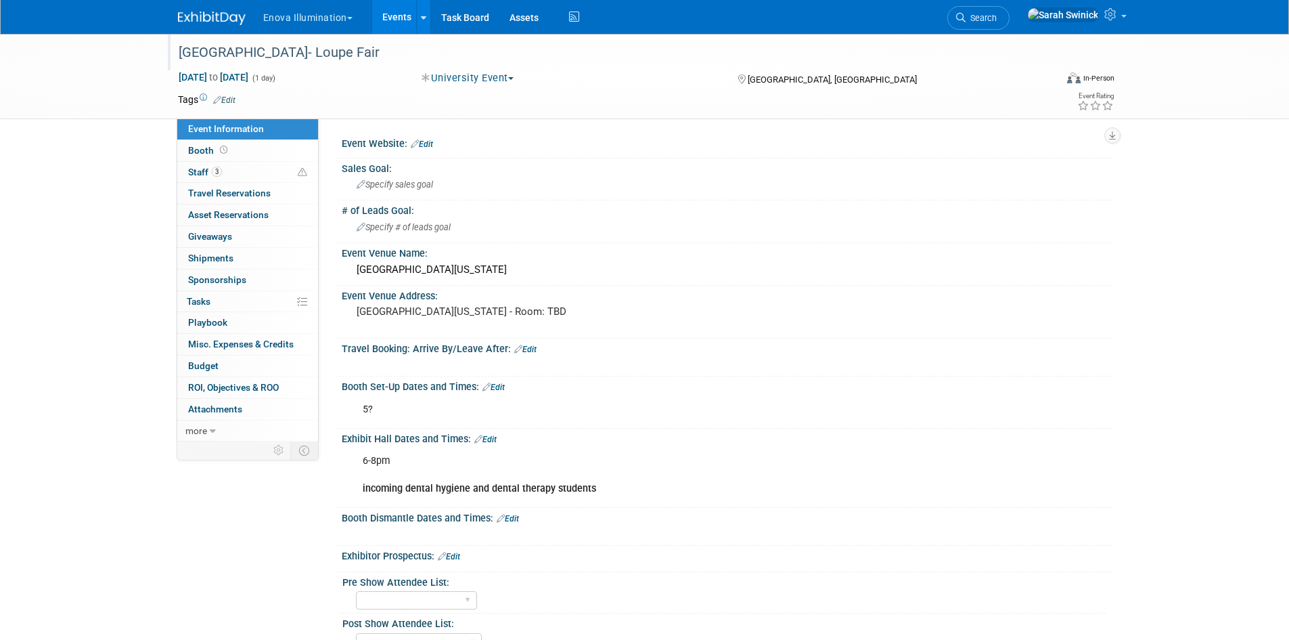
click at [249, 53] on div "[GEOGRAPHIC_DATA]- Loupe Fair" at bounding box center [604, 53] width 861 height 24
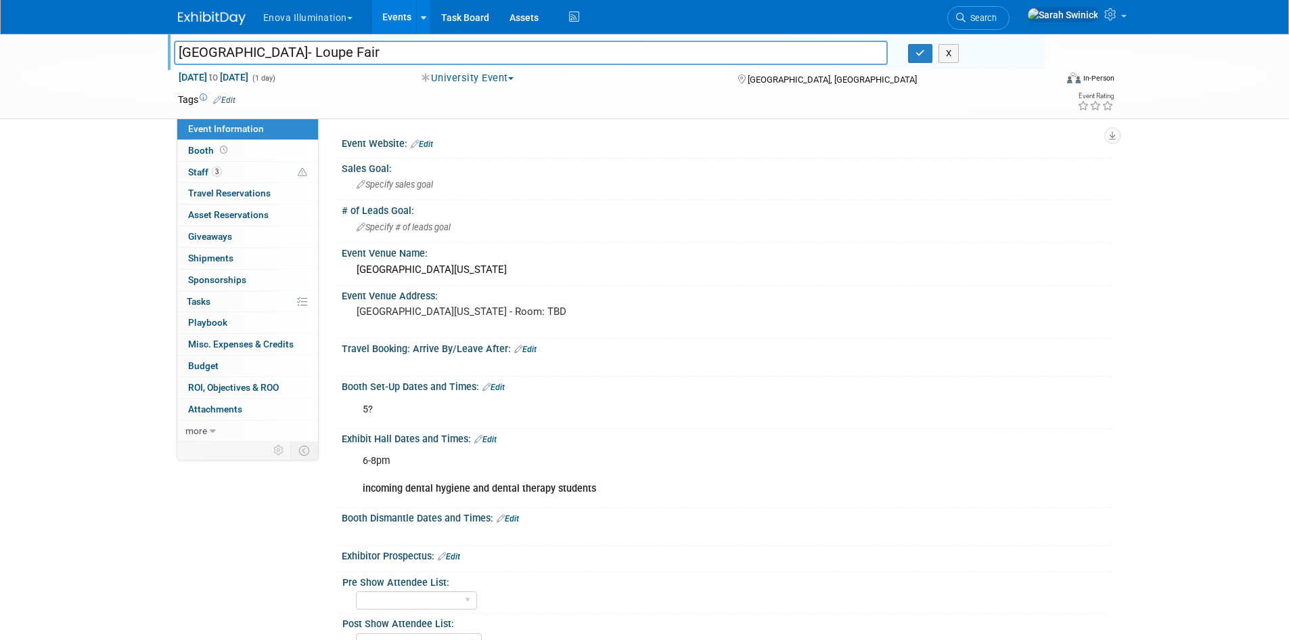
click at [249, 53] on input "[GEOGRAPHIC_DATA]- Loupe Fair" at bounding box center [531, 53] width 715 height 24
type input "[GEOGRAPHIC_DATA]-Hyg. Loupe Fair"
click at [927, 53] on button "button" at bounding box center [920, 53] width 24 height 19
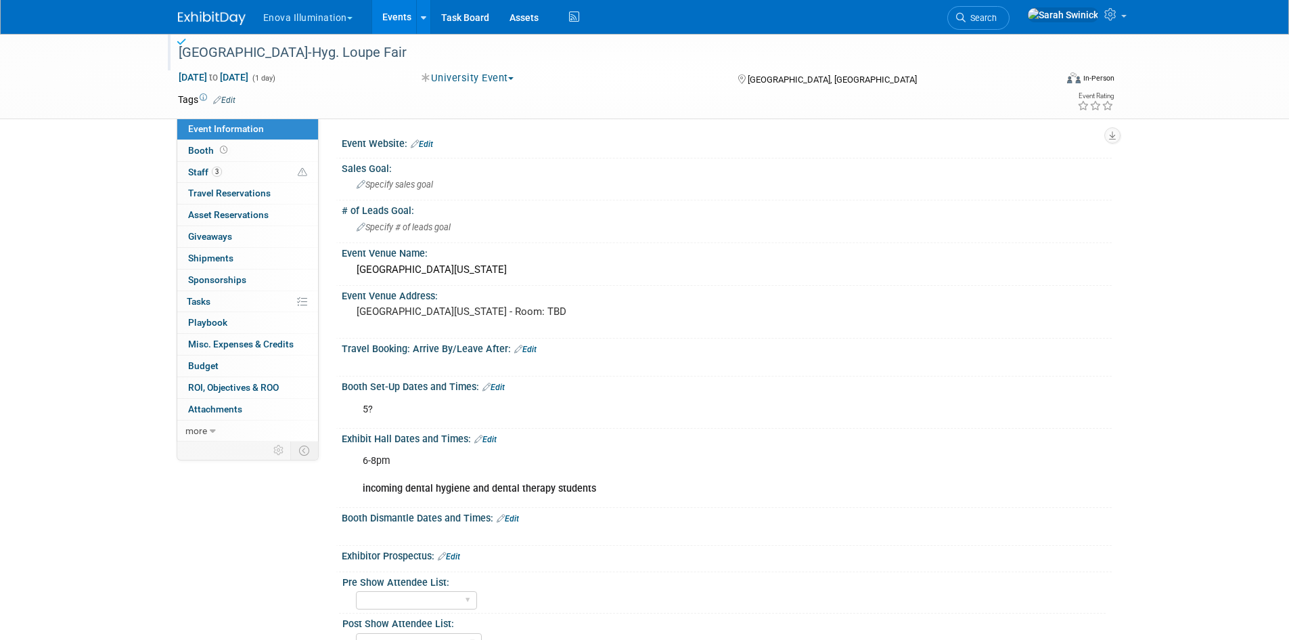
click at [198, 22] on img at bounding box center [212, 19] width 68 height 14
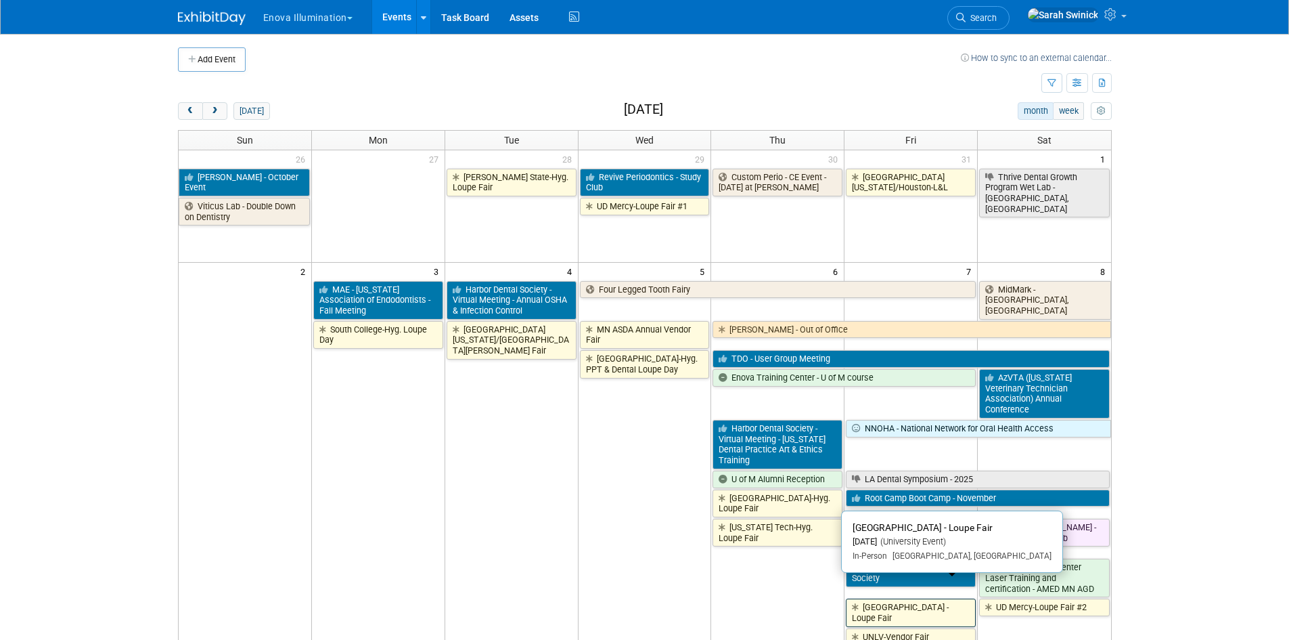
click at [901, 598] on link "Univ of MN - Loupe Fair" at bounding box center [911, 612] width 130 height 28
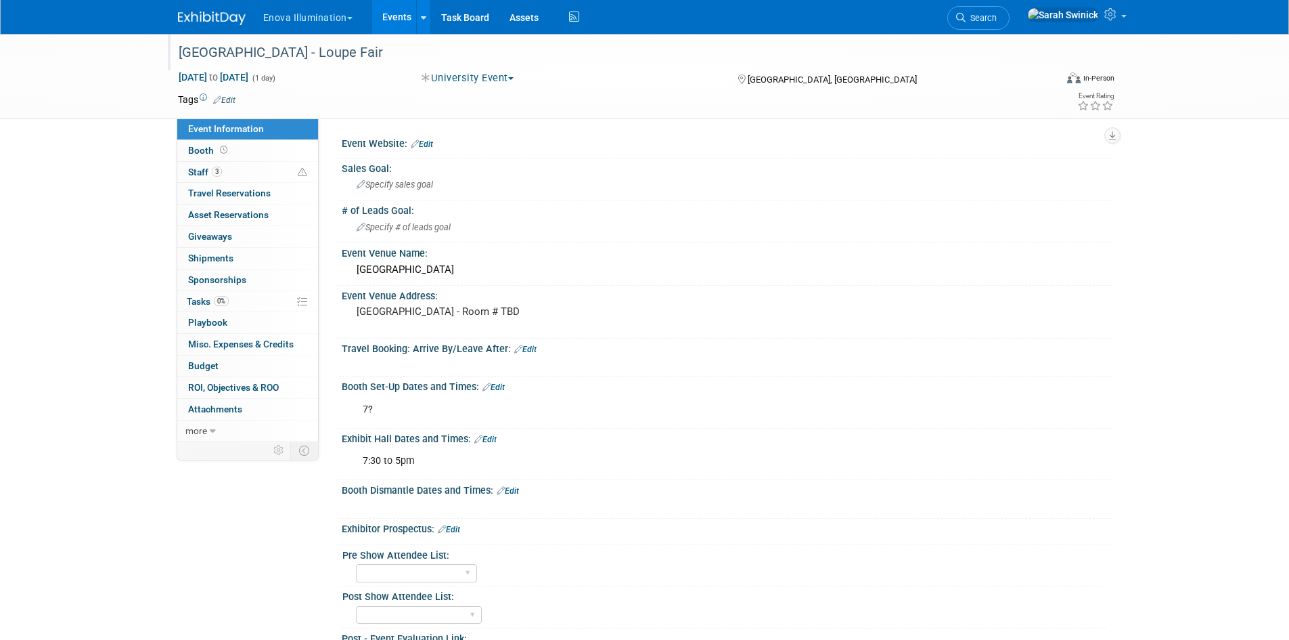
click at [259, 55] on div "[GEOGRAPHIC_DATA] - Loupe Fair" at bounding box center [604, 53] width 861 height 24
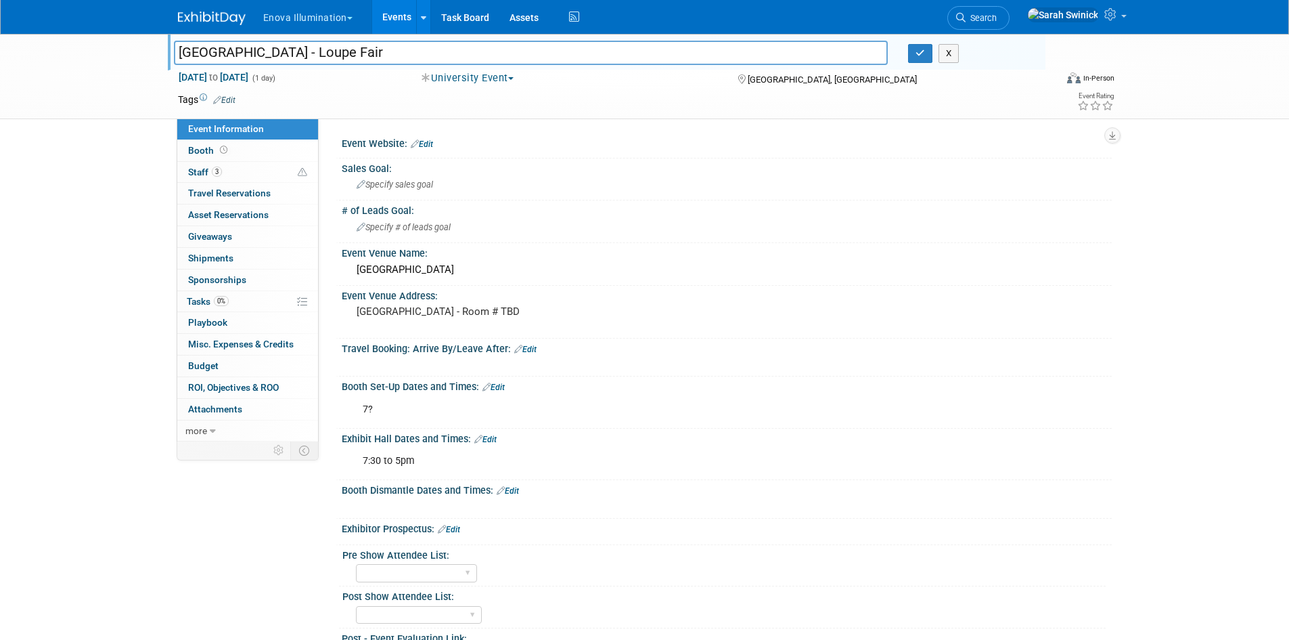
click at [256, 53] on input "[GEOGRAPHIC_DATA] - Loupe Fair" at bounding box center [531, 53] width 715 height 24
type input "Univ of MN - Dental Loupe Fair"
click at [916, 56] on icon "button" at bounding box center [920, 53] width 9 height 9
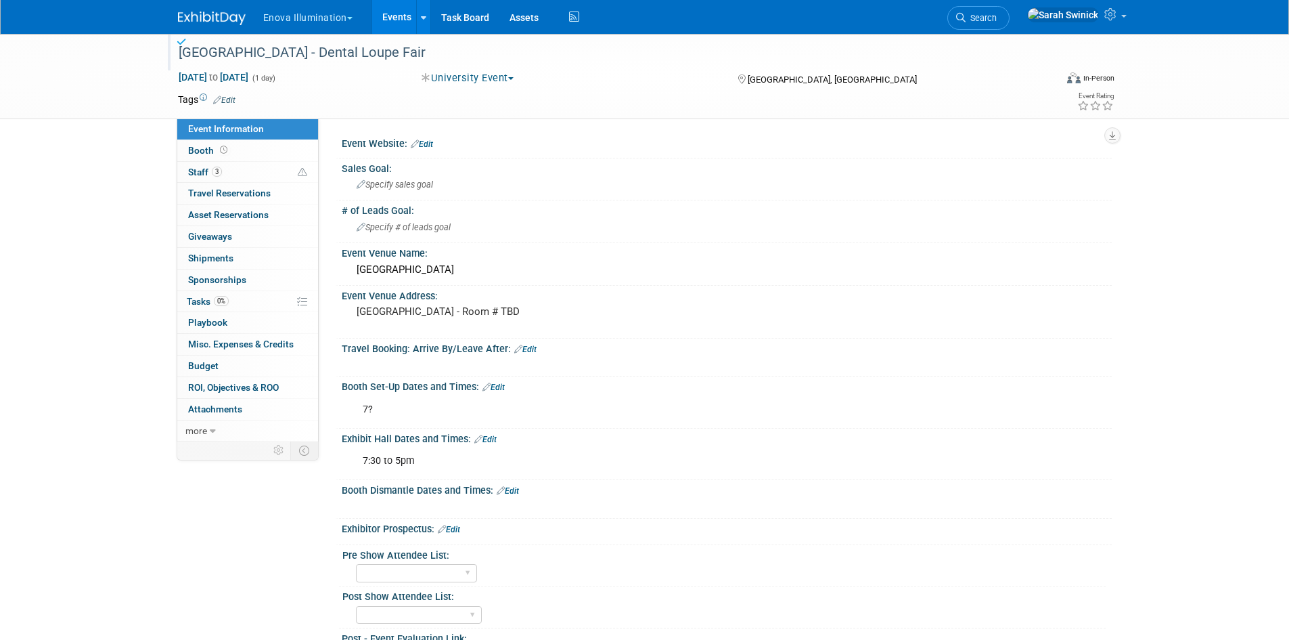
click at [200, 9] on link at bounding box center [220, 11] width 84 height 11
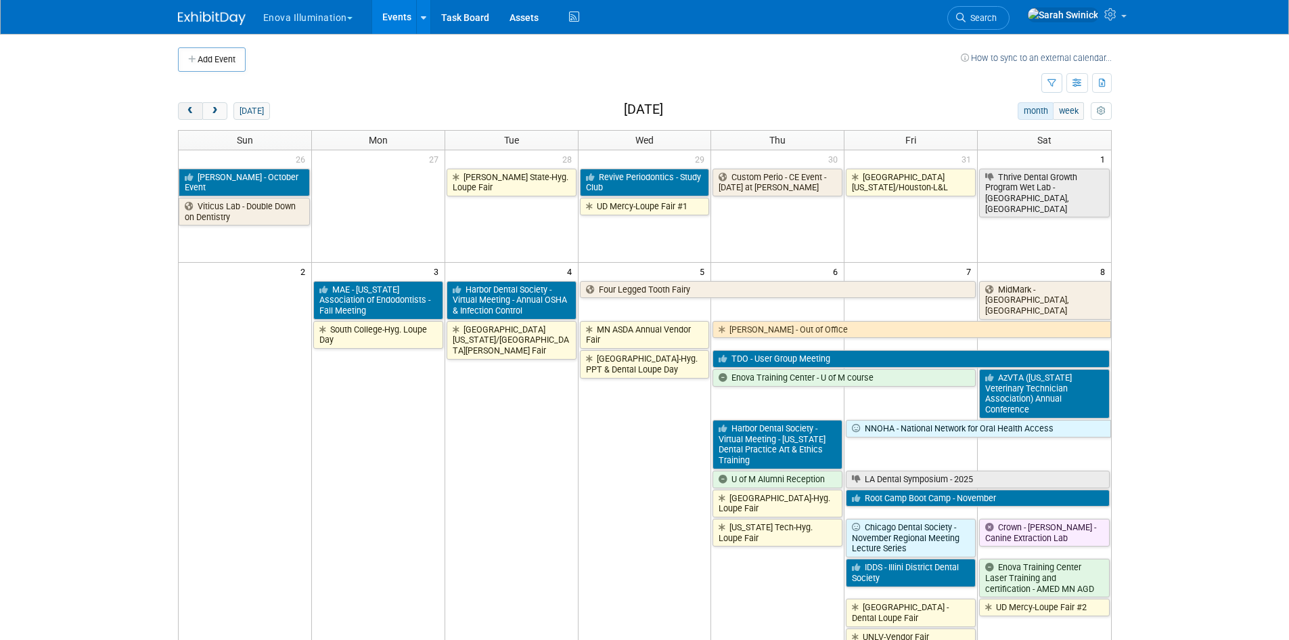
click at [190, 108] on span "prev" at bounding box center [190, 111] width 10 height 9
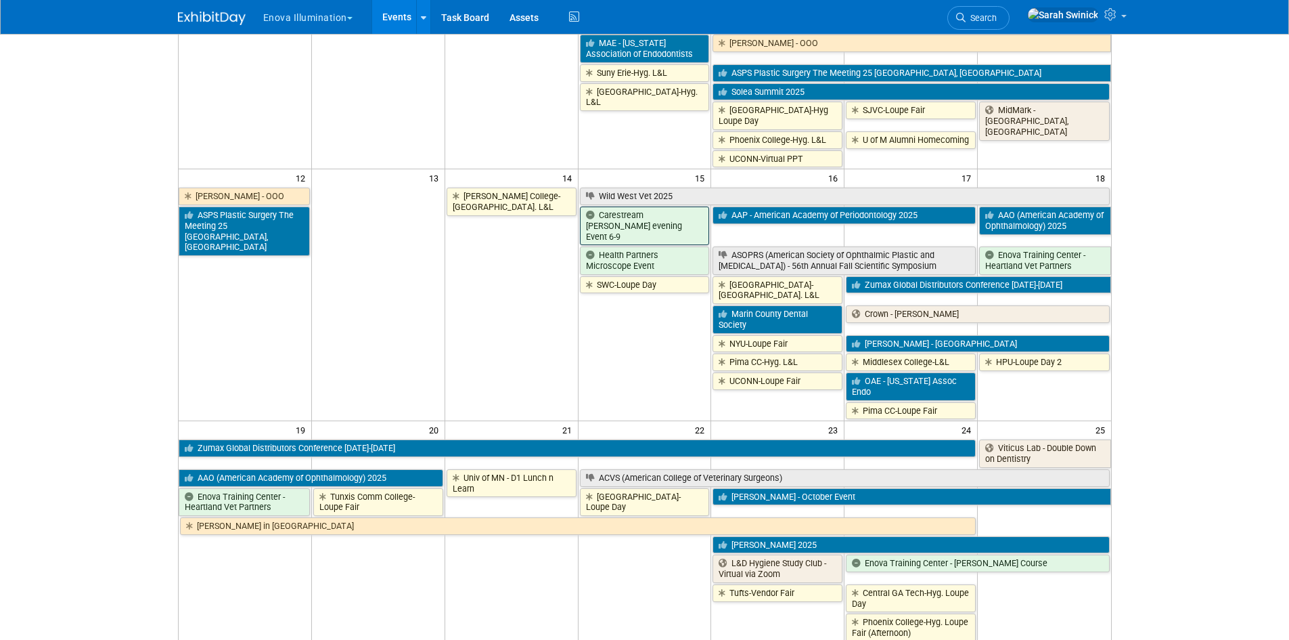
scroll to position [541, 0]
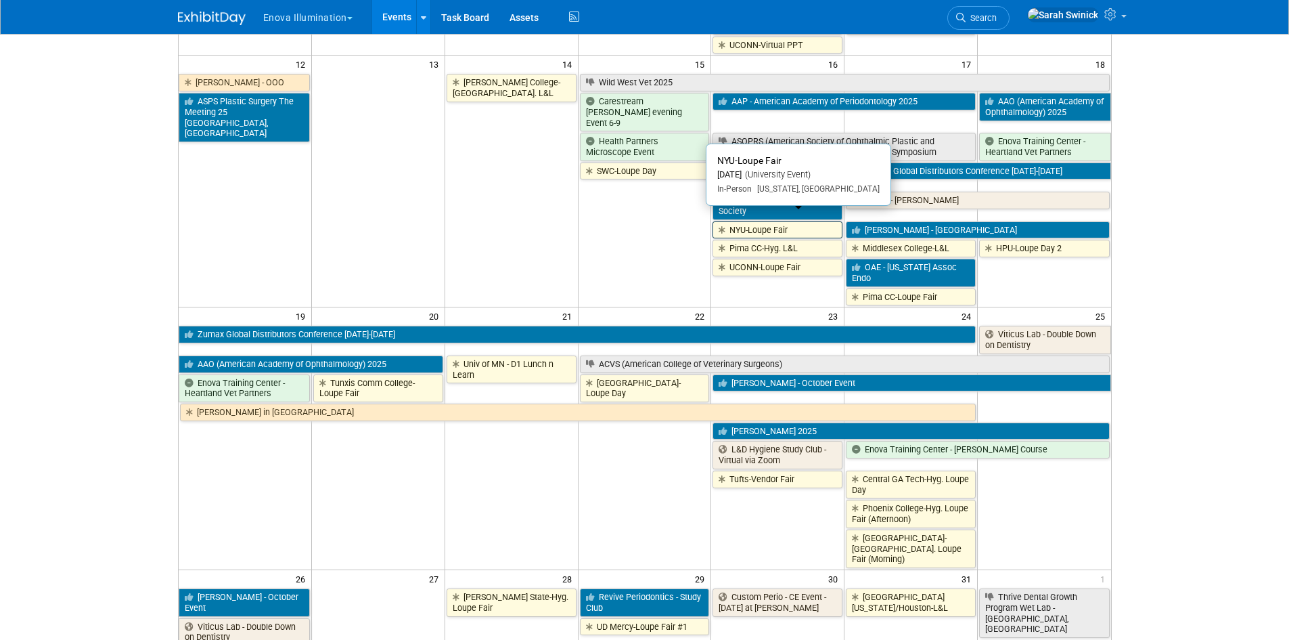
click at [753, 224] on link "NYU-Loupe Fair" at bounding box center [778, 230] width 130 height 18
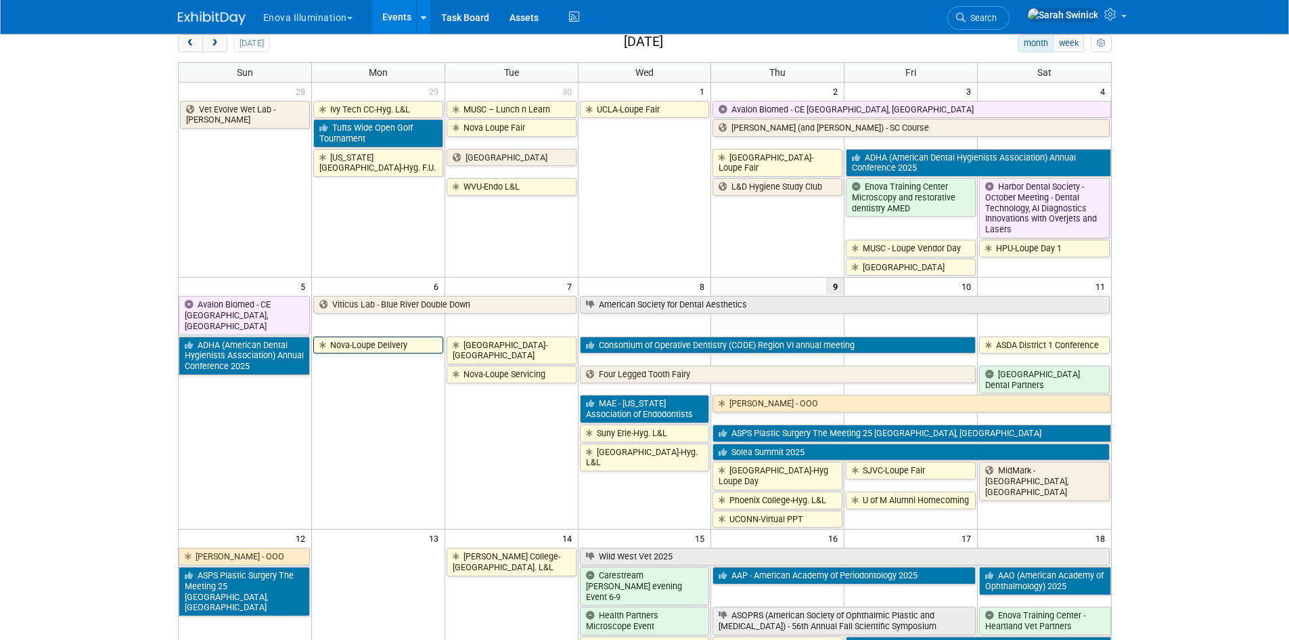
scroll to position [0, 0]
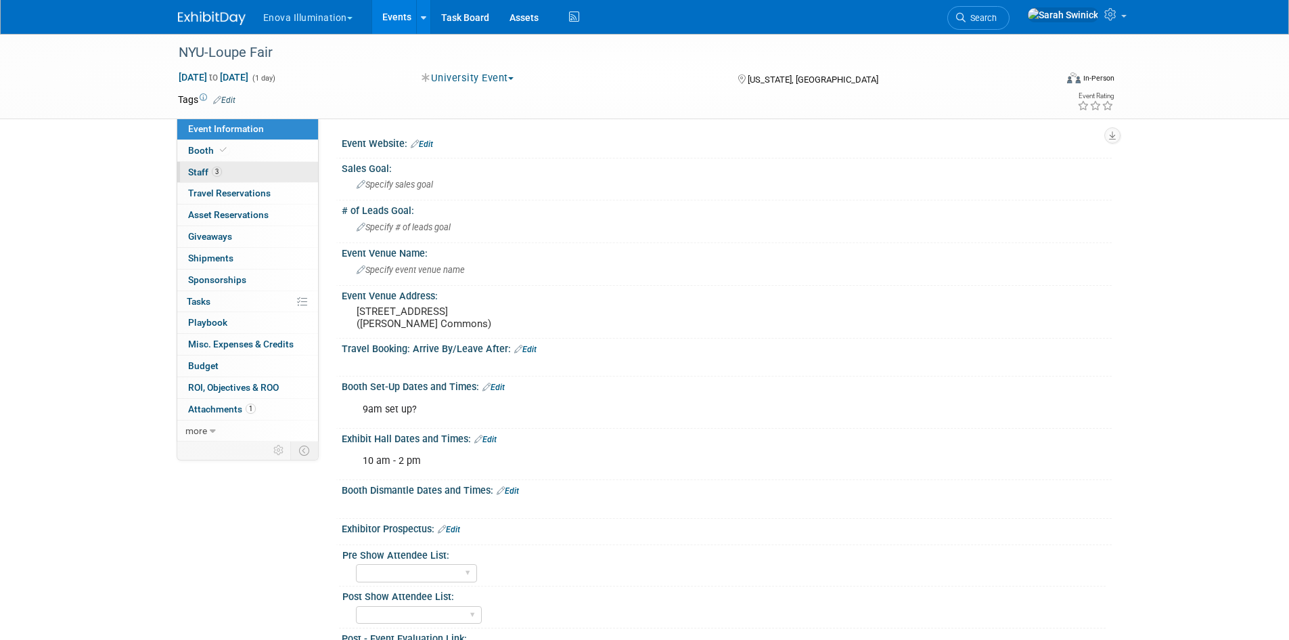
click at [252, 180] on link "3 Staff 3" at bounding box center [247, 172] width 141 height 21
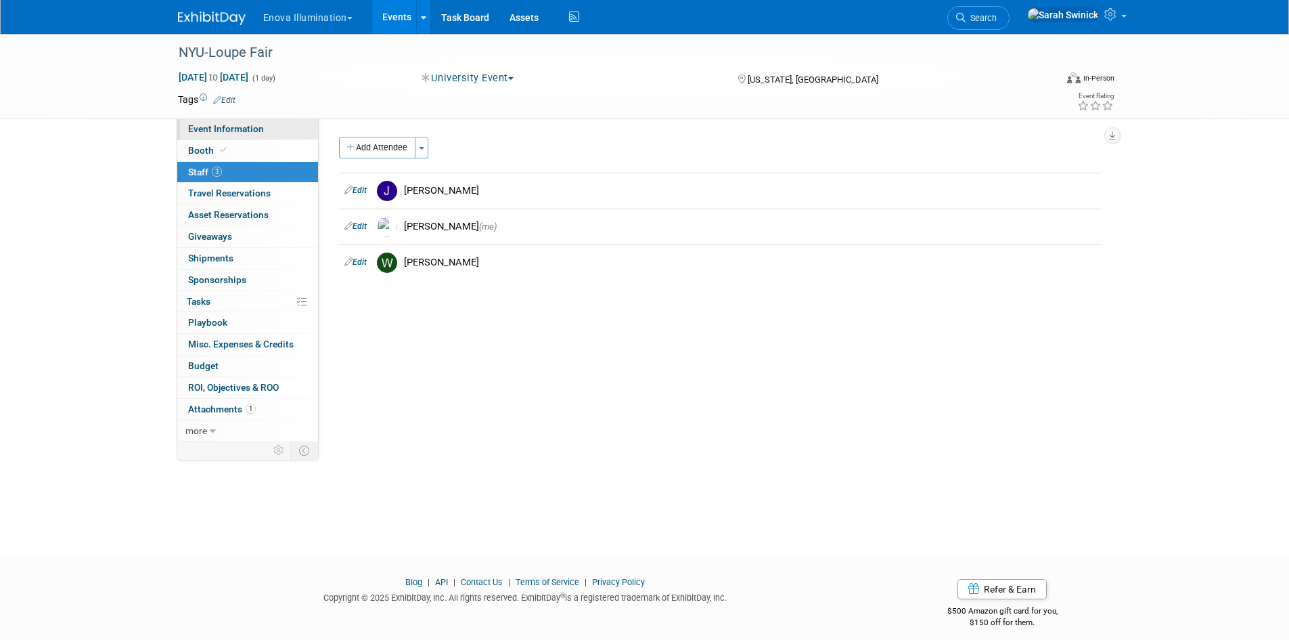
click at [261, 130] on span "Event Information" at bounding box center [226, 128] width 76 height 11
